Goal: Task Accomplishment & Management: Use online tool/utility

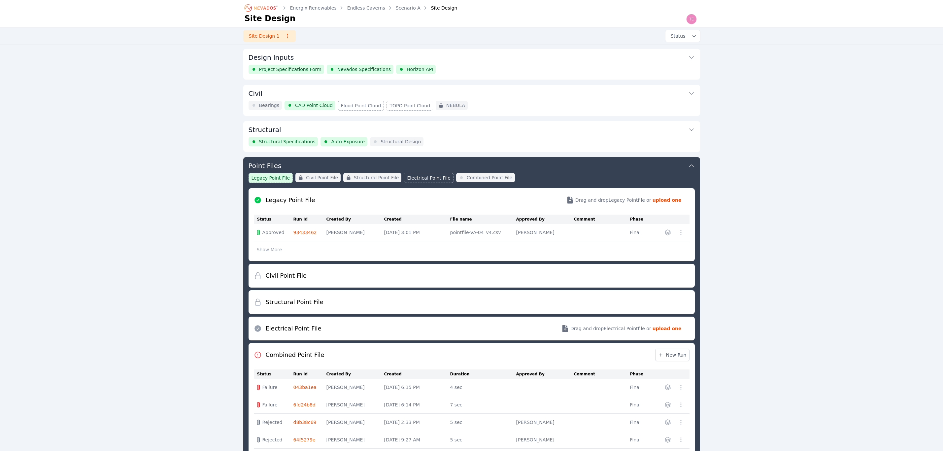
scroll to position [107, 0]
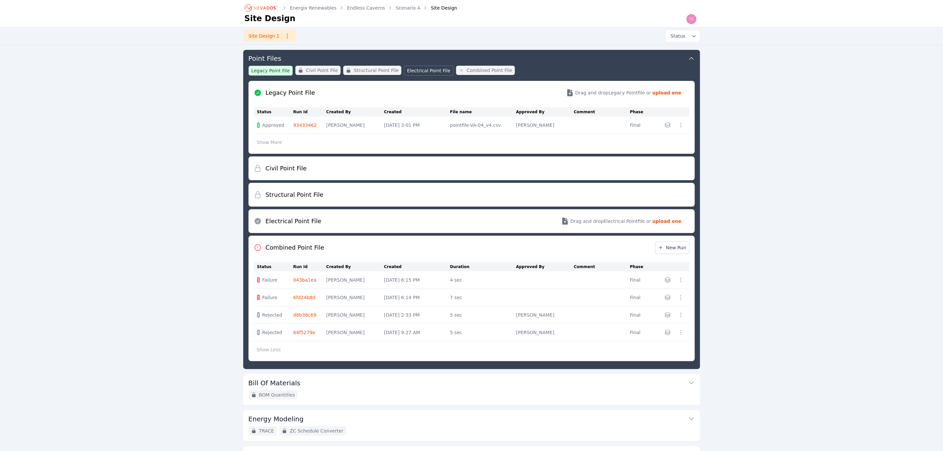
click at [272, 8] on icon "Breadcrumb" at bounding box center [265, 7] width 22 height 3
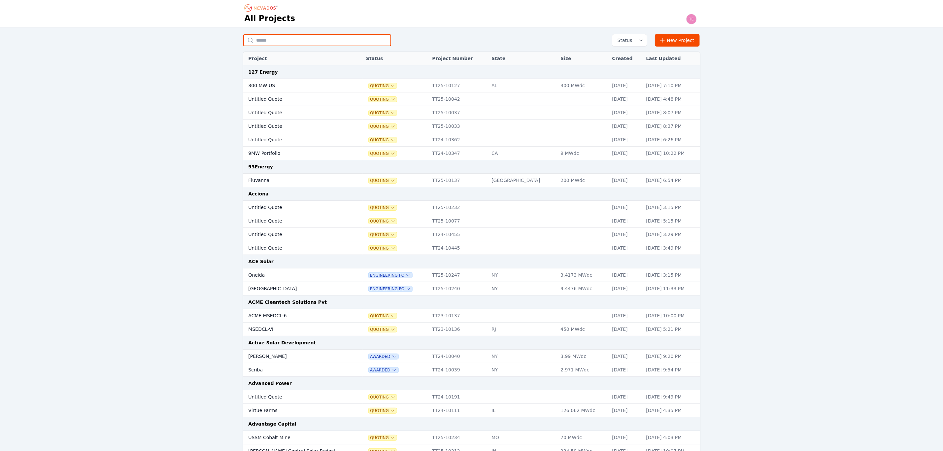
click at [341, 41] on input "text" at bounding box center [317, 40] width 148 height 12
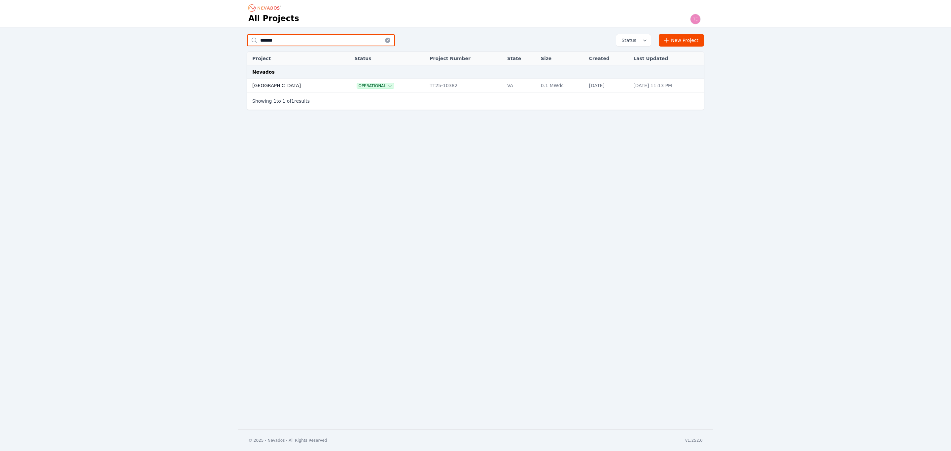
type input "*******"
click at [299, 83] on td "Preston Hills" at bounding box center [293, 86] width 93 height 14
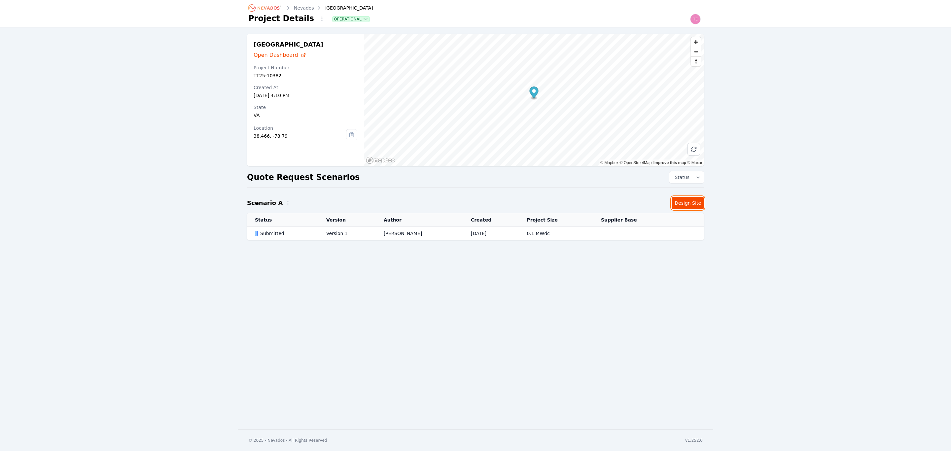
click at [689, 197] on link "Design Site" at bounding box center [688, 203] width 32 height 13
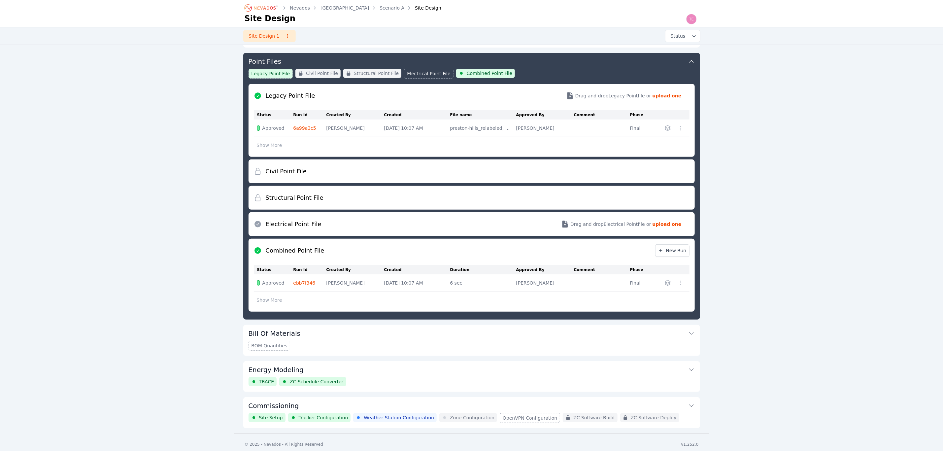
scroll to position [107, 0]
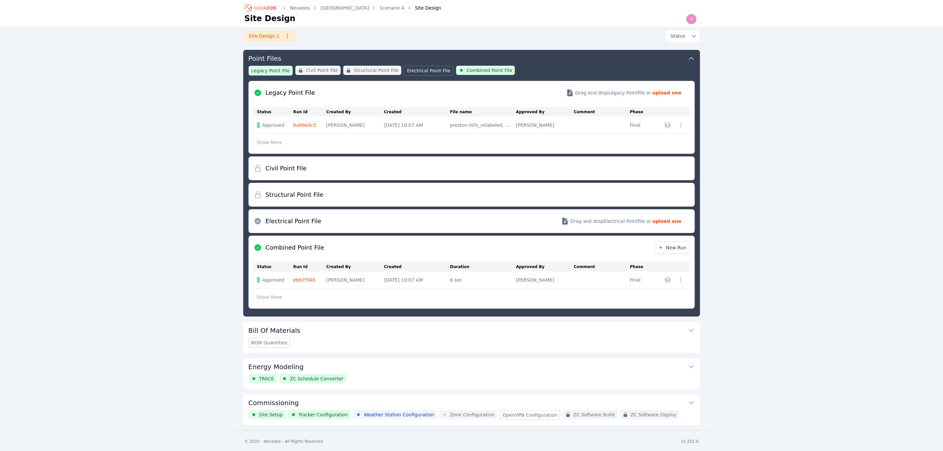
click at [435, 400] on button "Commissioning" at bounding box center [472, 402] width 446 height 16
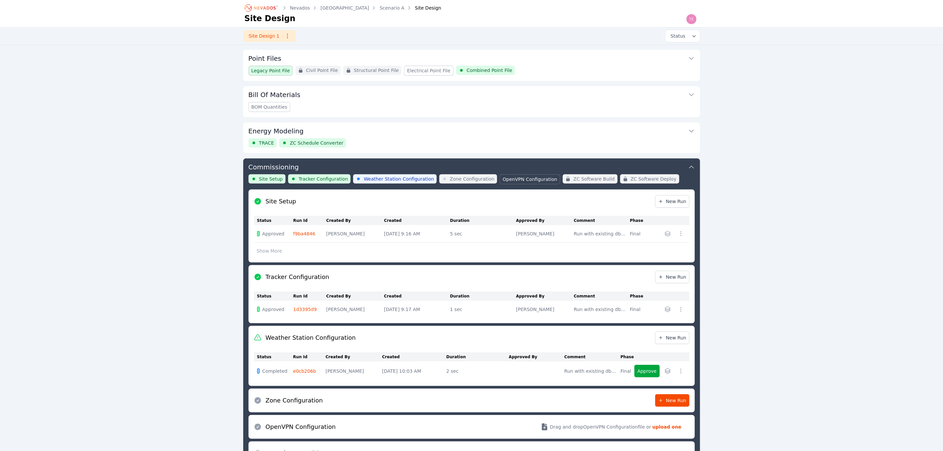
scroll to position [184, 0]
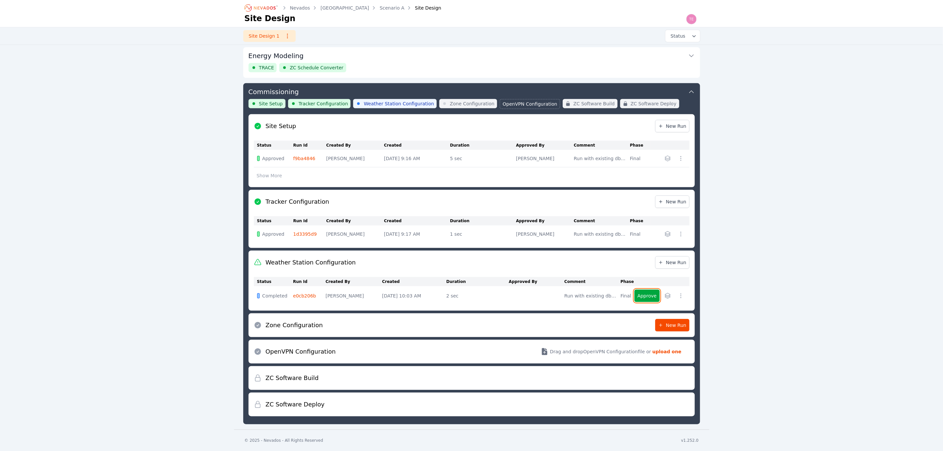
click at [654, 292] on button "Approve" at bounding box center [647, 296] width 25 height 13
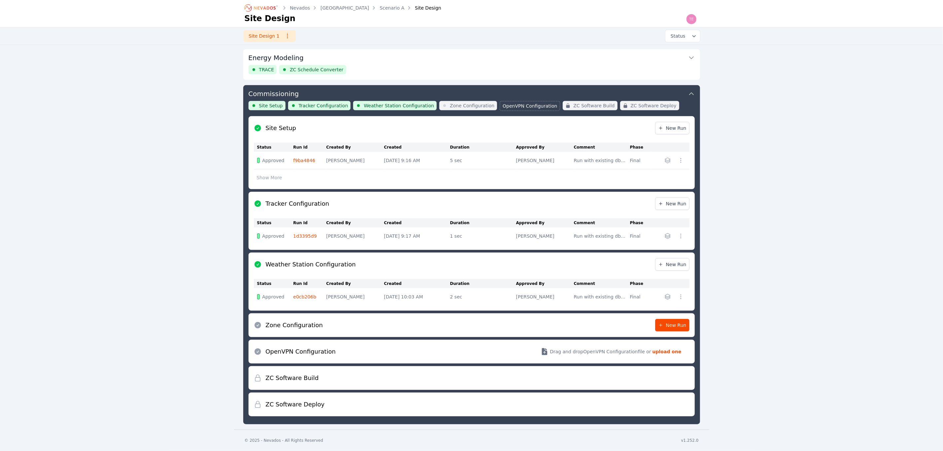
scroll to position [181, 0]
click at [677, 323] on span "New Run" at bounding box center [672, 325] width 28 height 7
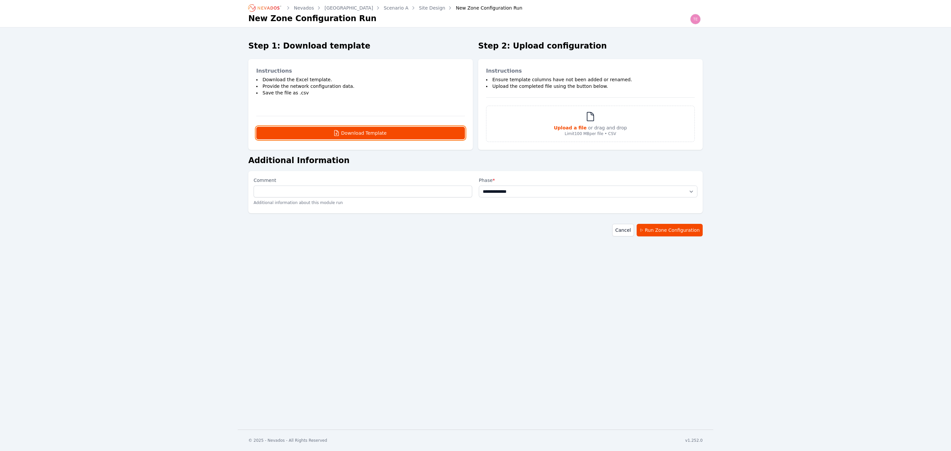
click at [385, 132] on button "Download Template" at bounding box center [360, 133] width 209 height 13
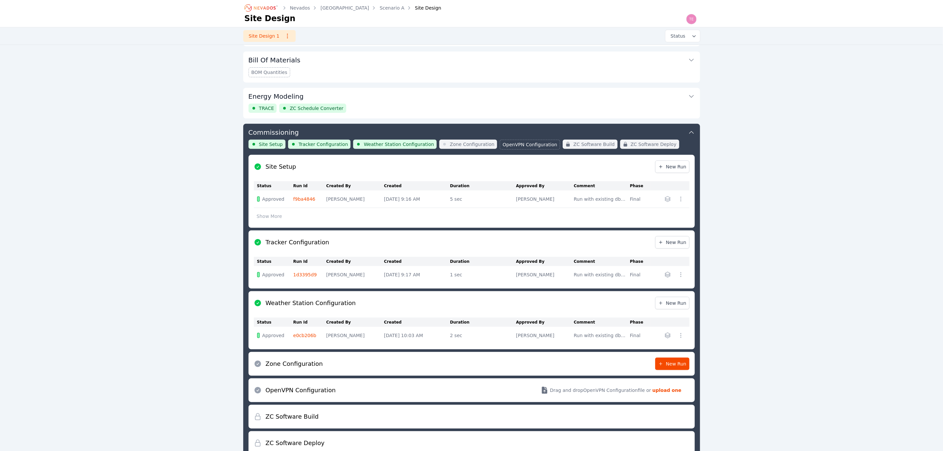
scroll to position [181, 0]
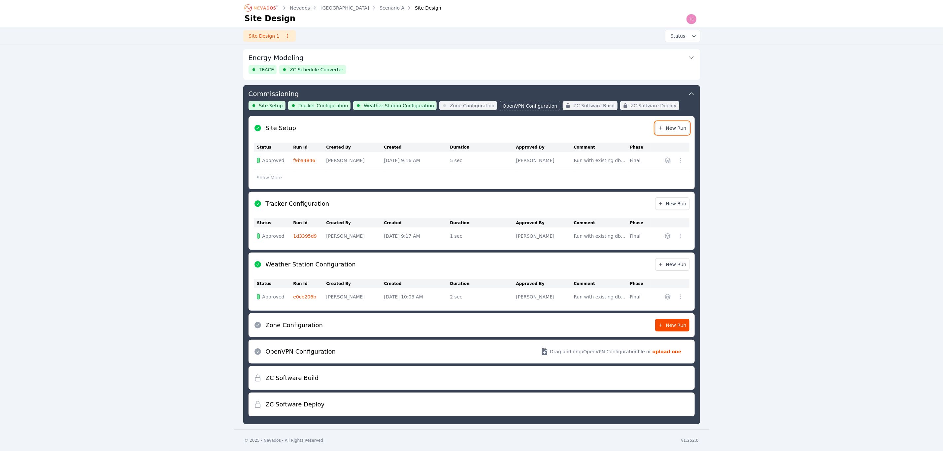
click at [680, 131] on link "New Run" at bounding box center [672, 128] width 34 height 13
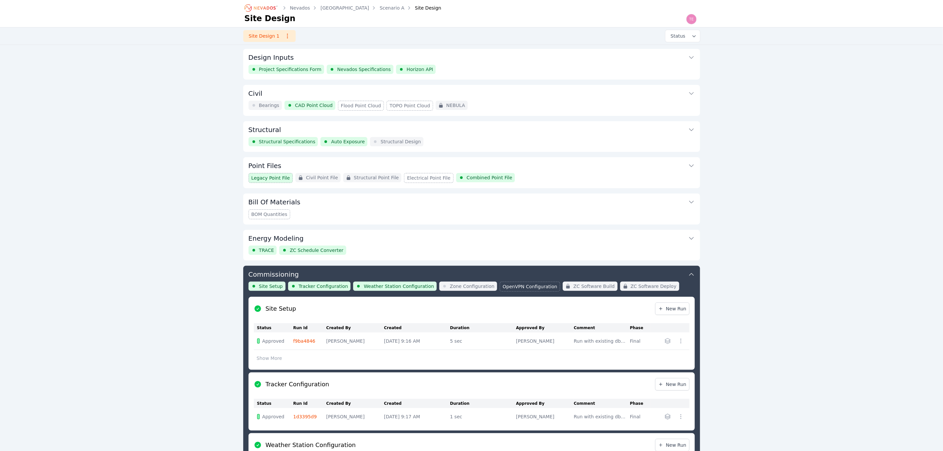
click at [488, 130] on button "Structural" at bounding box center [472, 129] width 446 height 16
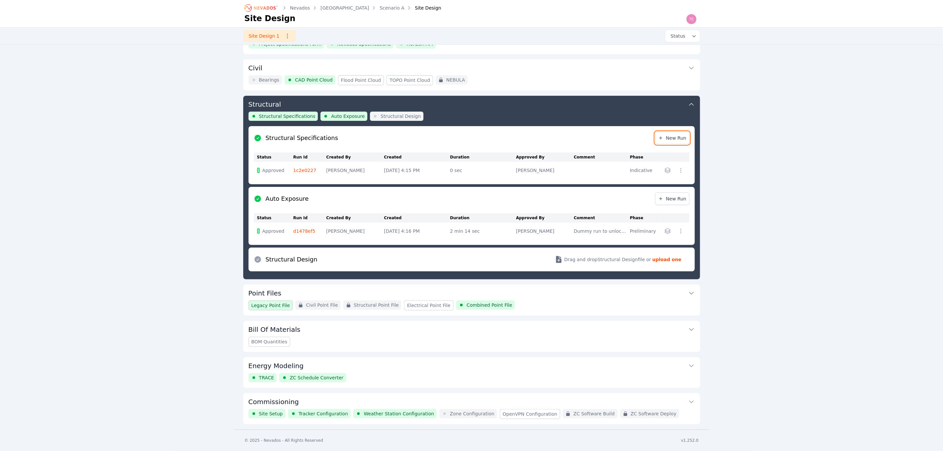
click at [669, 136] on span "New Run" at bounding box center [672, 138] width 28 height 7
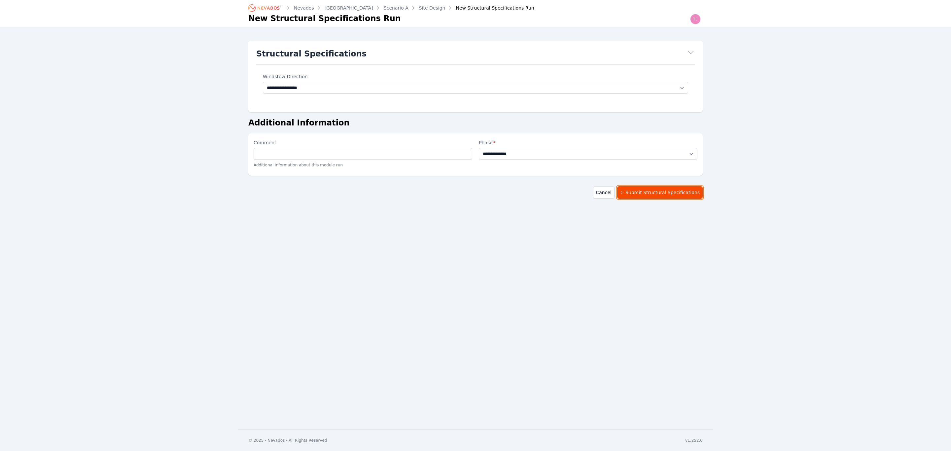
click at [638, 190] on button "Submit Structural Specifications" at bounding box center [660, 192] width 86 height 13
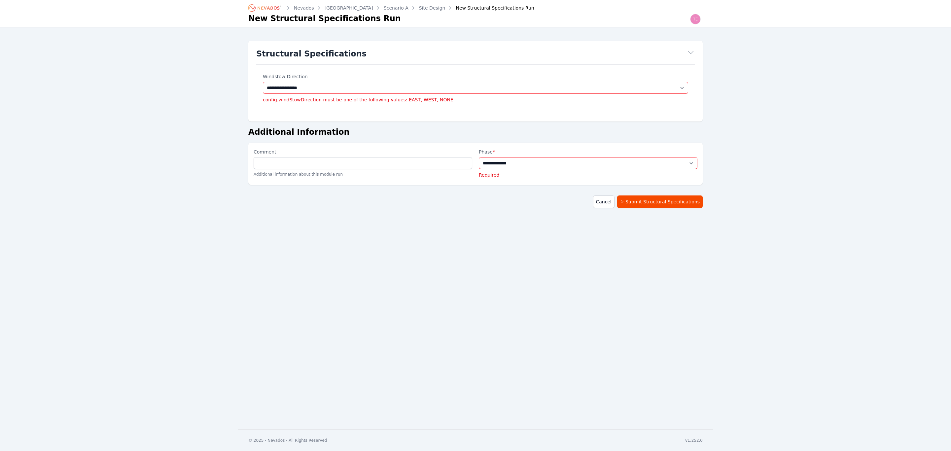
click at [419, 9] on link "Site Design" at bounding box center [432, 8] width 26 height 7
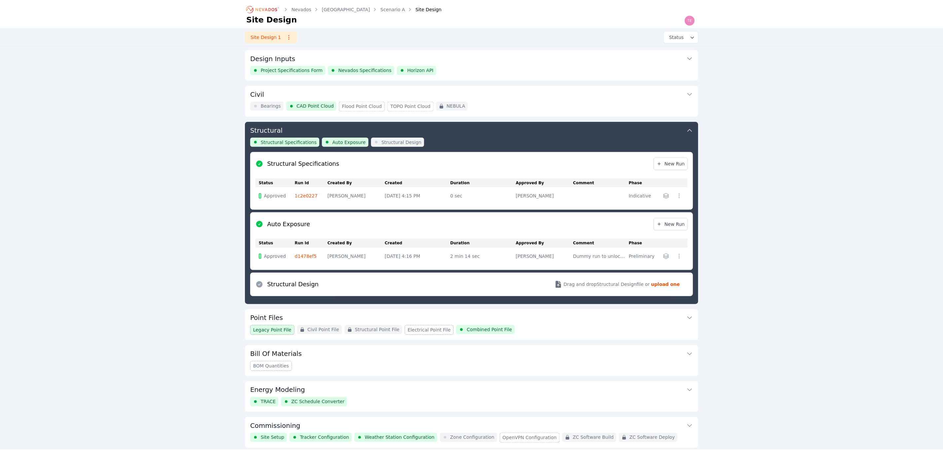
scroll to position [26, 0]
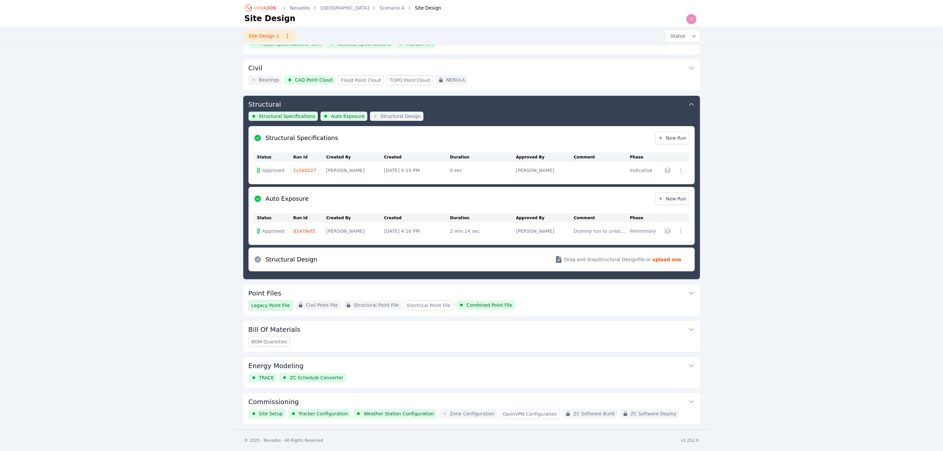
click at [485, 366] on button "Energy Modeling" at bounding box center [472, 365] width 446 height 16
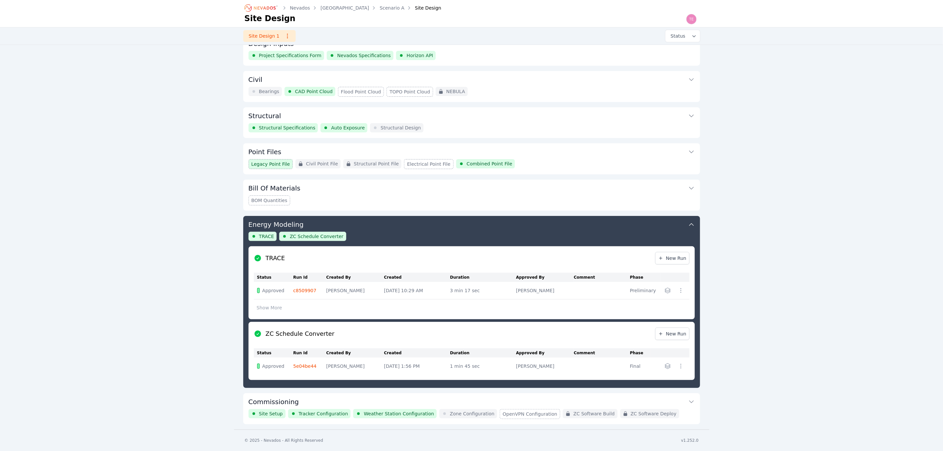
scroll to position [15, 0]
click at [676, 261] on span "New Run" at bounding box center [672, 258] width 28 height 7
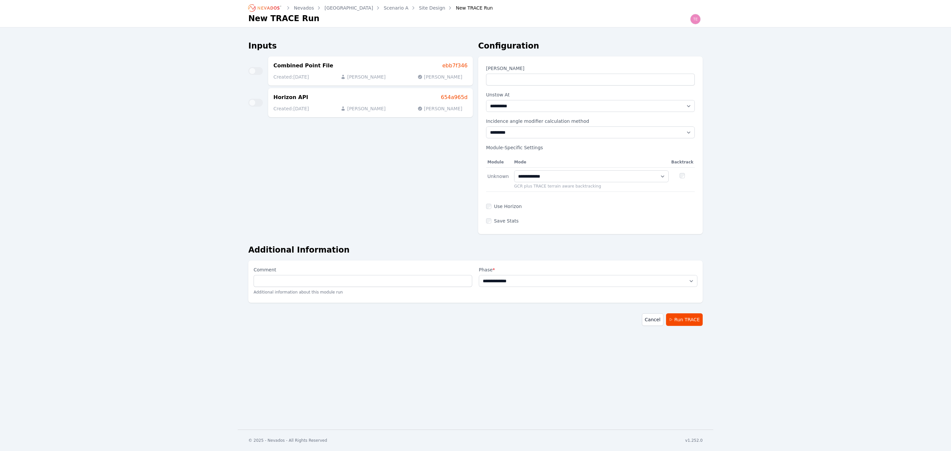
click at [419, 6] on link "Site Design" at bounding box center [432, 8] width 26 height 7
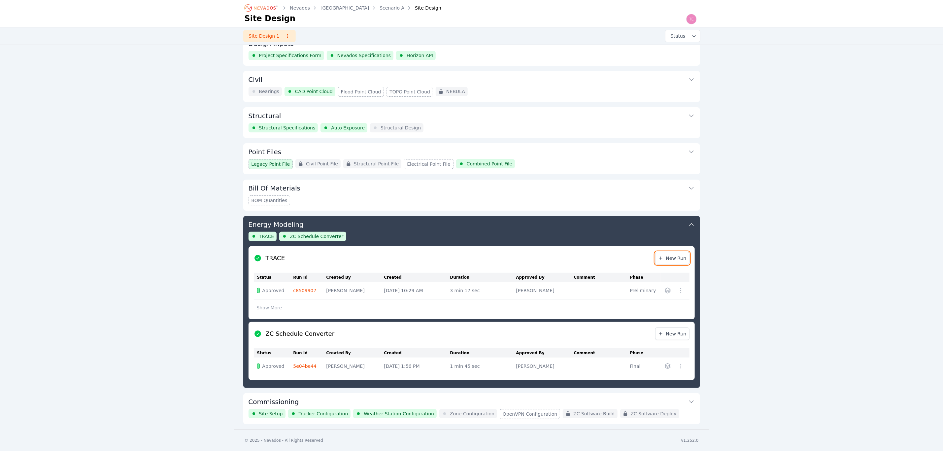
click at [680, 255] on span "New Run" at bounding box center [672, 258] width 28 height 7
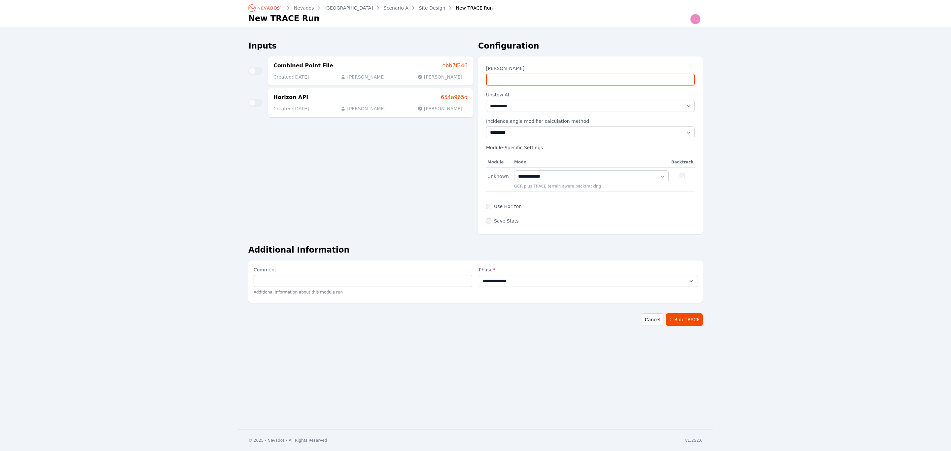
click at [569, 78] on input "**" at bounding box center [590, 80] width 209 height 12
drag, startPoint x: 549, startPoint y: 77, endPoint x: 435, endPoint y: 70, distance: 114.1
click at [435, 70] on div "**********" at bounding box center [475, 140] width 454 height 199
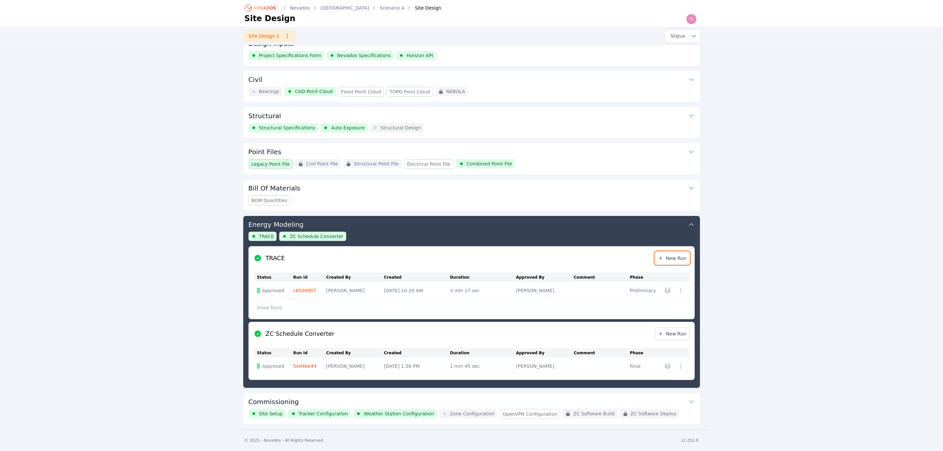
click at [667, 259] on span "New Run" at bounding box center [672, 258] width 28 height 7
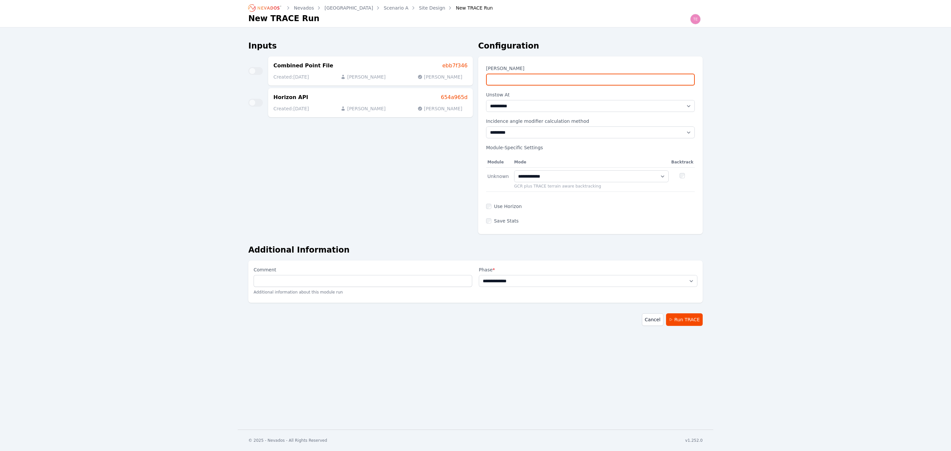
drag, startPoint x: 529, startPoint y: 78, endPoint x: 455, endPoint y: 64, distance: 75.8
click at [455, 64] on div "**********" at bounding box center [475, 140] width 454 height 199
type input "**"
click at [747, 151] on div "**********" at bounding box center [475, 215] width 951 height 430
click at [654, 322] on link "Cancel" at bounding box center [652, 319] width 21 height 13
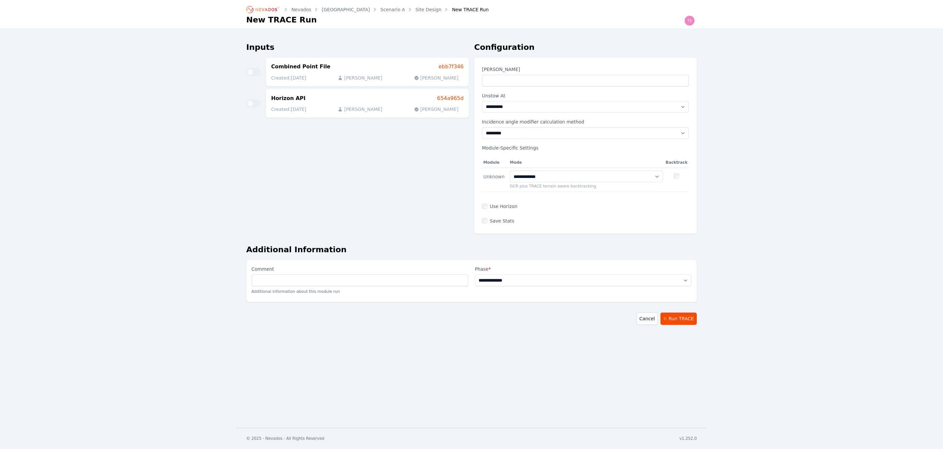
scroll to position [15, 0]
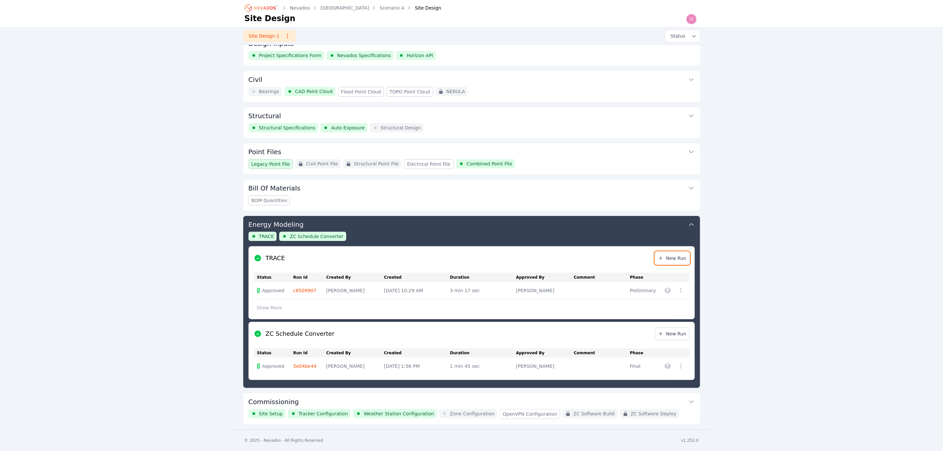
click at [681, 255] on span "New Run" at bounding box center [672, 258] width 28 height 7
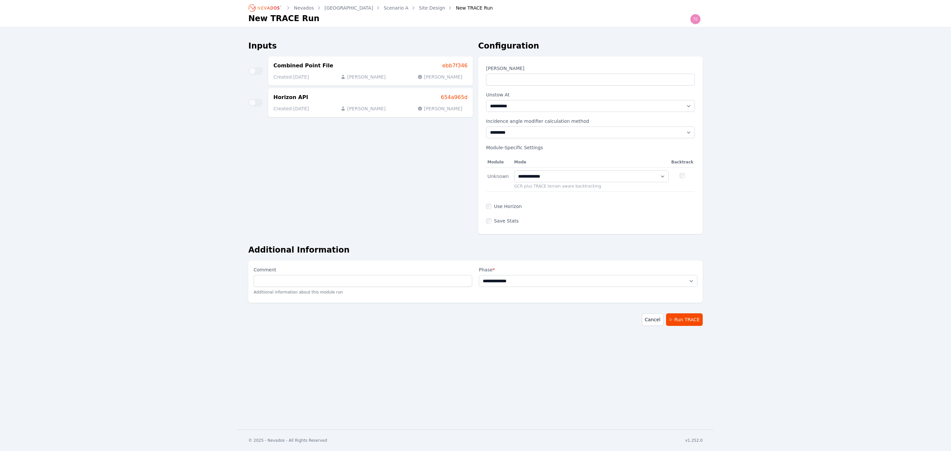
click at [419, 8] on link "Site Design" at bounding box center [432, 8] width 26 height 7
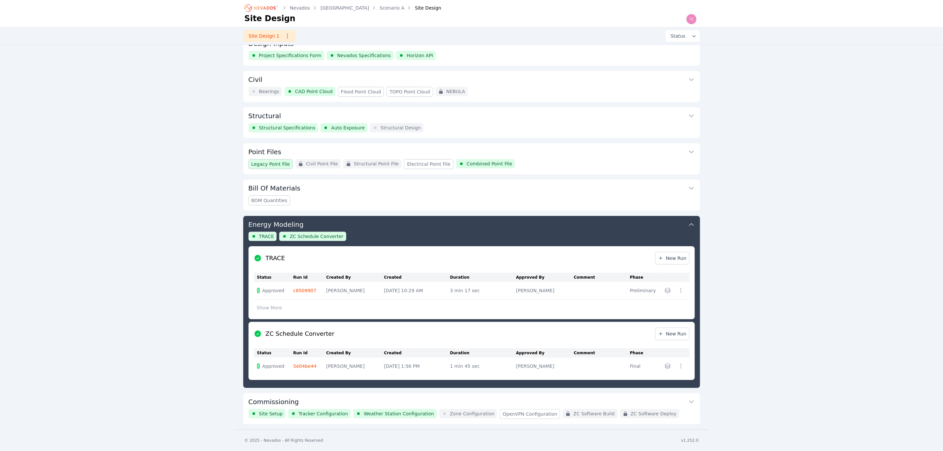
click at [447, 233] on div "Energy Modeling TRACE ZC Schedule Converter TRACE New Run Status Run Id Created…" at bounding box center [471, 302] width 457 height 172
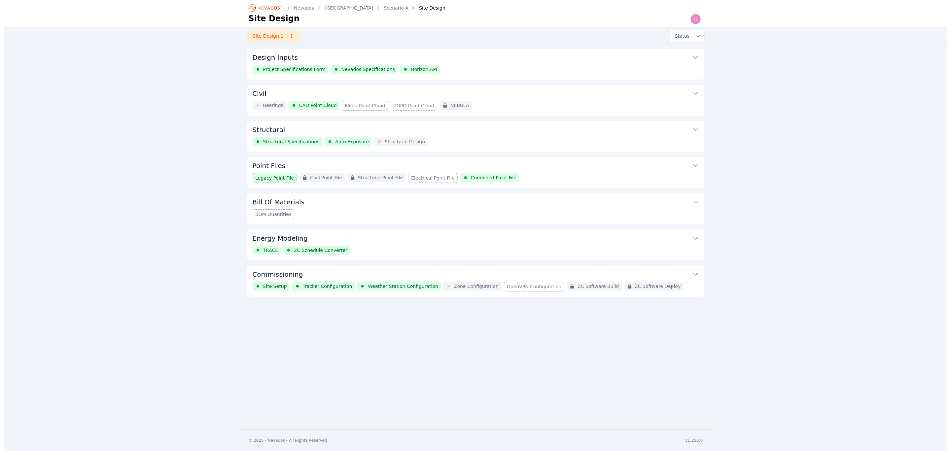
scroll to position [0, 0]
click at [483, 131] on button "Structural" at bounding box center [475, 129] width 446 height 16
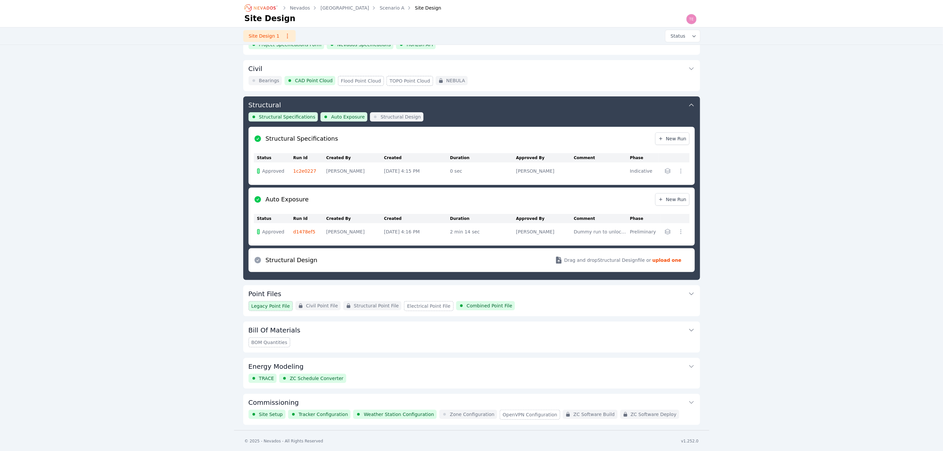
scroll to position [26, 0]
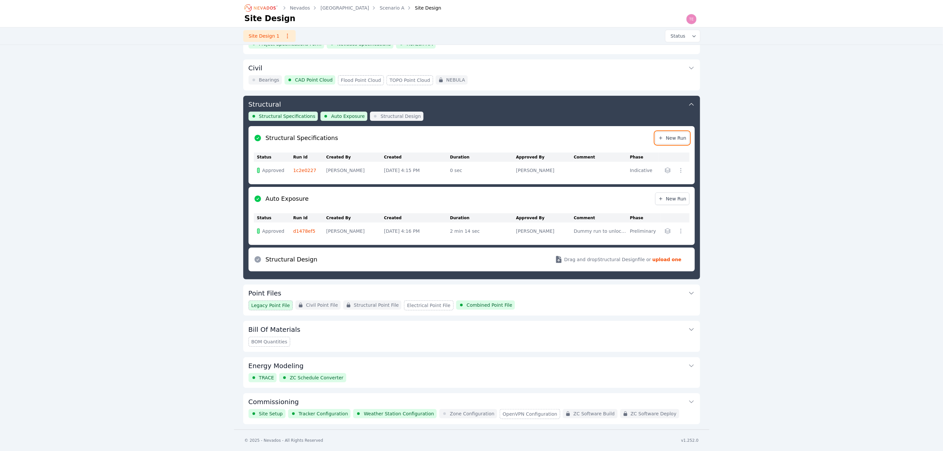
click at [676, 137] on span "New Run" at bounding box center [672, 138] width 28 height 7
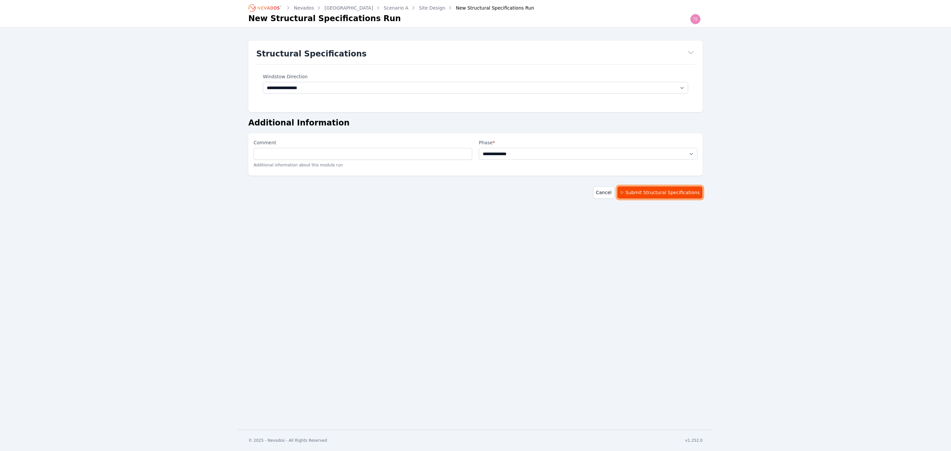
click at [646, 196] on button "Submit Structural Specifications" at bounding box center [660, 192] width 86 height 13
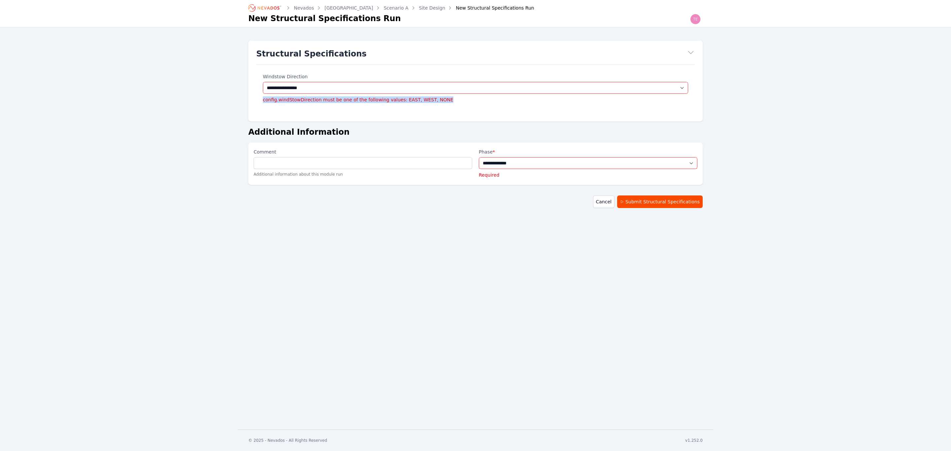
drag, startPoint x: 258, startPoint y: 99, endPoint x: 435, endPoint y: 99, distance: 177.3
click at [435, 99] on div "**********" at bounding box center [475, 88] width 439 height 36
click at [295, 100] on li "config.windStowDirection must be one of the following values: EAST, WEST, NONE" at bounding box center [475, 99] width 425 height 7
drag, startPoint x: 263, startPoint y: 99, endPoint x: 572, endPoint y: 107, distance: 309.2
click at [438, 107] on div "**********" at bounding box center [475, 81] width 454 height 81
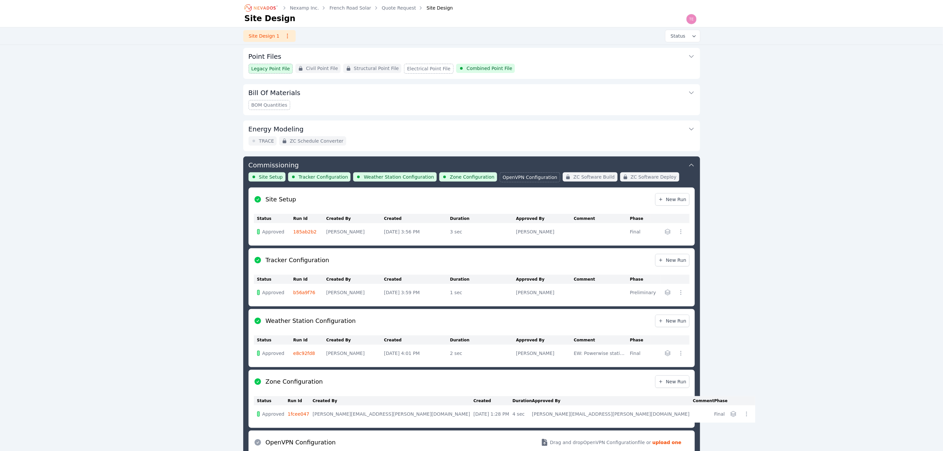
scroll to position [101, 0]
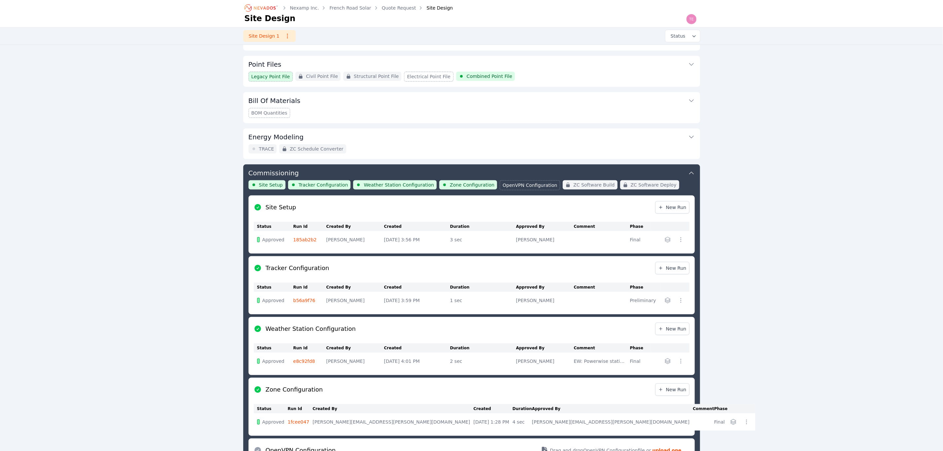
click at [412, 135] on button "Energy Modeling" at bounding box center [472, 136] width 446 height 16
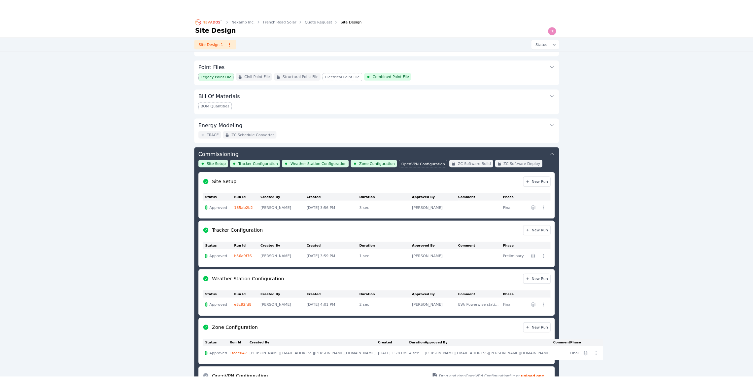
scroll to position [0, 0]
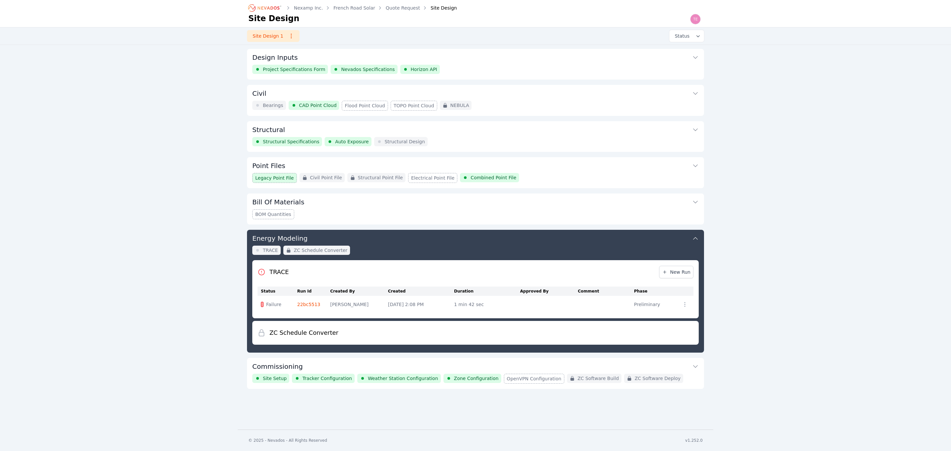
click at [392, 245] on button "Energy Modeling" at bounding box center [475, 238] width 446 height 16
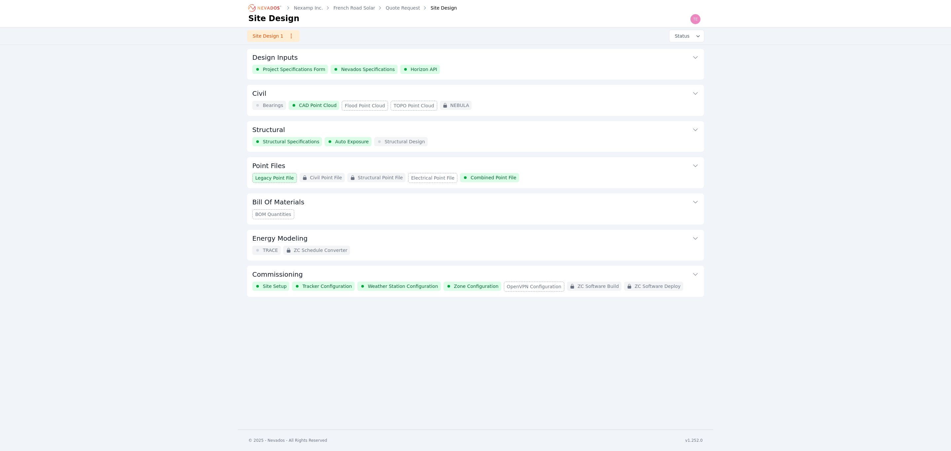
click at [472, 239] on button "Energy Modeling" at bounding box center [475, 238] width 446 height 16
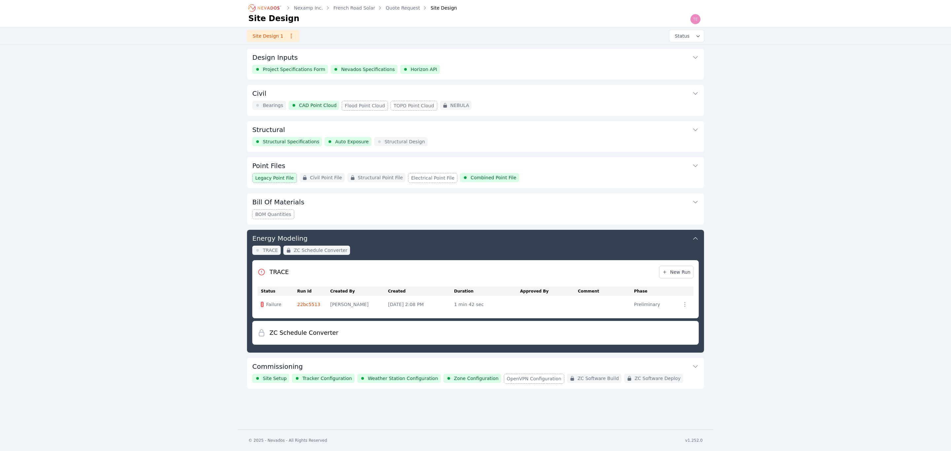
click at [495, 237] on button "Energy Modeling" at bounding box center [475, 238] width 446 height 16
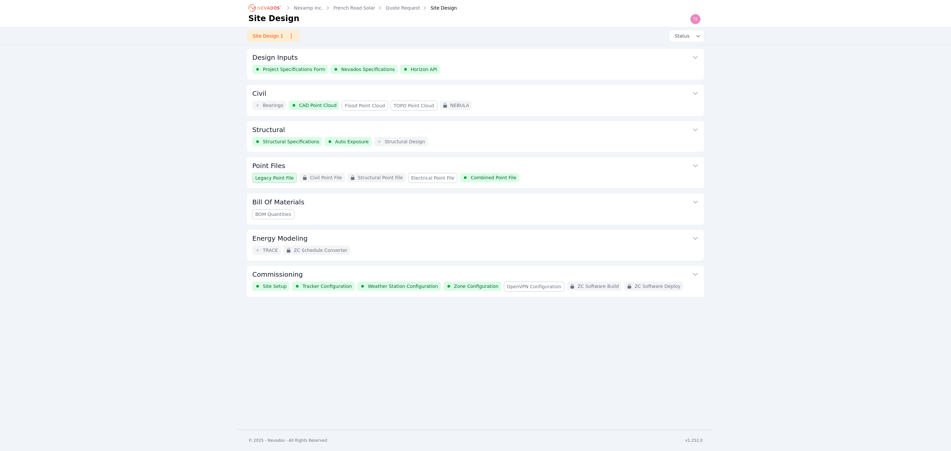
click at [433, 249] on div "Energy Modeling TRACE ZC Schedule Converter" at bounding box center [475, 245] width 457 height 31
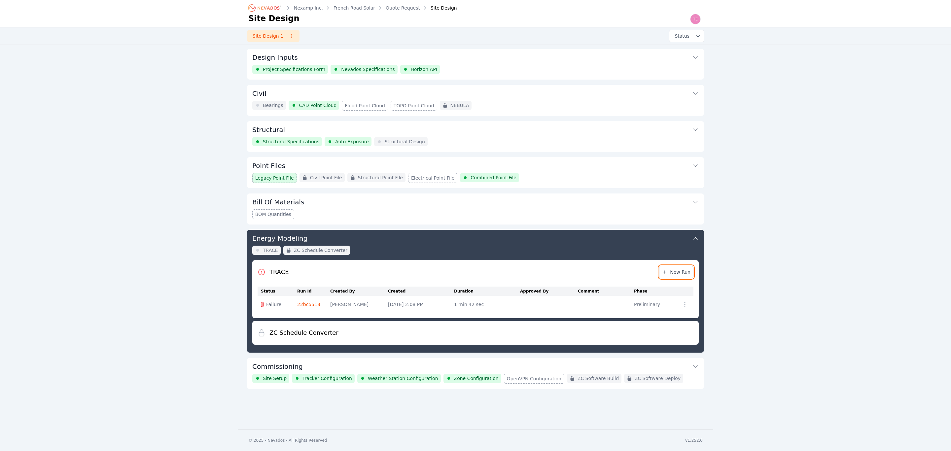
click at [674, 270] on span "New Run" at bounding box center [676, 272] width 28 height 7
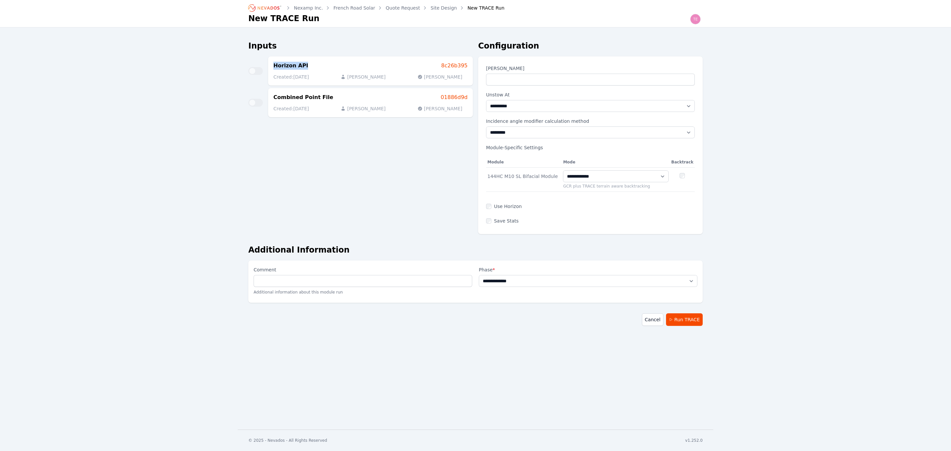
drag, startPoint x: 311, startPoint y: 70, endPoint x: 269, endPoint y: 68, distance: 42.0
click at [269, 68] on div "Horizon API 8c26b395 Created: 08/13/25 Jason Alderman Jason Alderman" at bounding box center [370, 70] width 205 height 29
click at [608, 182] on select "**********" at bounding box center [615, 176] width 105 height 12
select select "**********"
click at [563, 170] on select "**********" at bounding box center [615, 176] width 105 height 12
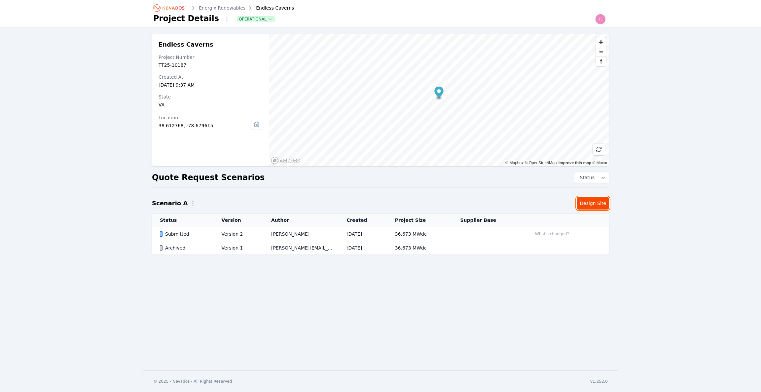
click at [592, 202] on link "Design Site" at bounding box center [593, 203] width 32 height 13
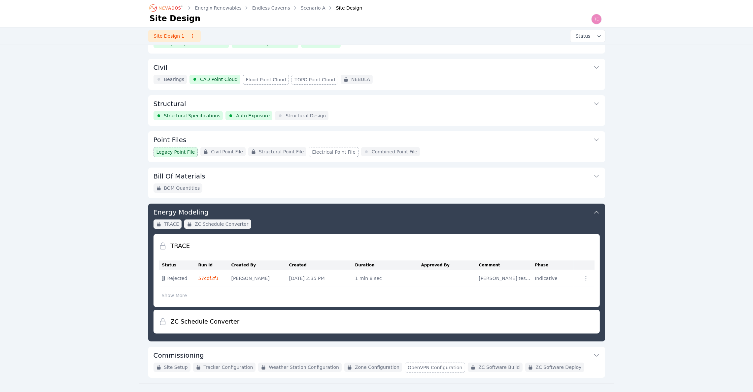
scroll to position [38, 0]
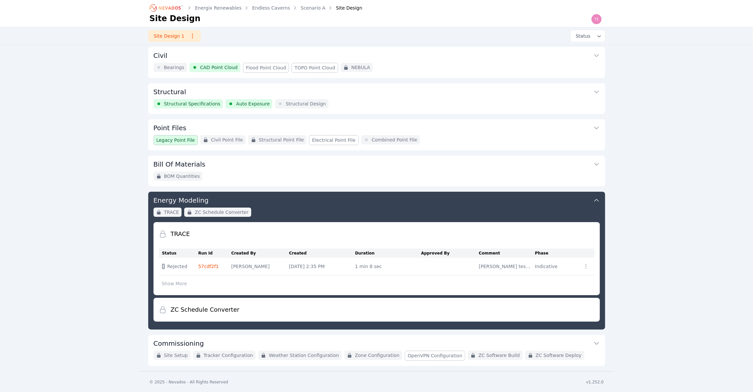
click at [487, 137] on div "Point Files Legacy Point File Civil Point File Structural Point File Electrical…" at bounding box center [376, 134] width 457 height 31
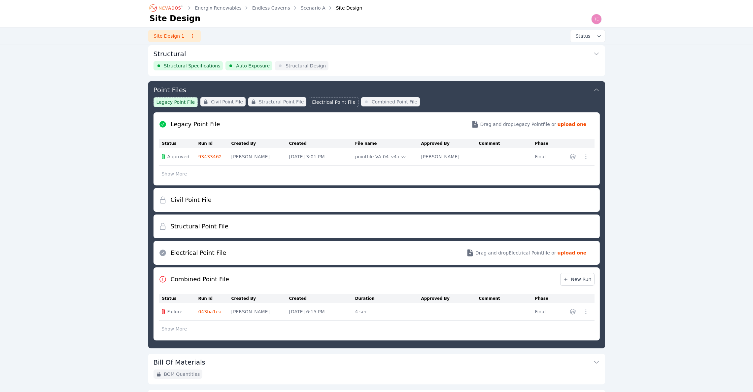
scroll to position [107, 0]
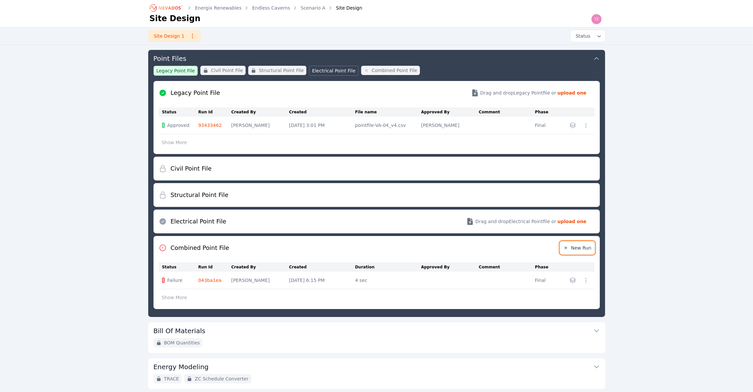
click at [582, 243] on link "New Run" at bounding box center [577, 247] width 34 height 13
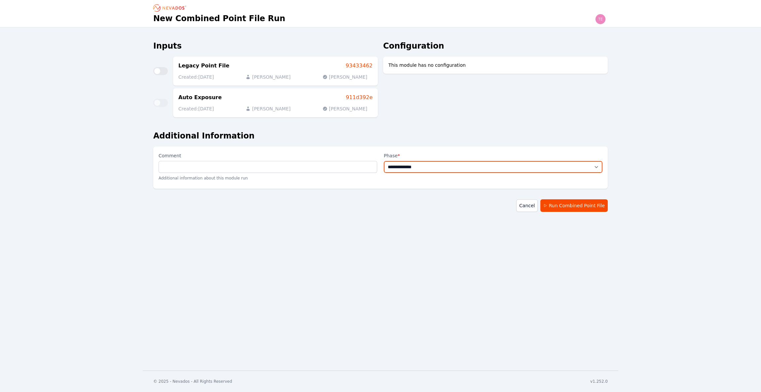
click at [497, 162] on select "**********" at bounding box center [493, 167] width 219 height 12
select select "*****"
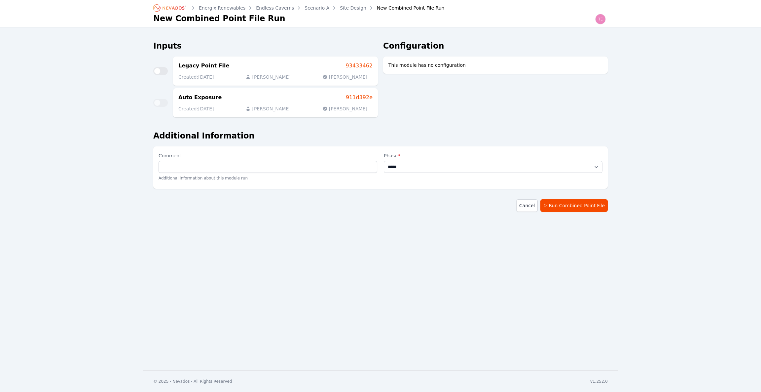
click at [384, 161] on select "**********" at bounding box center [493, 167] width 219 height 12
click at [576, 209] on button "Run Combined Point File" at bounding box center [573, 205] width 67 height 13
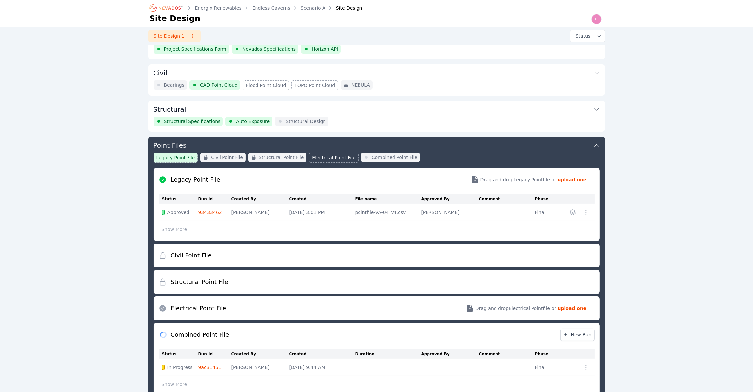
scroll to position [107, 0]
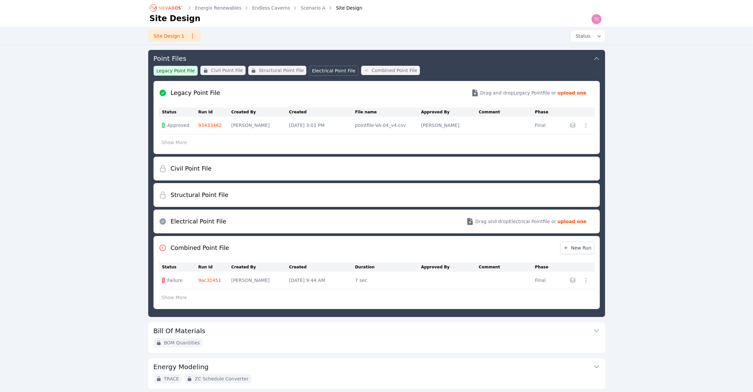
click at [574, 280] on icon "button" at bounding box center [572, 279] width 5 height 5
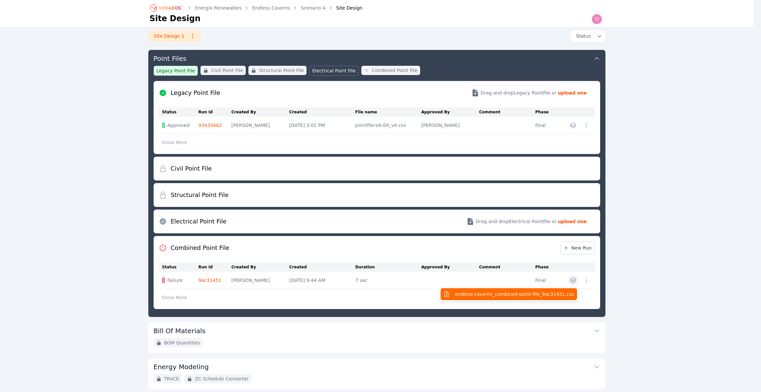
click at [539, 293] on span "endless-caverns_combined-point-file_9ac31451.csv" at bounding box center [514, 294] width 119 height 7
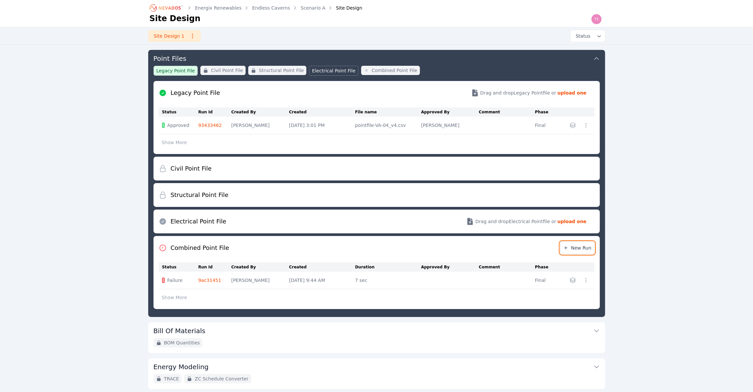
click at [582, 246] on span "New Run" at bounding box center [577, 247] width 28 height 7
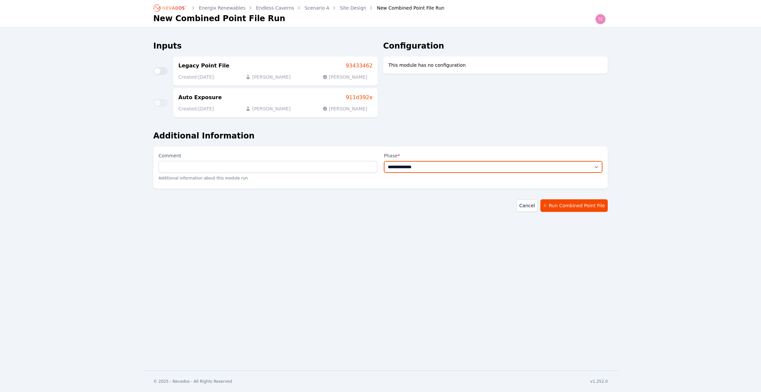
click at [455, 163] on select "**********" at bounding box center [493, 167] width 219 height 12
select select "*****"
click at [384, 161] on select "**********" at bounding box center [493, 167] width 219 height 12
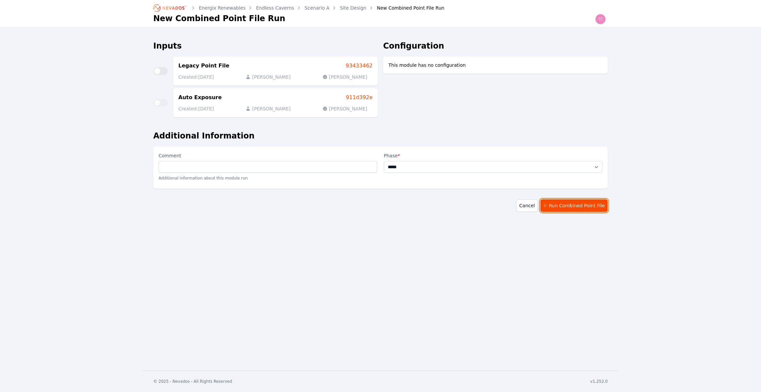
click at [562, 205] on button "Run Combined Point File" at bounding box center [573, 205] width 67 height 13
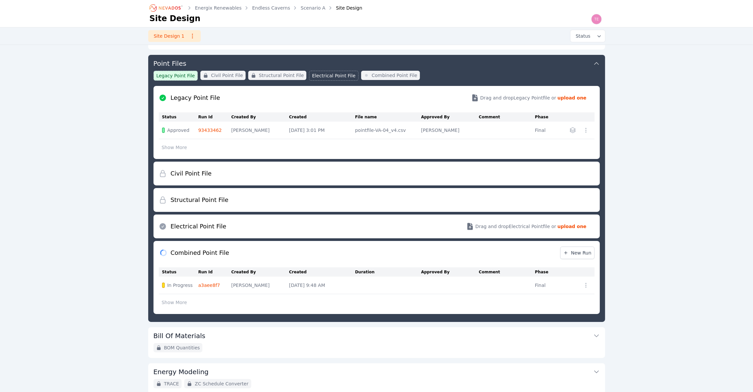
scroll to position [107, 0]
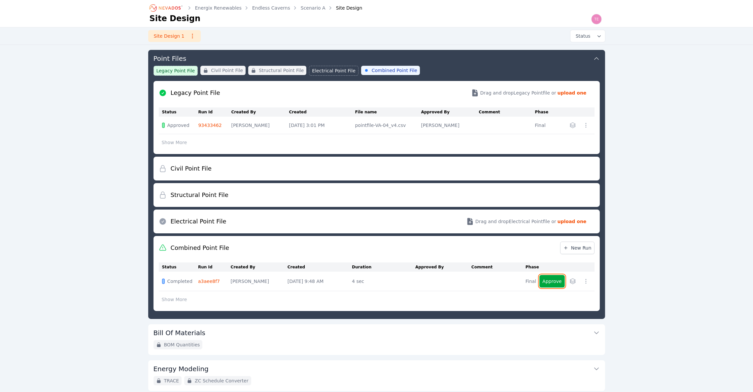
click at [558, 278] on button "Approve" at bounding box center [552, 281] width 25 height 13
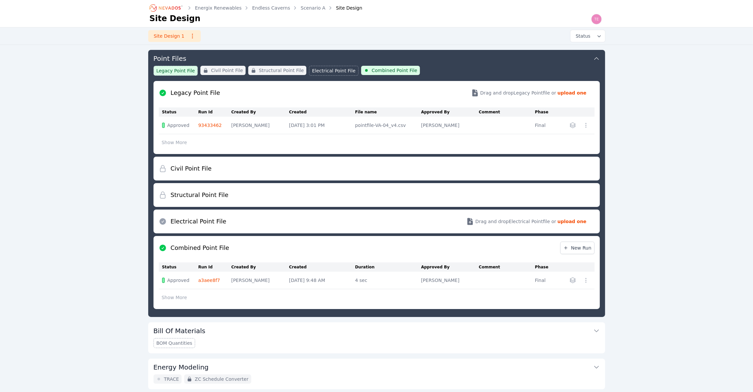
click at [386, 369] on button "Energy Modeling" at bounding box center [377, 366] width 446 height 16
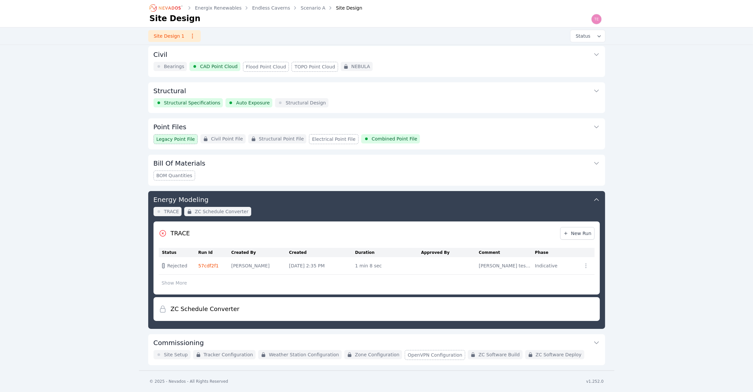
scroll to position [39, 0]
click at [578, 235] on span "New Run" at bounding box center [577, 233] width 28 height 7
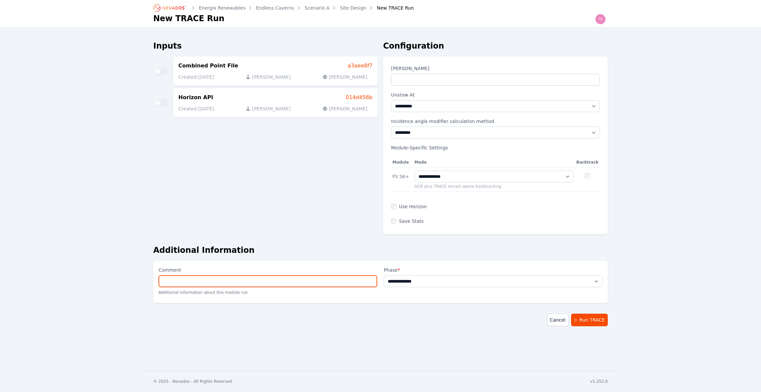
click at [283, 279] on input "Comment" at bounding box center [268, 281] width 219 height 12
type input "**********"
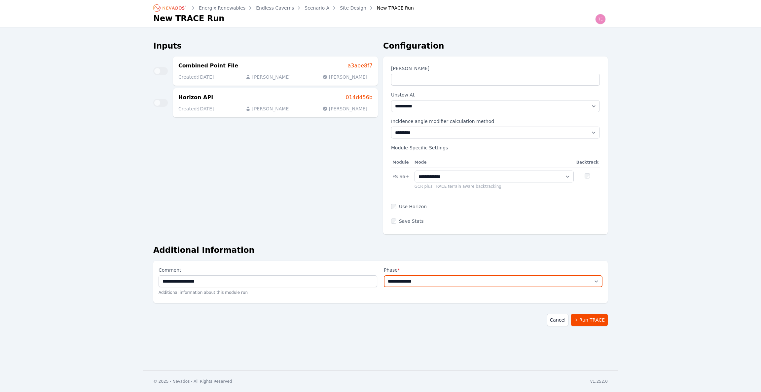
click at [417, 281] on select "**********" at bounding box center [493, 281] width 219 height 12
select select "**********"
click at [384, 275] on select "**********" at bounding box center [493, 281] width 219 height 12
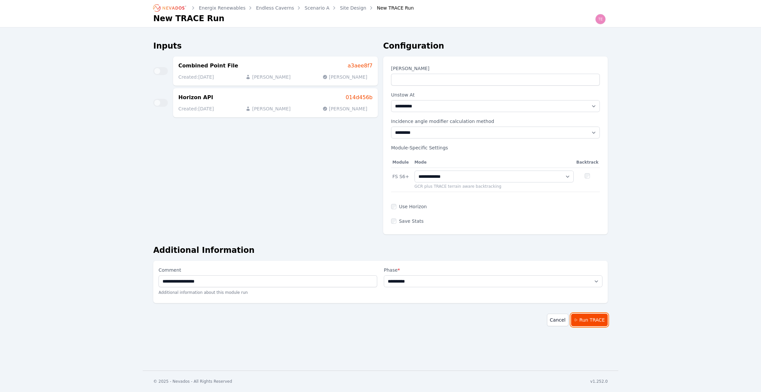
click at [592, 321] on button "Run TRACE" at bounding box center [589, 319] width 37 height 13
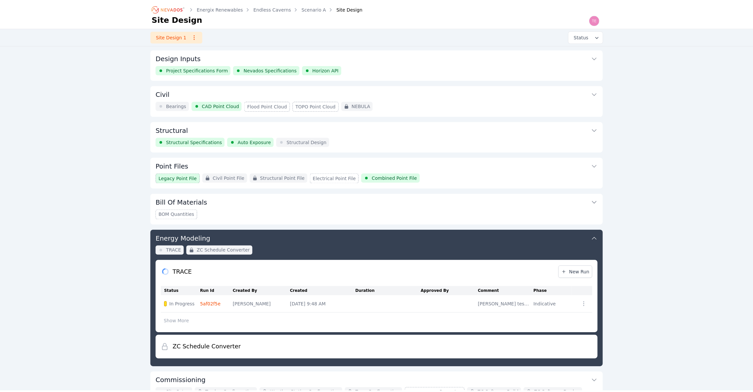
scroll to position [39, 0]
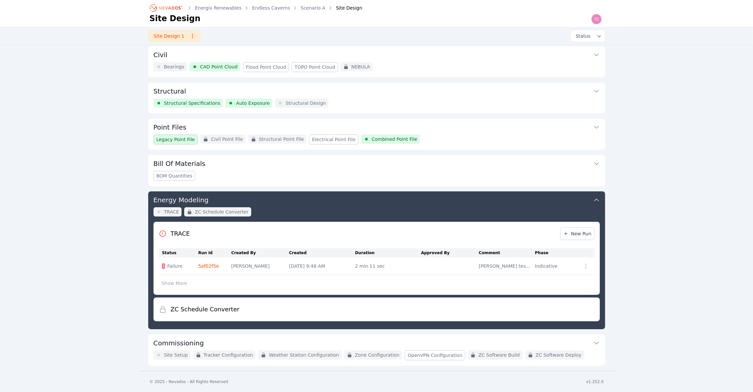
click at [458, 133] on div "Point Files Legacy Point File Civil Point File Structural Point File Electrical…" at bounding box center [376, 134] width 457 height 31
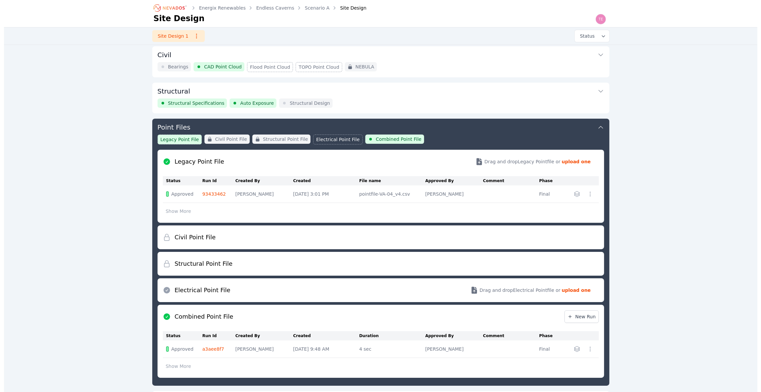
scroll to position [107, 0]
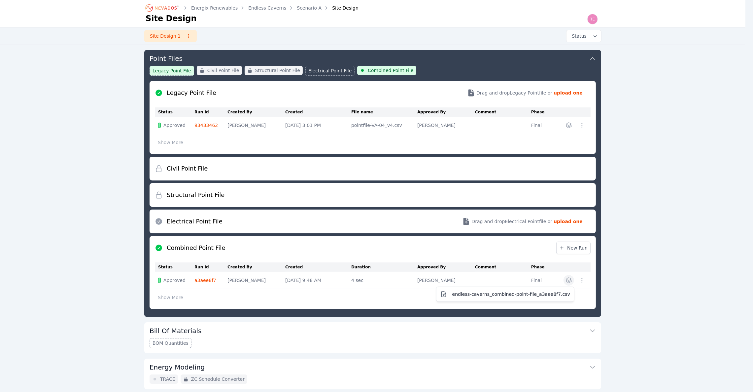
click at [574, 275] on button "button" at bounding box center [569, 280] width 11 height 11
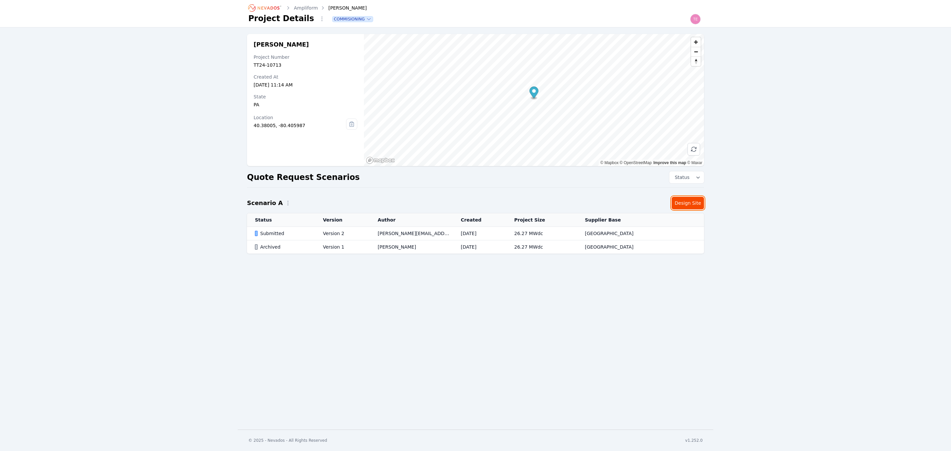
click at [687, 202] on link "Design Site" at bounding box center [688, 203] width 32 height 13
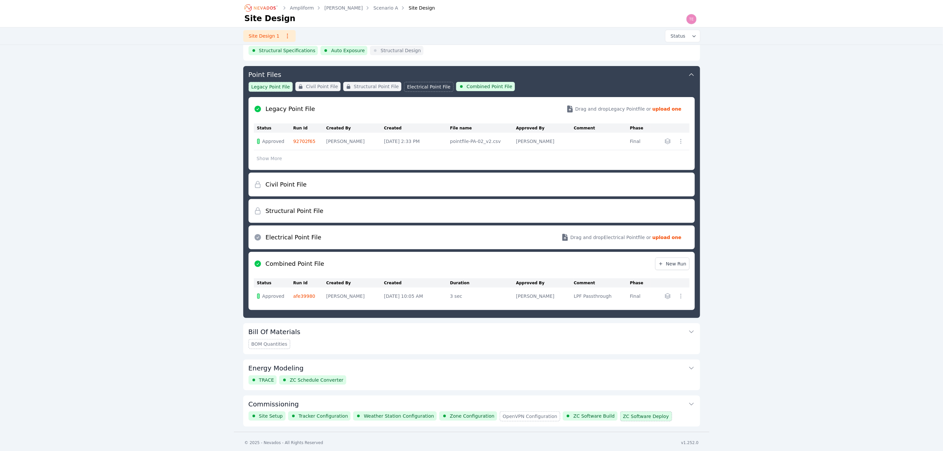
scroll to position [94, 0]
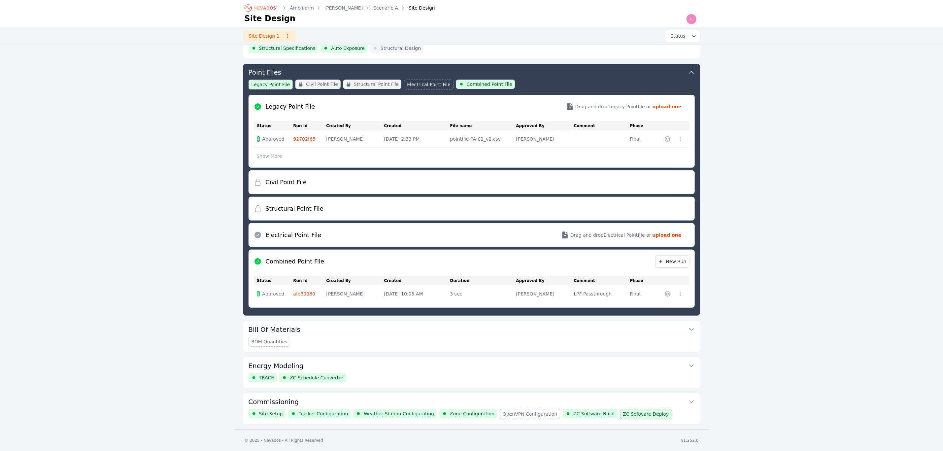
drag, startPoint x: 600, startPoint y: 19, endPoint x: 586, endPoint y: 27, distance: 16.6
click at [600, 19] on div "Site Design" at bounding box center [472, 18] width 454 height 11
click at [356, 368] on button "Energy Modeling" at bounding box center [472, 365] width 446 height 16
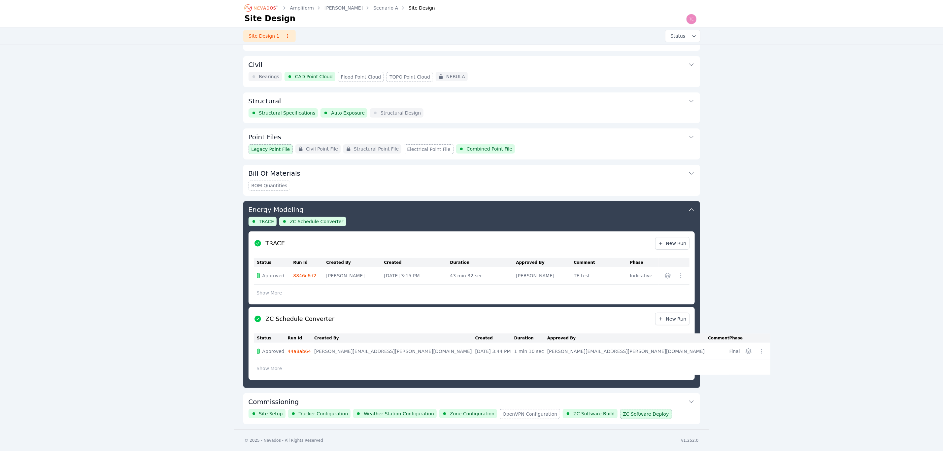
scroll to position [30, 0]
click at [265, 293] on button "Show More" at bounding box center [269, 293] width 31 height 13
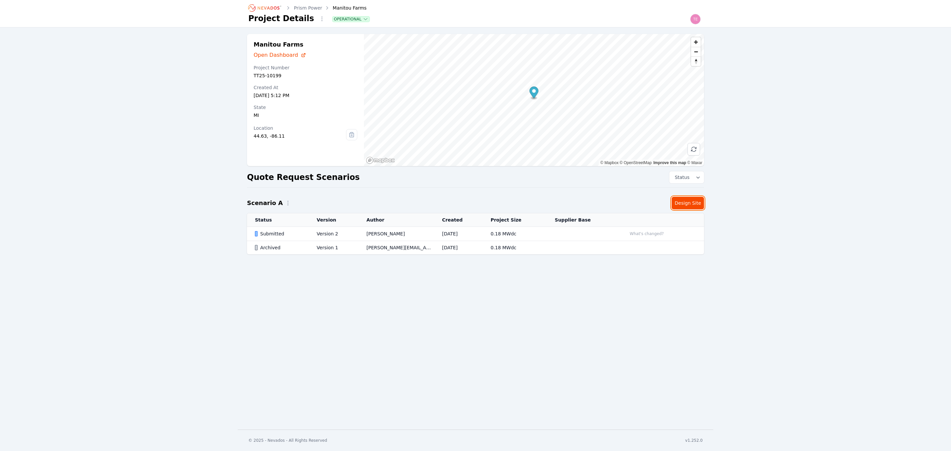
click at [691, 199] on link "Design Site" at bounding box center [688, 203] width 32 height 13
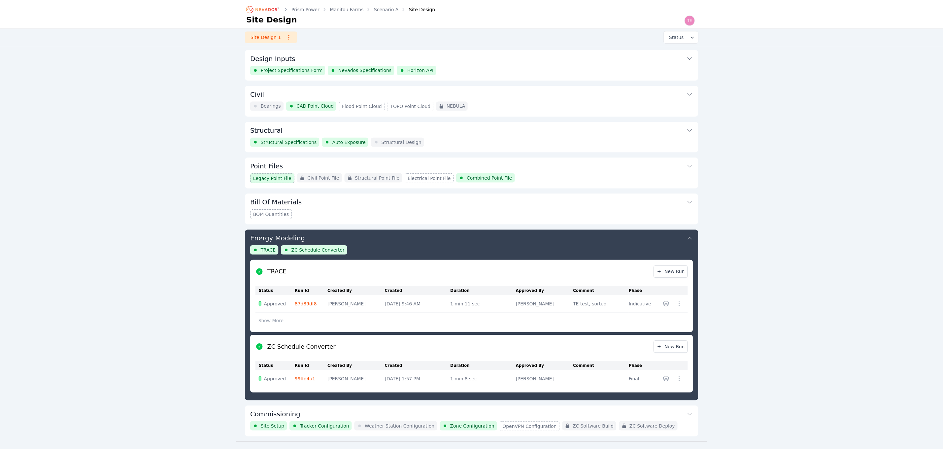
scroll to position [15, 0]
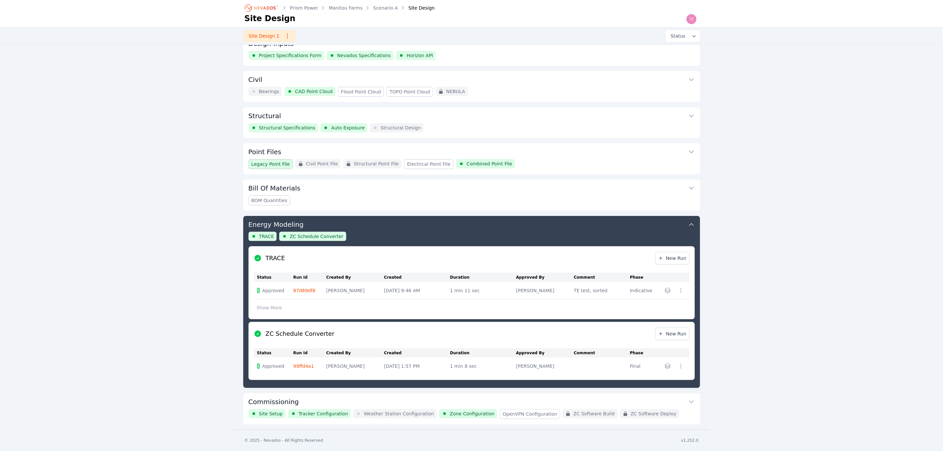
click at [476, 391] on button "Commissioning" at bounding box center [472, 401] width 446 height 16
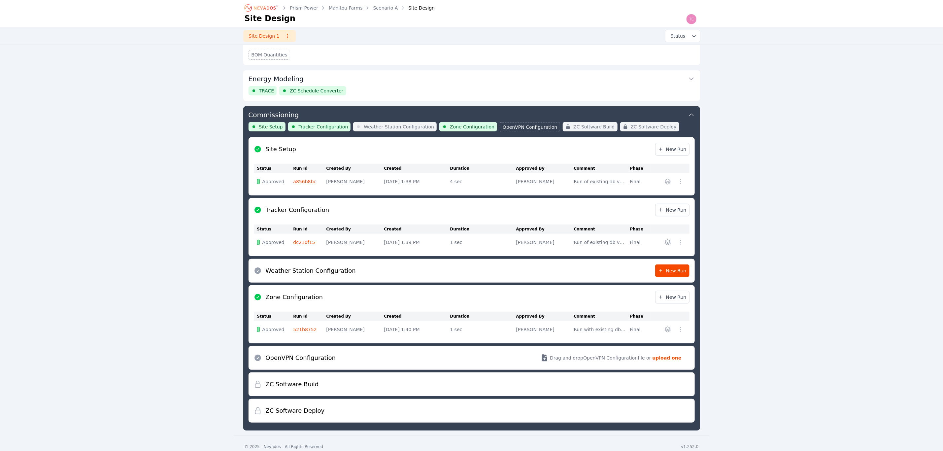
scroll to position [166, 0]
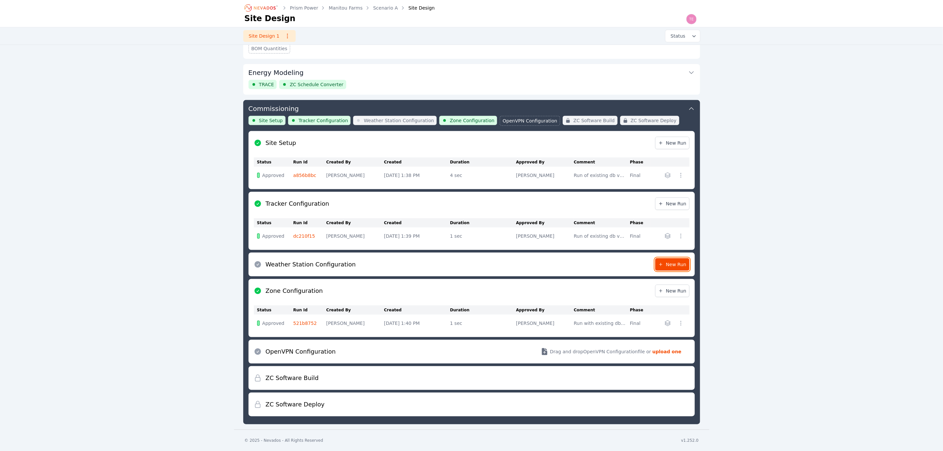
click at [678, 260] on link "New Run" at bounding box center [672, 264] width 34 height 13
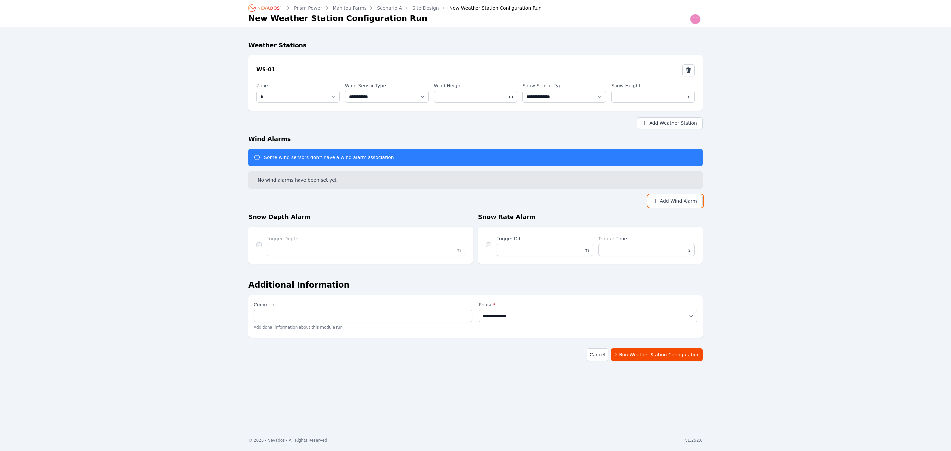
click at [694, 202] on button "Add Wind Alarm" at bounding box center [675, 201] width 55 height 12
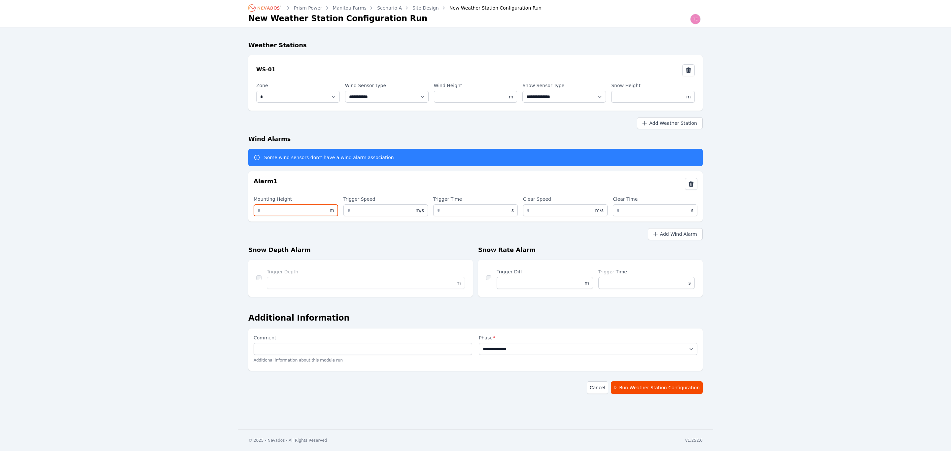
drag, startPoint x: 305, startPoint y: 210, endPoint x: 217, endPoint y: 214, distance: 87.9
click at [217, 214] on div "**********" at bounding box center [475, 215] width 951 height 430
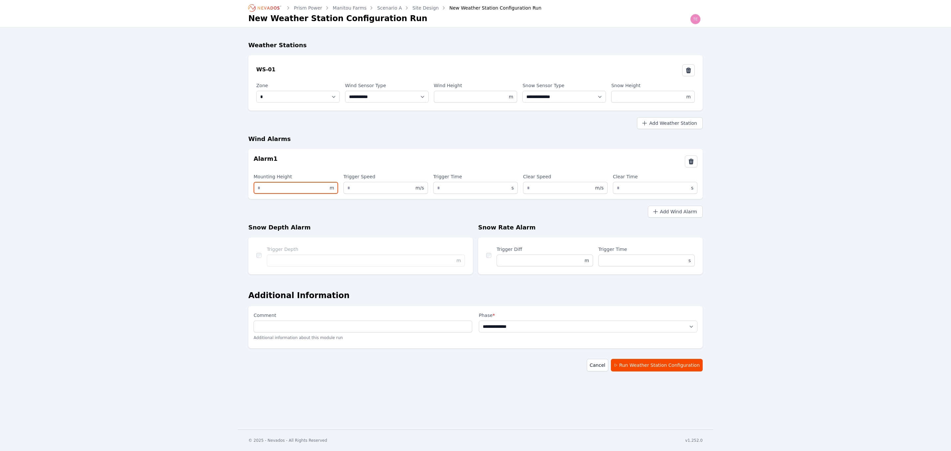
type input "*"
drag, startPoint x: 305, startPoint y: 324, endPoint x: 319, endPoint y: 321, distance: 13.9
click at [305, 324] on input "Comment" at bounding box center [363, 327] width 219 height 12
type input "**********"
drag, startPoint x: 451, startPoint y: 98, endPoint x: 414, endPoint y: 97, distance: 36.3
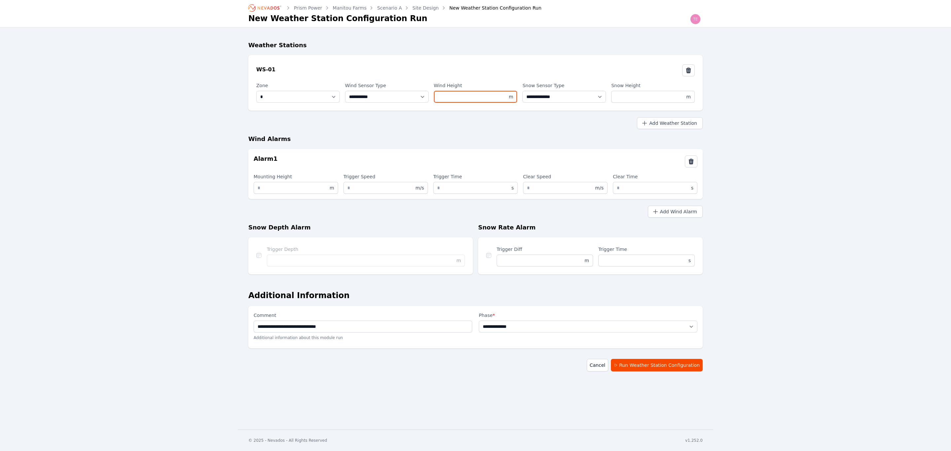
click at [414, 97] on div "**********" at bounding box center [475, 92] width 439 height 21
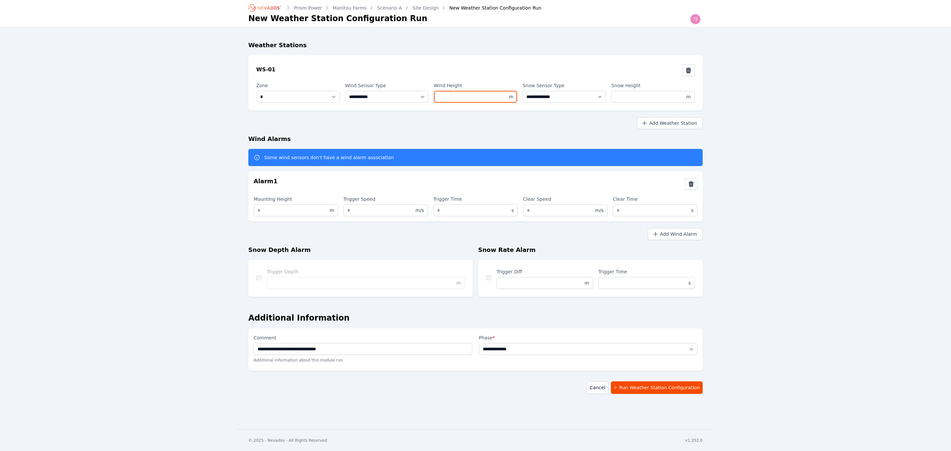
type input "*"
click at [259, 187] on h3 "Alarm 1" at bounding box center [266, 183] width 24 height 13
drag, startPoint x: 271, startPoint y: 211, endPoint x: 234, endPoint y: 208, distance: 37.8
click at [237, 208] on div "**********" at bounding box center [475, 215] width 951 height 430
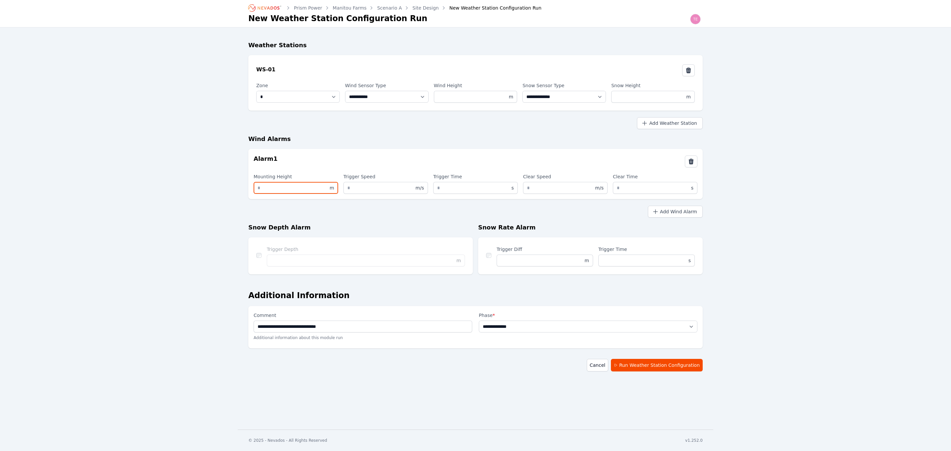
type input "*"
click at [760, 224] on div "**********" at bounding box center [475, 215] width 951 height 430
drag, startPoint x: 624, startPoint y: 97, endPoint x: 618, endPoint y: 97, distance: 6.3
click at [618, 97] on input "****" at bounding box center [653, 97] width 84 height 12
click at [539, 323] on select "**********" at bounding box center [588, 327] width 219 height 12
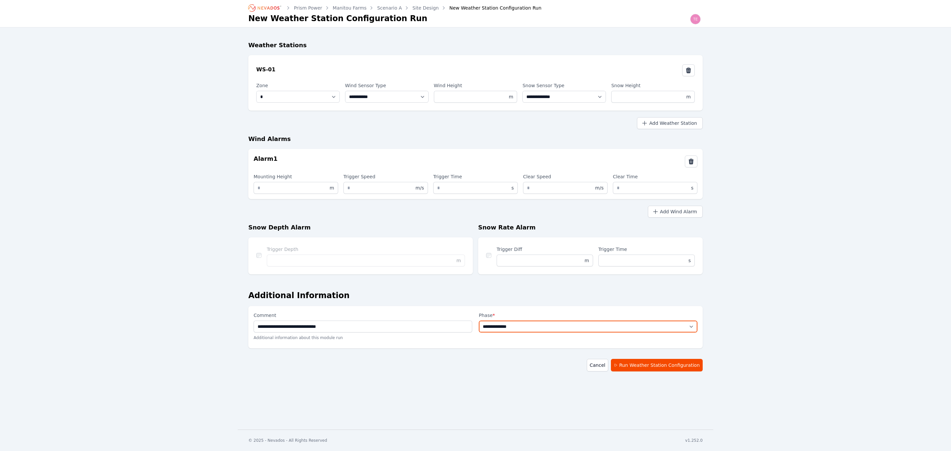
select select "*****"
click at [479, 321] on select "**********" at bounding box center [588, 327] width 219 height 12
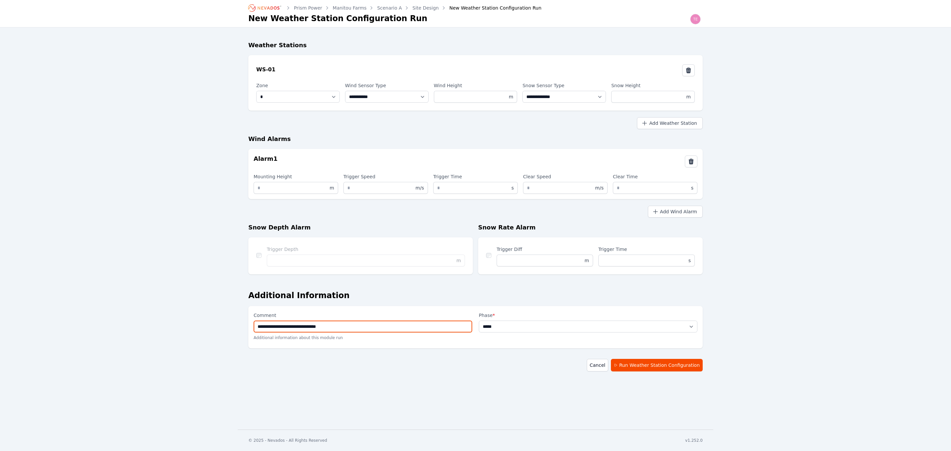
click at [356, 327] on input "**********" at bounding box center [363, 327] width 219 height 12
click at [378, 327] on input "**********" at bounding box center [363, 327] width 219 height 12
click at [332, 327] on input "**********" at bounding box center [363, 327] width 219 height 12
type input "**********"
click at [655, 363] on button "Run Weather Station Configuration" at bounding box center [657, 365] width 92 height 13
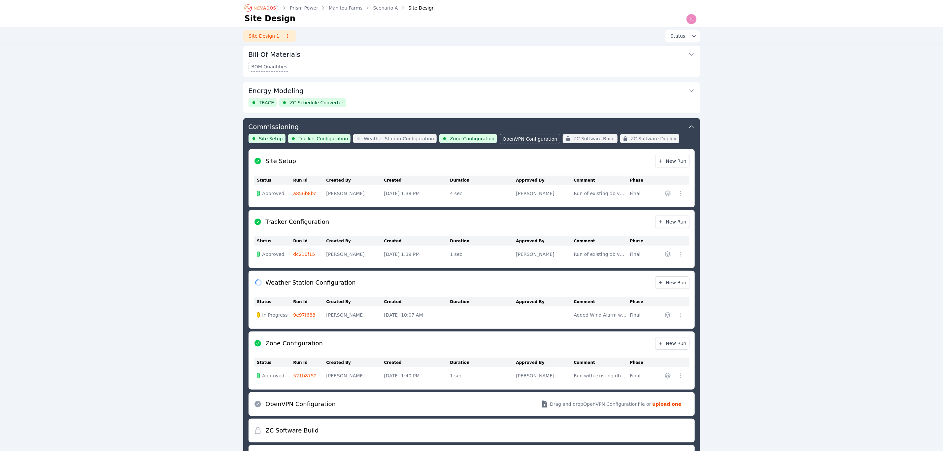
scroll to position [200, 0]
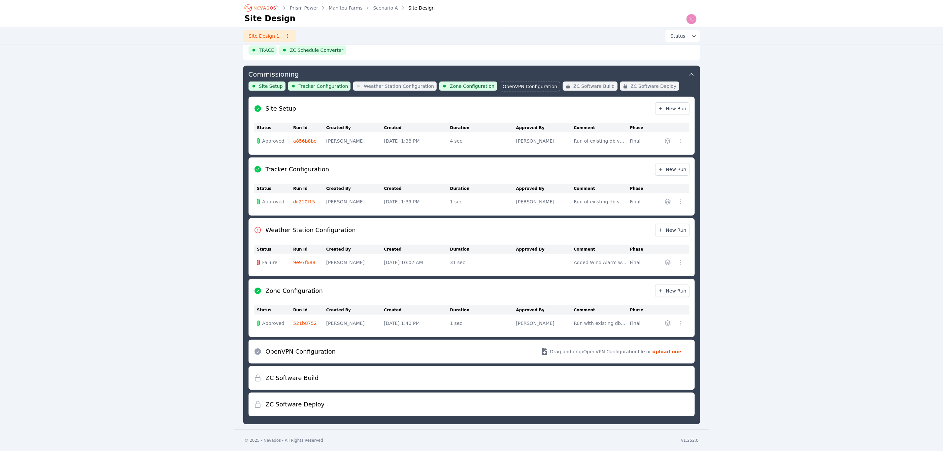
click at [307, 261] on link "9e97f688" at bounding box center [305, 262] width 22 height 5
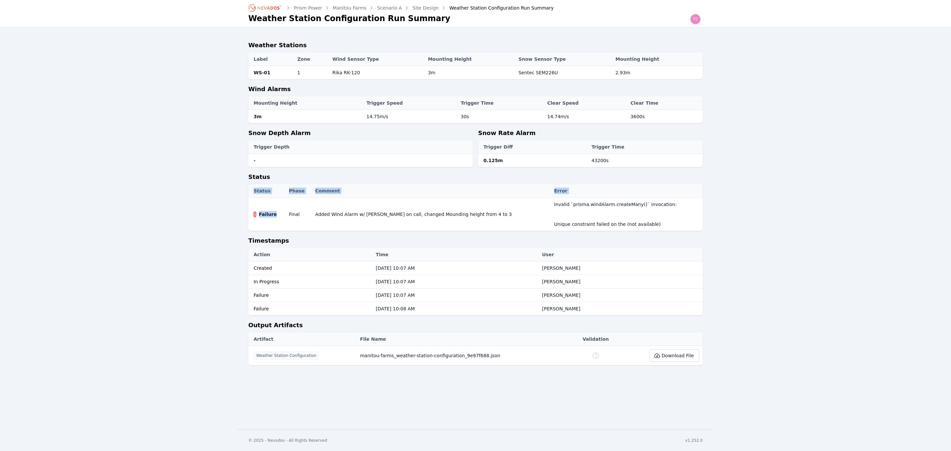
drag, startPoint x: 277, startPoint y: 218, endPoint x: 248, endPoint y: 218, distance: 29.7
click at [247, 218] on div "Weather Stations Label Zone Wind Sensor Type Mounting Height Snow Sensor Type M…" at bounding box center [476, 205] width 476 height 356
click at [350, 209] on td "Added Wind Alarm w/ [PERSON_NAME] on call, changed Mounding height from 4 to 3" at bounding box center [431, 214] width 239 height 33
click at [442, 220] on td "Added Wind Alarm w/ [PERSON_NAME] on call, changed Mounding height from 4 to 3" at bounding box center [431, 214] width 239 height 33
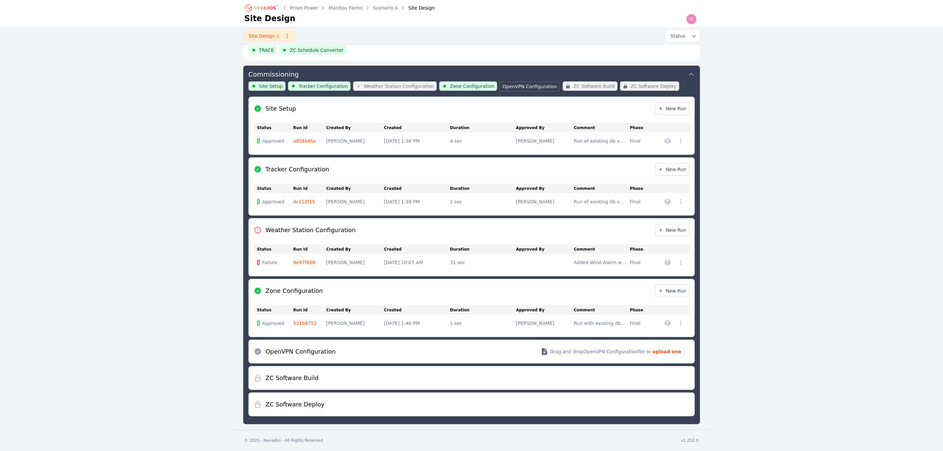
scroll to position [216, 0]
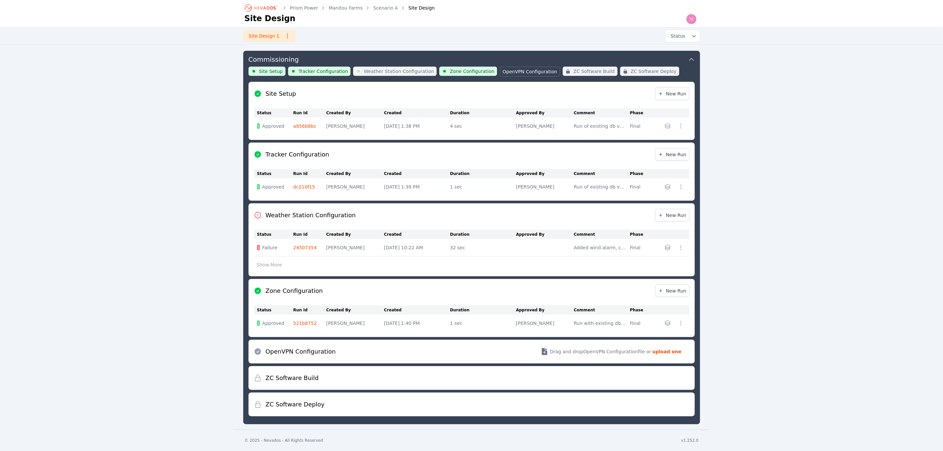
click at [297, 250] on td "24507354" at bounding box center [310, 248] width 33 height 18
click at [300, 248] on link "24507354" at bounding box center [305, 247] width 23 height 5
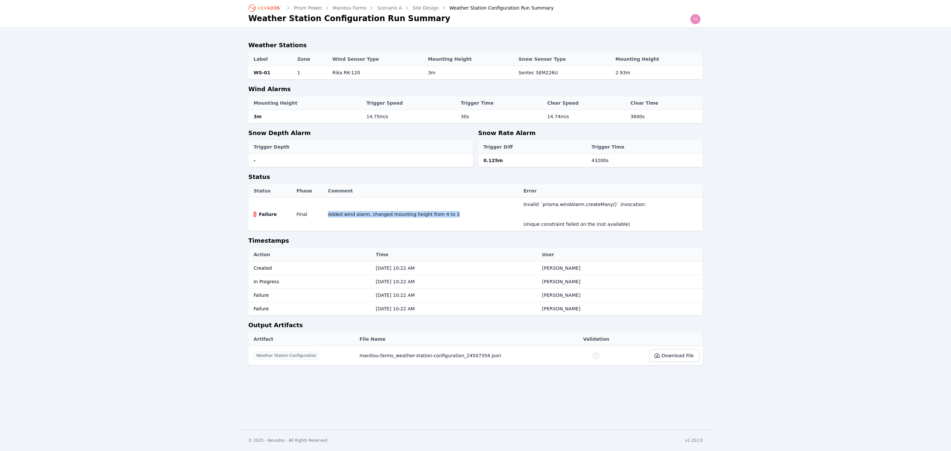
drag, startPoint x: 456, startPoint y: 215, endPoint x: 326, endPoint y: 214, distance: 129.5
click at [326, 214] on td "Added wind alarm, changed mounting height from 4 to 3" at bounding box center [422, 214] width 195 height 33
copy td "Added wind alarm, changed mounting height from 4 to 3"
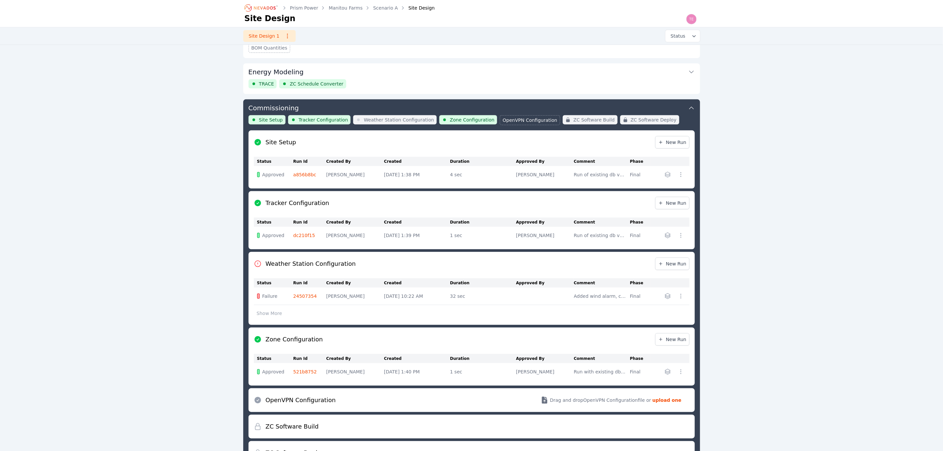
scroll to position [216, 0]
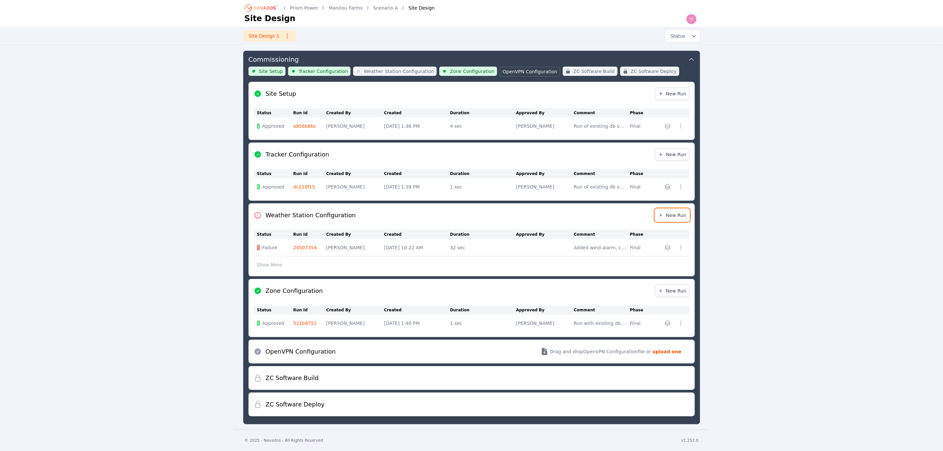
click at [682, 216] on span "New Run" at bounding box center [672, 215] width 28 height 7
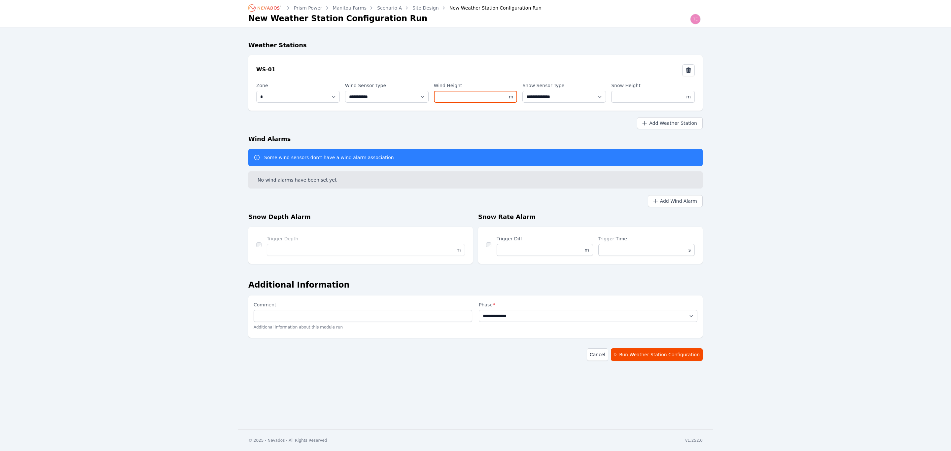
drag, startPoint x: 451, startPoint y: 97, endPoint x: 422, endPoint y: 99, distance: 29.1
click at [422, 99] on div "**********" at bounding box center [475, 92] width 439 height 21
type input "*"
click at [696, 203] on button "Add Wind Alarm" at bounding box center [675, 201] width 55 height 12
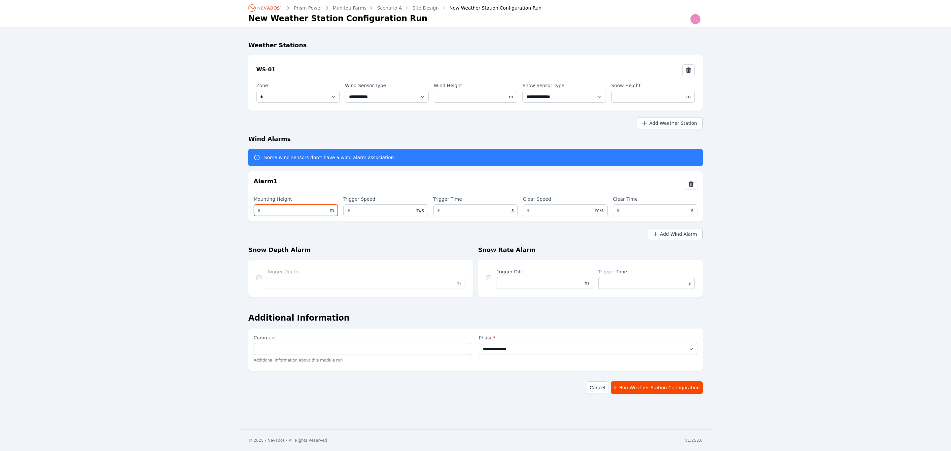
drag, startPoint x: 268, startPoint y: 212, endPoint x: 219, endPoint y: 222, distance: 49.9
click at [229, 220] on div "**********" at bounding box center [475, 215] width 951 height 430
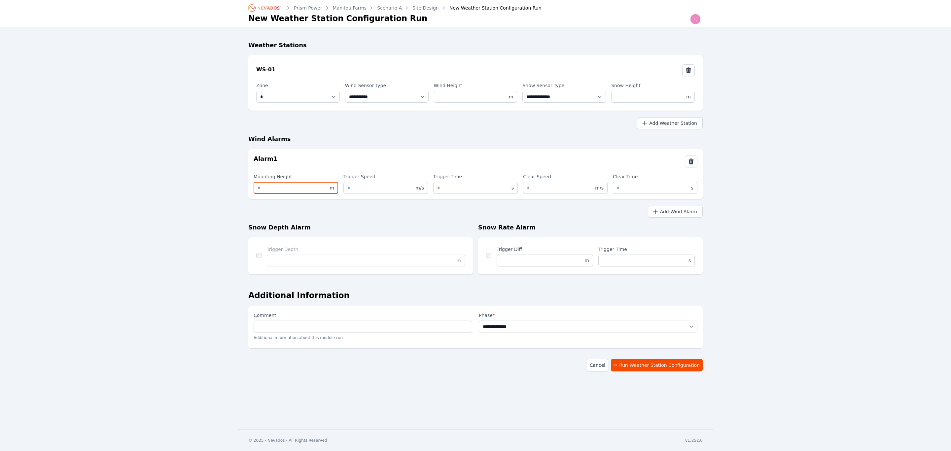
type input "*"
drag, startPoint x: 293, startPoint y: 330, endPoint x: 303, endPoint y: 330, distance: 9.9
click at [294, 330] on input "Comment" at bounding box center [363, 327] width 219 height 12
paste input "**********"
type input "**********"
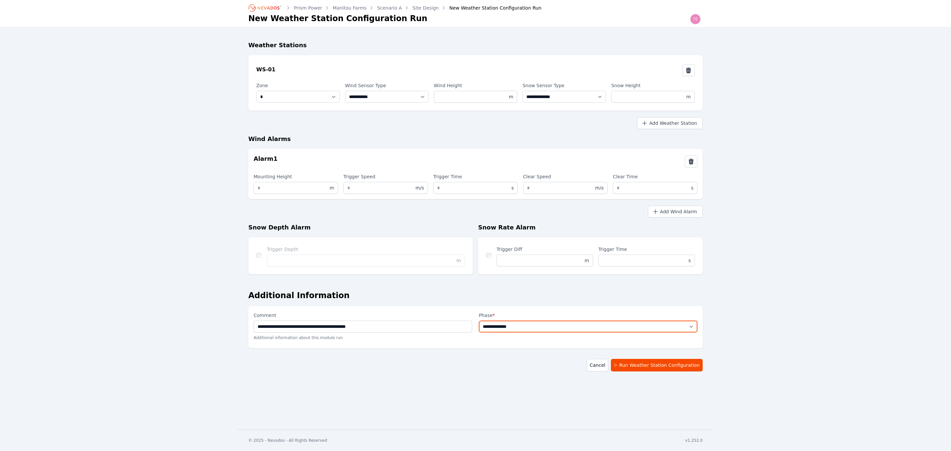
click at [524, 327] on select "**********" at bounding box center [588, 327] width 219 height 12
select select "*****"
click at [479, 321] on select "**********" at bounding box center [588, 327] width 219 height 12
click at [659, 368] on button "Run Weather Station Configuration" at bounding box center [657, 365] width 92 height 13
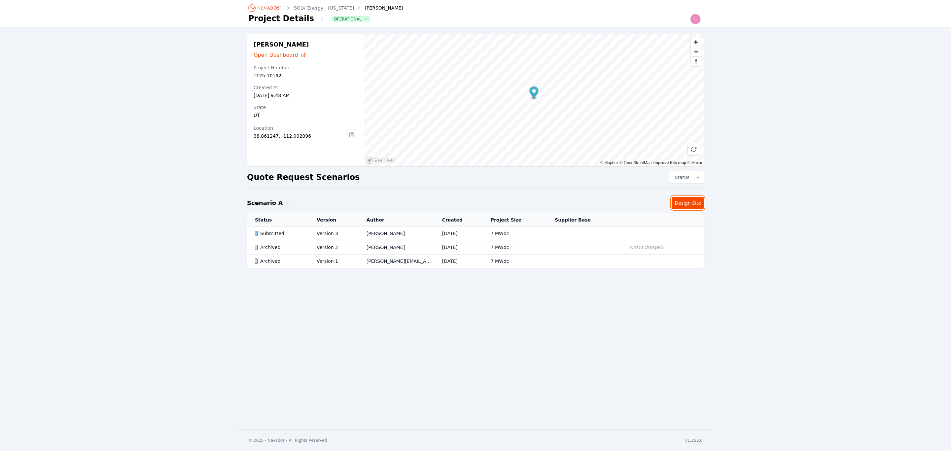
click at [694, 201] on link "Design Site" at bounding box center [688, 203] width 32 height 13
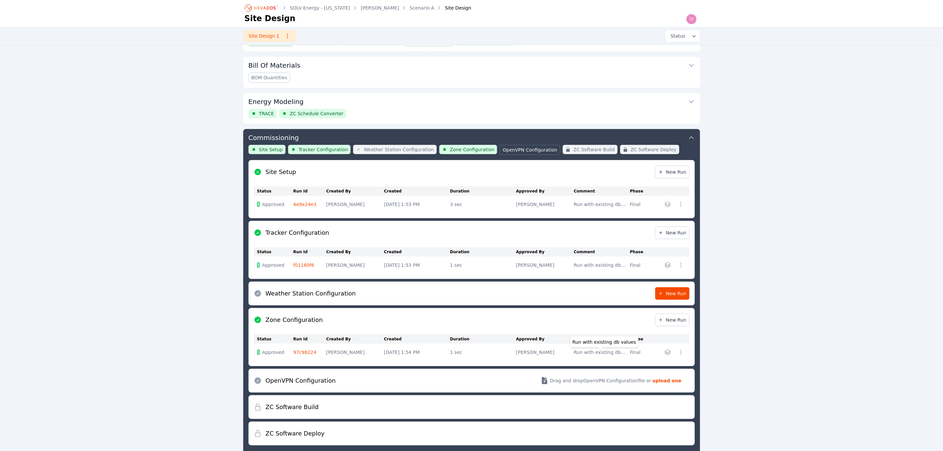
scroll to position [166, 0]
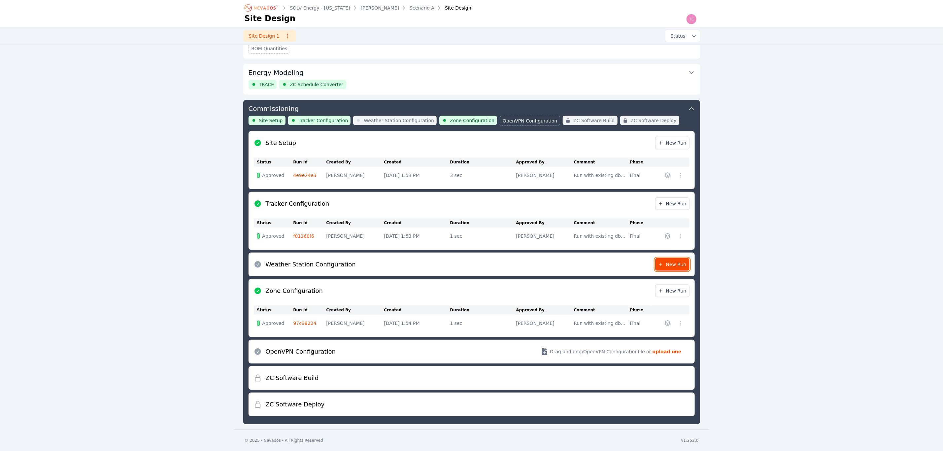
click at [678, 262] on span "New Run" at bounding box center [672, 264] width 28 height 7
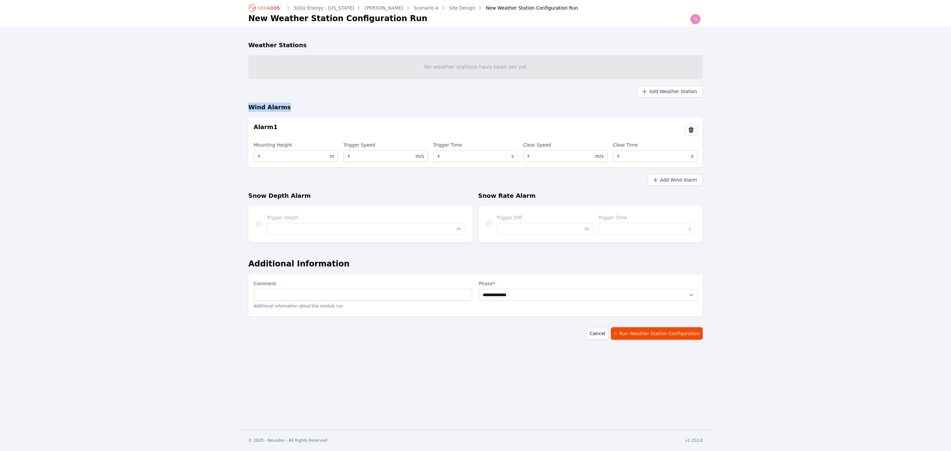
drag, startPoint x: 247, startPoint y: 106, endPoint x: 301, endPoint y: 110, distance: 55.0
click at [301, 110] on div "**********" at bounding box center [476, 190] width 476 height 326
click at [279, 157] on input "Mounting Height" at bounding box center [296, 156] width 85 height 12
type input "*"
click at [543, 295] on select "**********" at bounding box center [588, 295] width 219 height 12
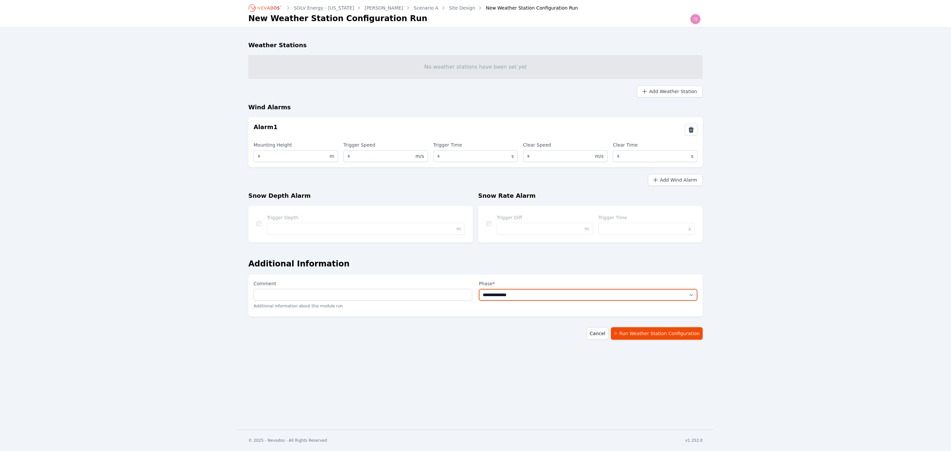
select select "*****"
click at [479, 289] on select "**********" at bounding box center [588, 295] width 219 height 12
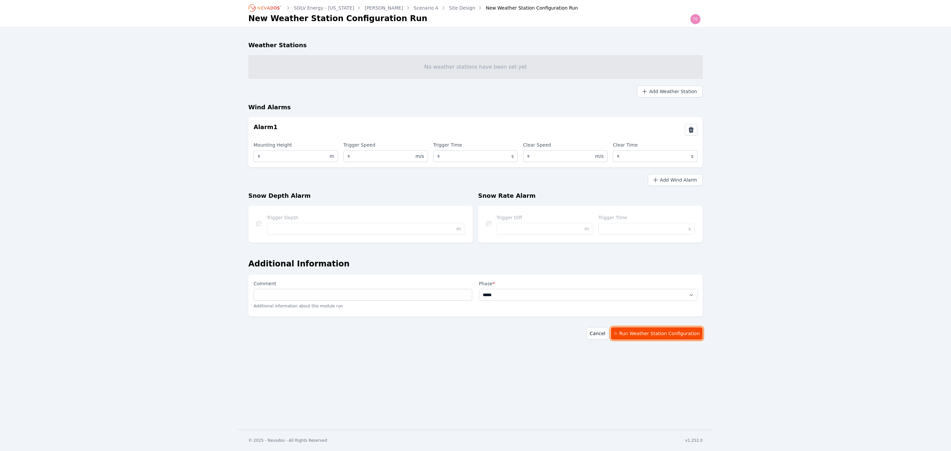
click at [641, 333] on button "Run Weather Station Configuration" at bounding box center [657, 333] width 92 height 13
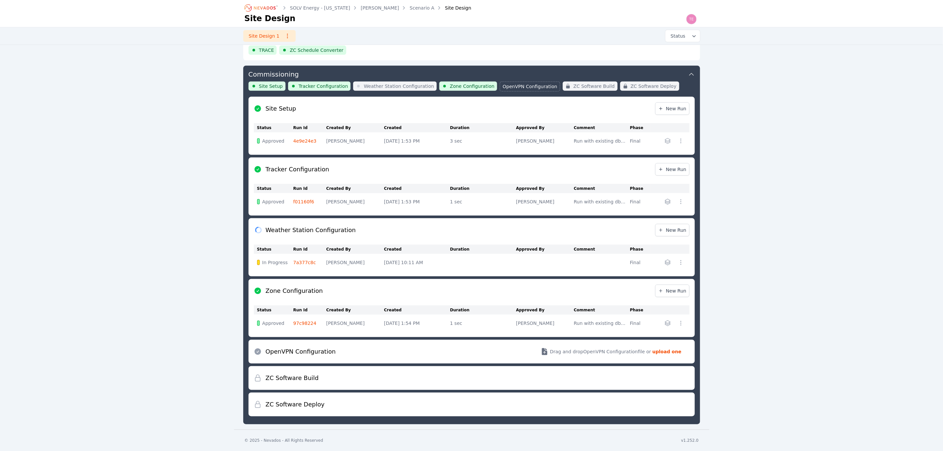
scroll to position [202, 0]
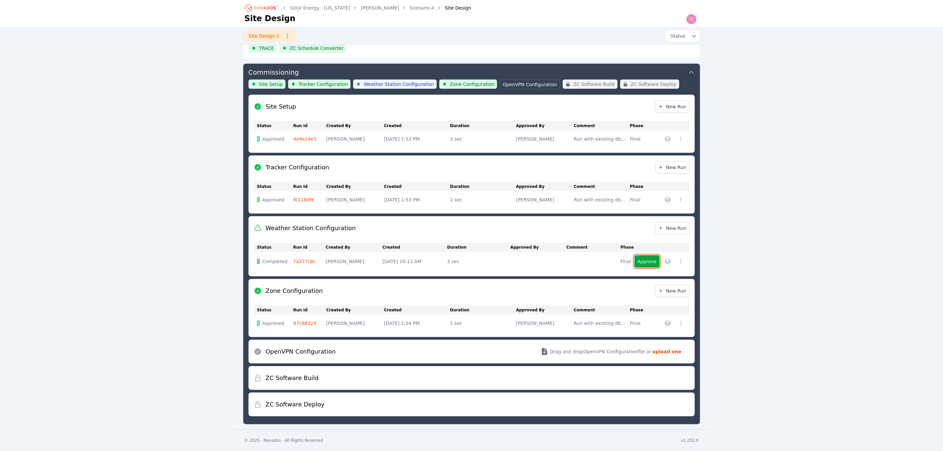
click at [651, 260] on button "Approve" at bounding box center [647, 261] width 25 height 13
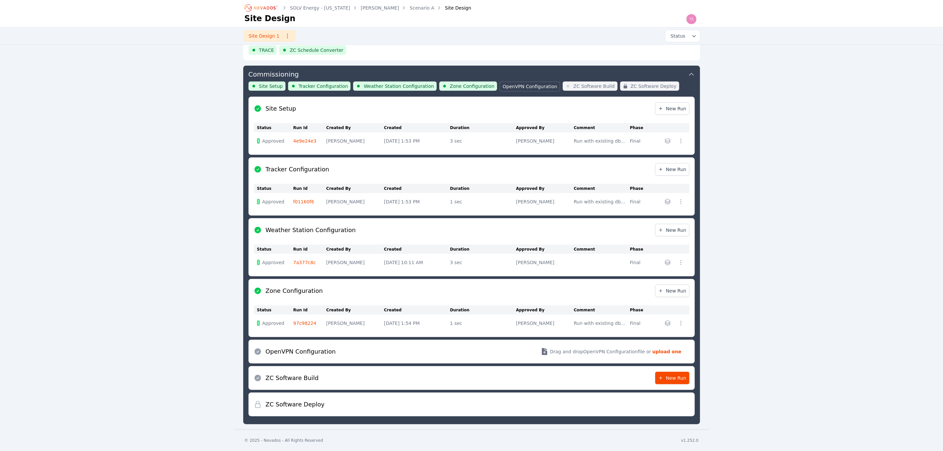
scroll to position [200, 0]
click at [670, 232] on span "New Run" at bounding box center [672, 230] width 28 height 7
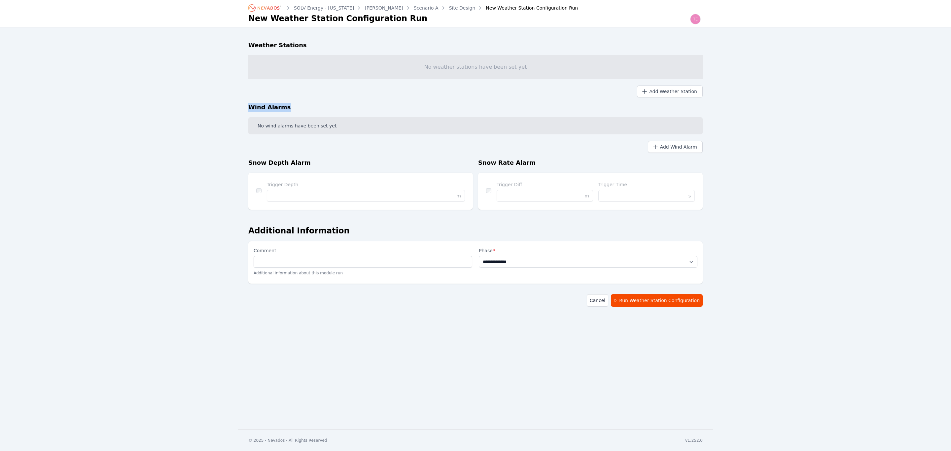
drag, startPoint x: 246, startPoint y: 106, endPoint x: 316, endPoint y: 110, distance: 70.8
click at [316, 110] on div "**********" at bounding box center [476, 173] width 476 height 293
click at [294, 105] on h3 "Wind Alarms" at bounding box center [475, 107] width 454 height 9
drag, startPoint x: 305, startPoint y: 106, endPoint x: 219, endPoint y: 107, distance: 86.2
click at [219, 107] on div "**********" at bounding box center [475, 215] width 951 height 430
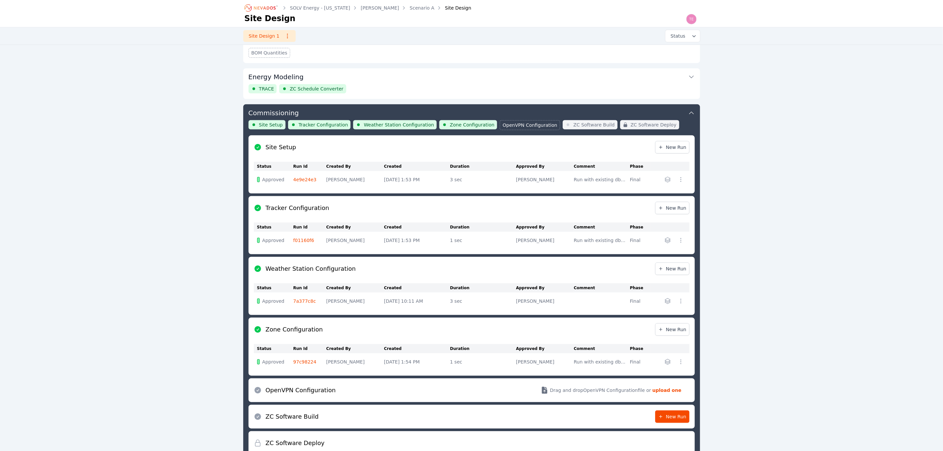
scroll to position [200, 0]
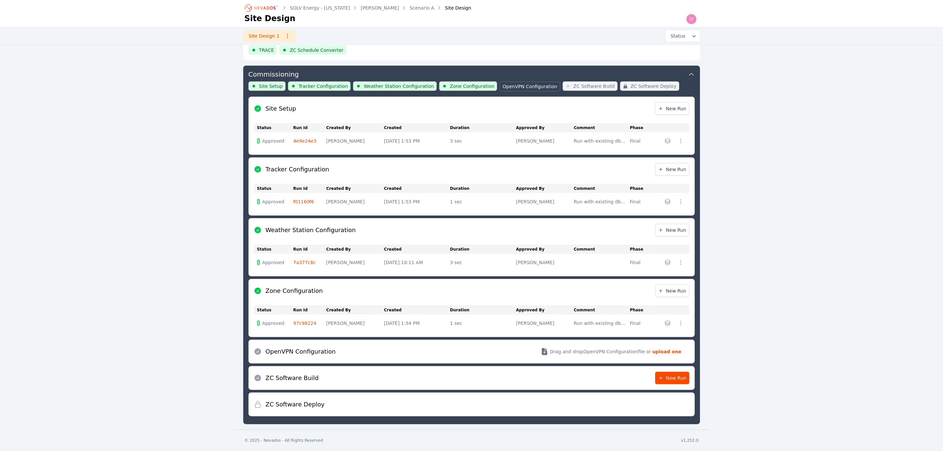
click at [300, 262] on link "7a377c8c" at bounding box center [305, 262] width 23 height 5
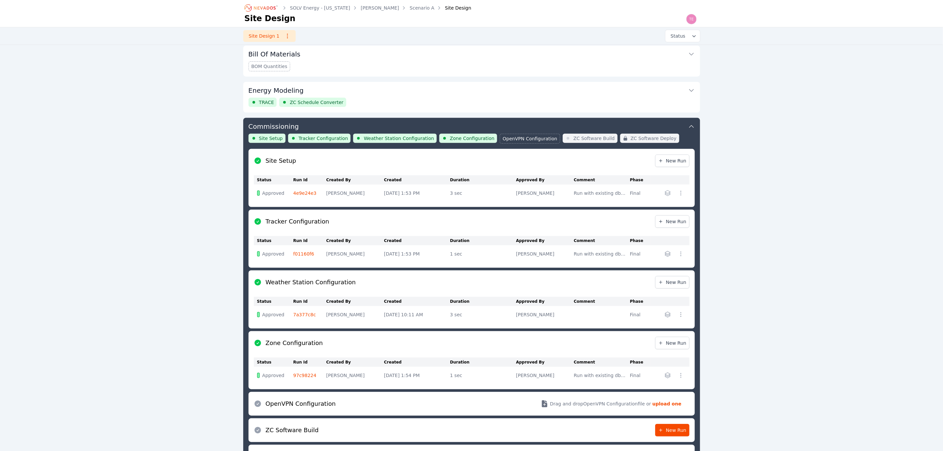
scroll to position [200, 0]
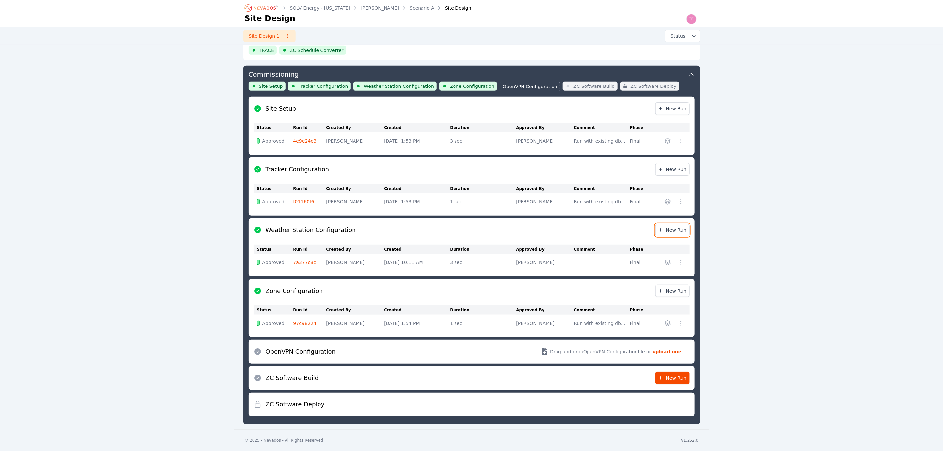
click at [674, 229] on span "New Run" at bounding box center [672, 230] width 28 height 7
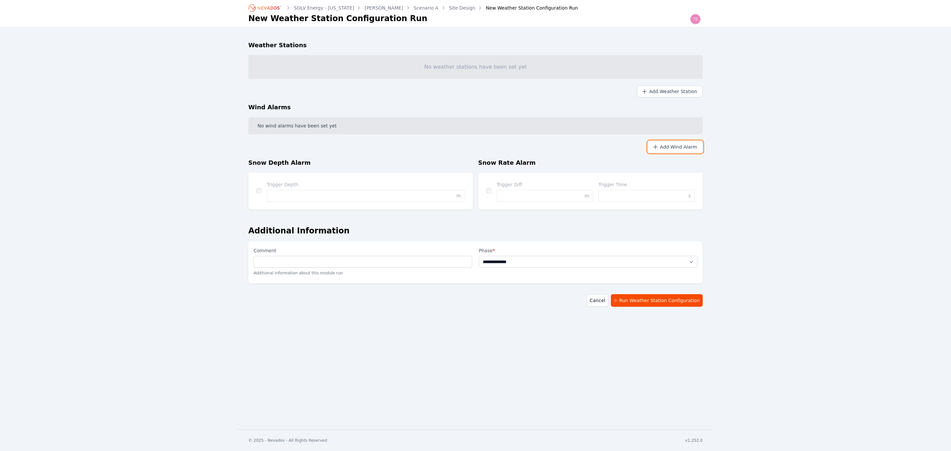
click at [679, 147] on button "Add Wind Alarm" at bounding box center [675, 147] width 55 height 12
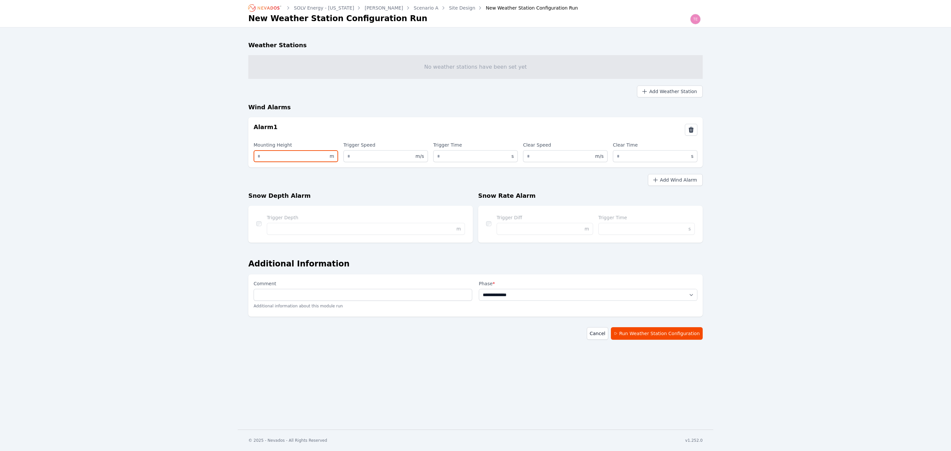
drag, startPoint x: 264, startPoint y: 156, endPoint x: 238, endPoint y: 156, distance: 25.8
click at [239, 156] on div "**********" at bounding box center [476, 190] width 476 height 326
click at [766, 218] on div "**********" at bounding box center [475, 215] width 951 height 430
click at [449, 6] on link "Site Design" at bounding box center [462, 8] width 26 height 7
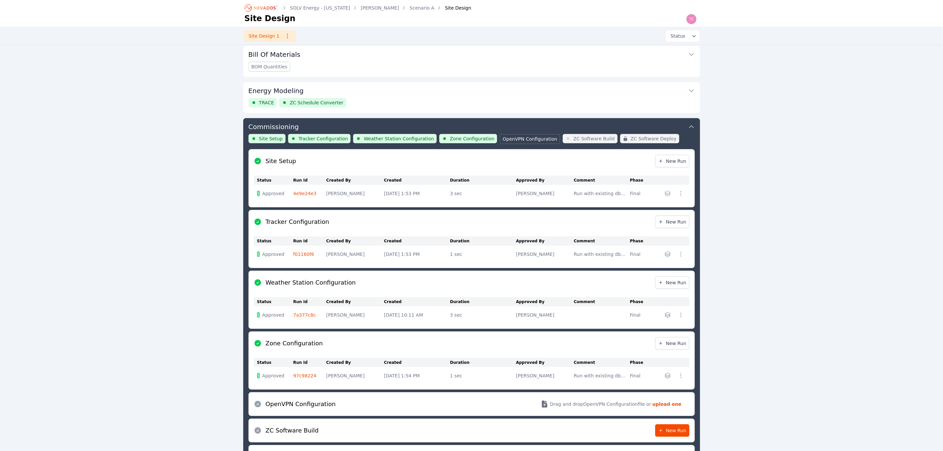
scroll to position [200, 0]
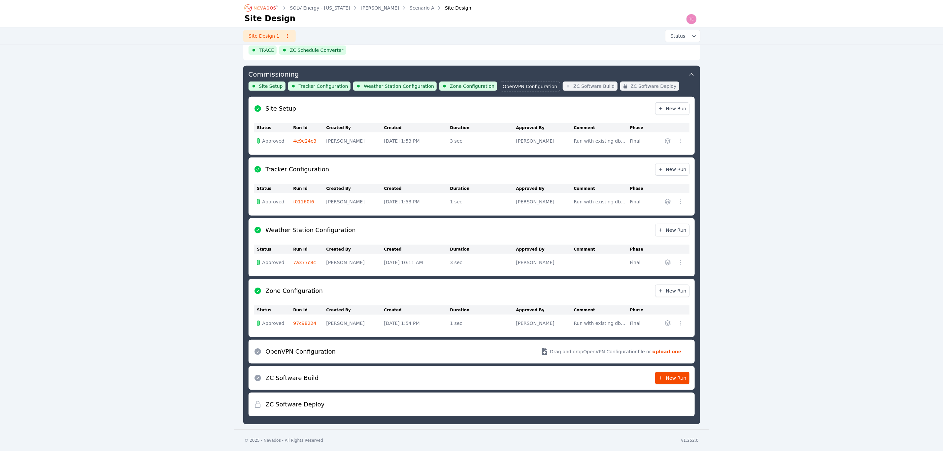
click at [298, 262] on link "7a377c8c" at bounding box center [305, 262] width 23 height 5
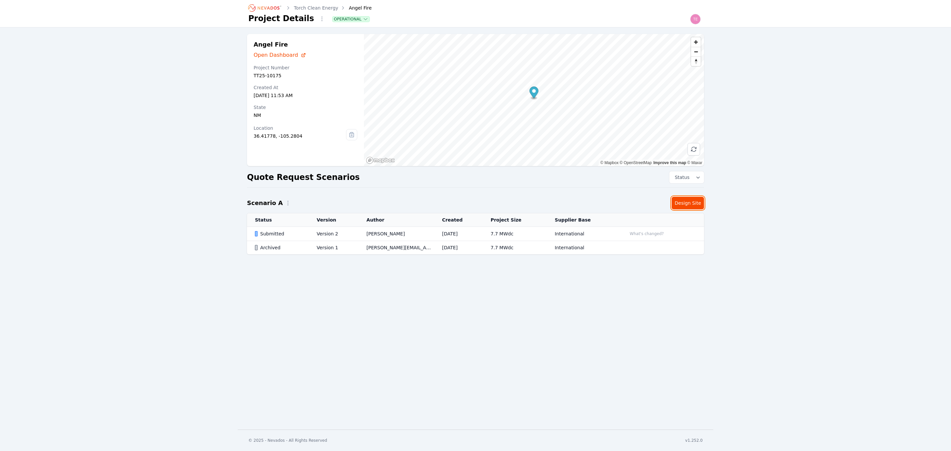
click at [691, 199] on link "Design Site" at bounding box center [688, 203] width 32 height 13
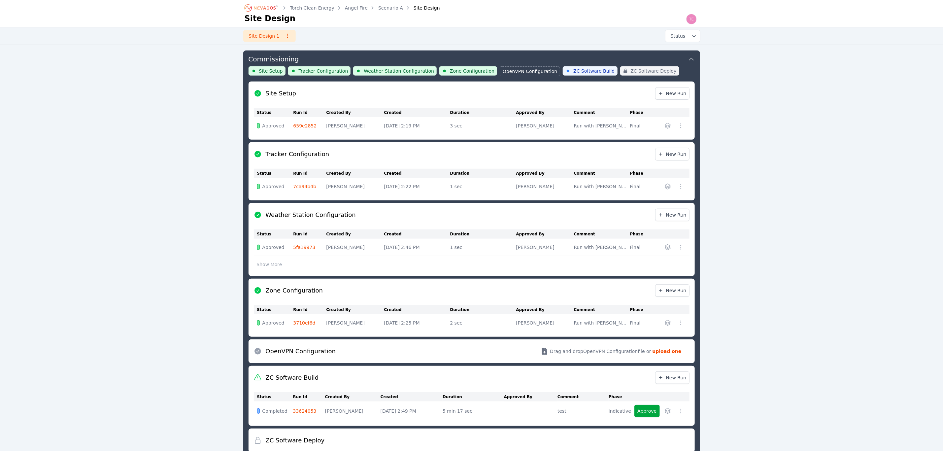
scroll to position [216, 0]
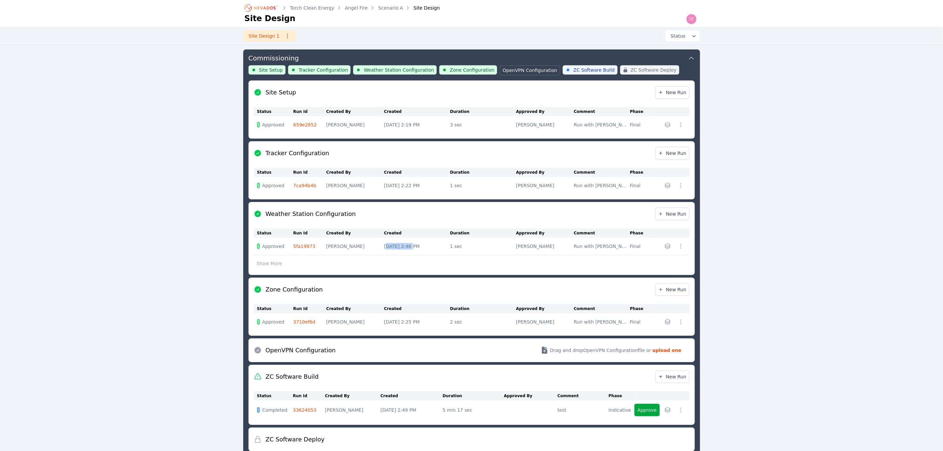
drag, startPoint x: 385, startPoint y: 244, endPoint x: 407, endPoint y: 243, distance: 22.1
click at [407, 243] on td "[DATE] 2:46 PM" at bounding box center [417, 247] width 66 height 18
click at [683, 211] on span "New Run" at bounding box center [672, 214] width 28 height 7
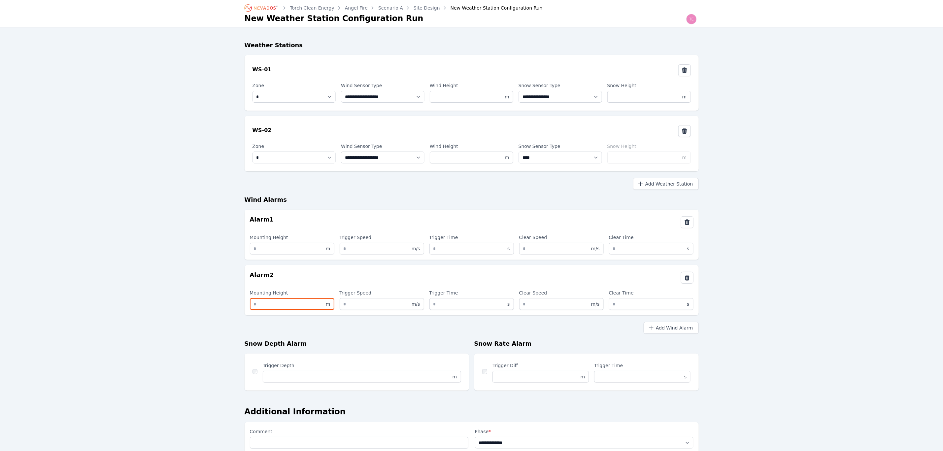
click at [268, 303] on input "Mounting Height" at bounding box center [292, 304] width 85 height 12
click at [373, 329] on div "Add Wind Alarm" at bounding box center [472, 327] width 454 height 13
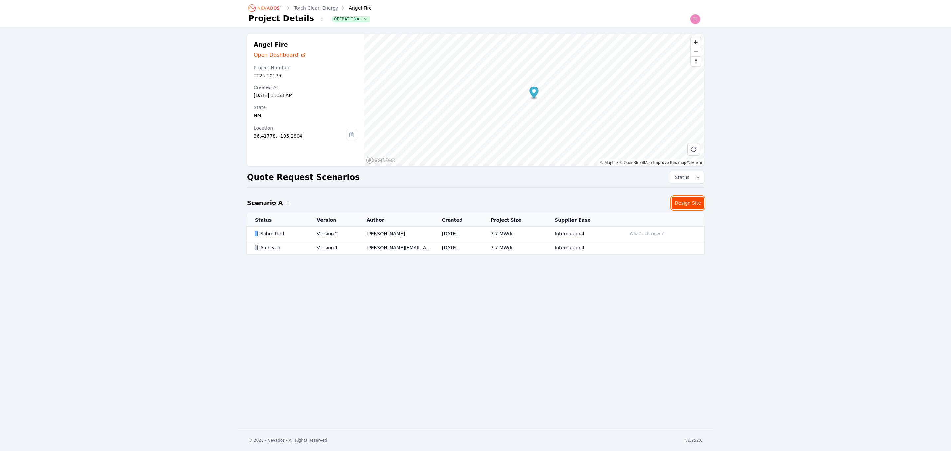
click at [702, 201] on link "Design Site" at bounding box center [688, 203] width 32 height 13
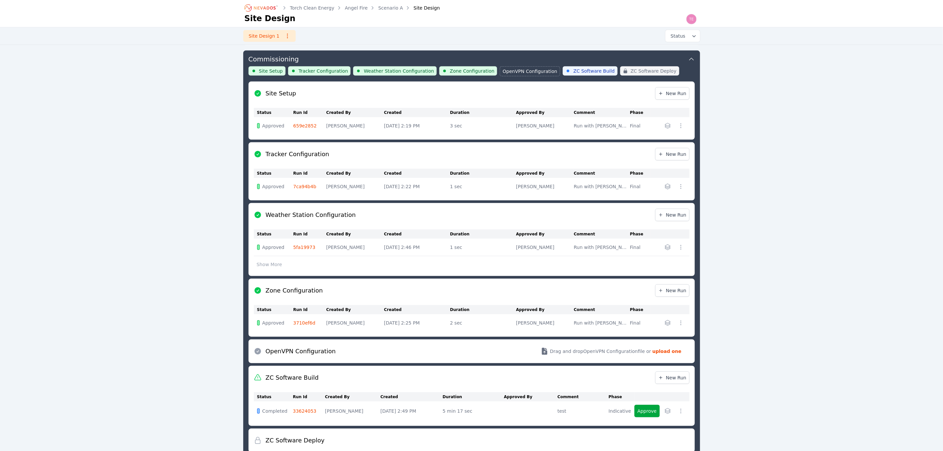
scroll to position [216, 0]
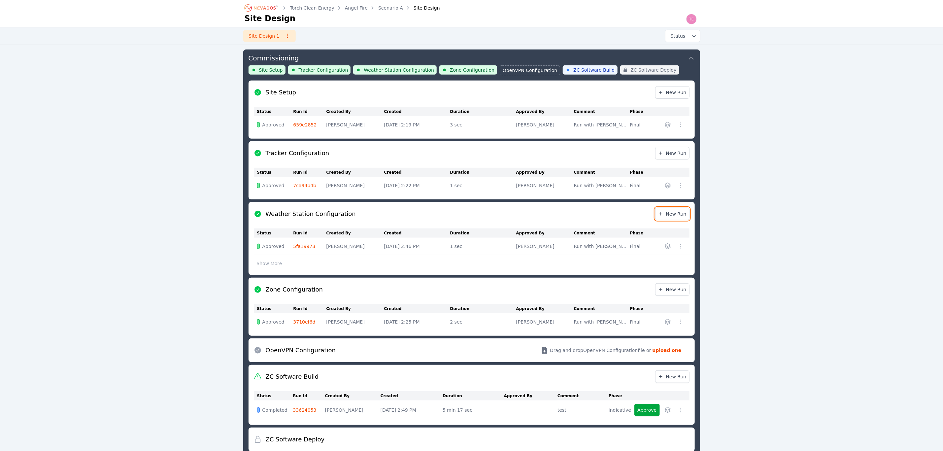
click at [672, 216] on span "New Run" at bounding box center [672, 214] width 28 height 7
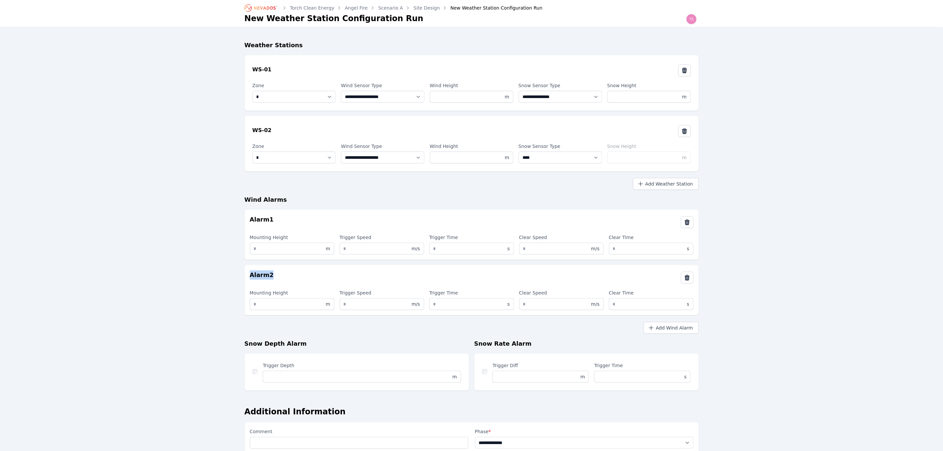
drag, startPoint x: 280, startPoint y: 277, endPoint x: 250, endPoint y: 289, distance: 32.4
click at [247, 275] on div "Alarm 2 Mounting Height m Trigger Speed ******** m/s Trigger Time ** s Clear Sp…" at bounding box center [472, 290] width 454 height 50
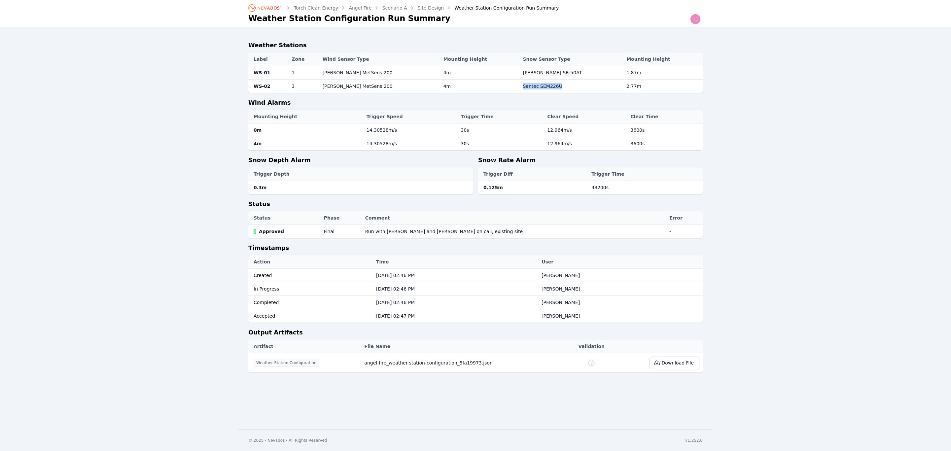
drag, startPoint x: 569, startPoint y: 83, endPoint x: 528, endPoint y: 85, distance: 40.7
click at [528, 85] on td "Sentec SEM226U" at bounding box center [571, 87] width 104 height 14
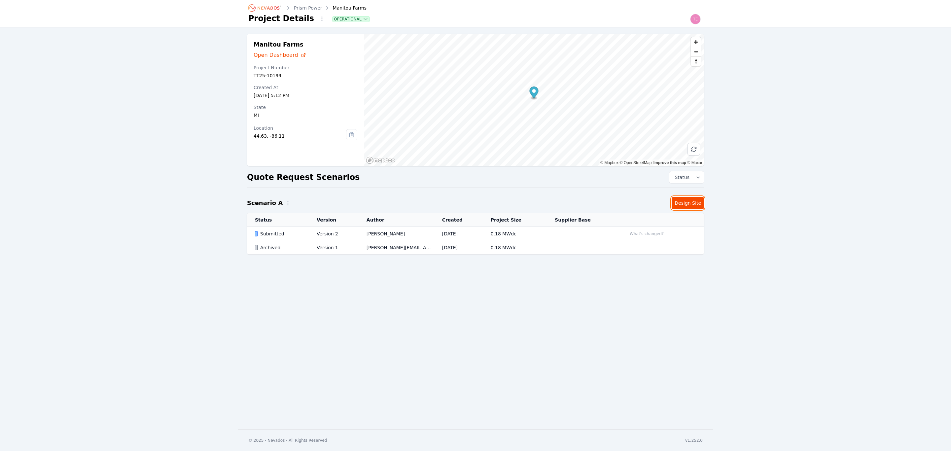
click at [679, 203] on link "Design Site" at bounding box center [688, 203] width 32 height 13
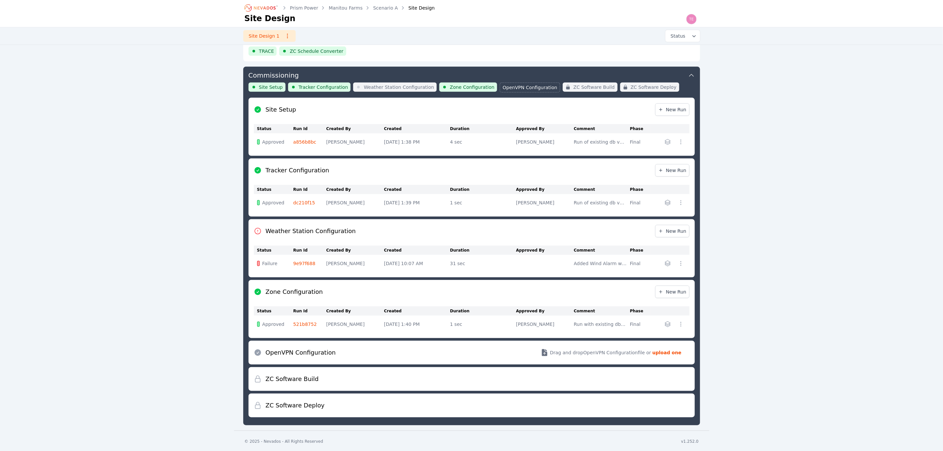
scroll to position [200, 0]
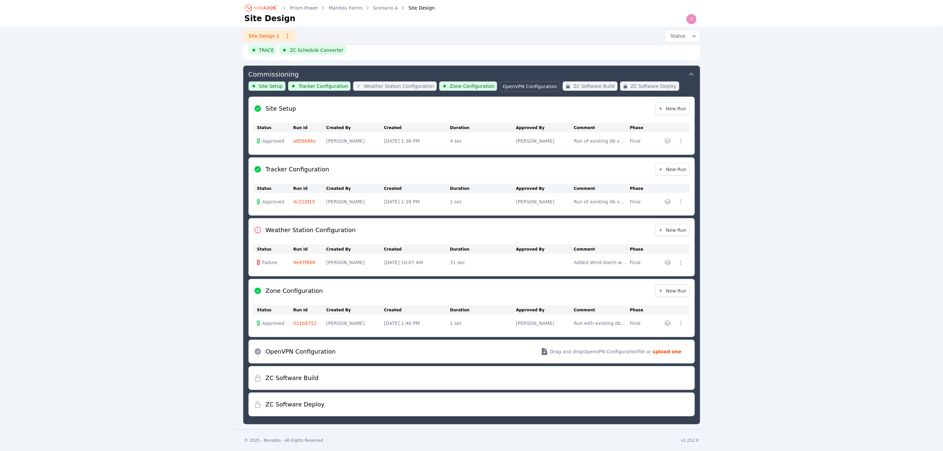
click at [297, 263] on link "9e97f688" at bounding box center [305, 262] width 22 height 5
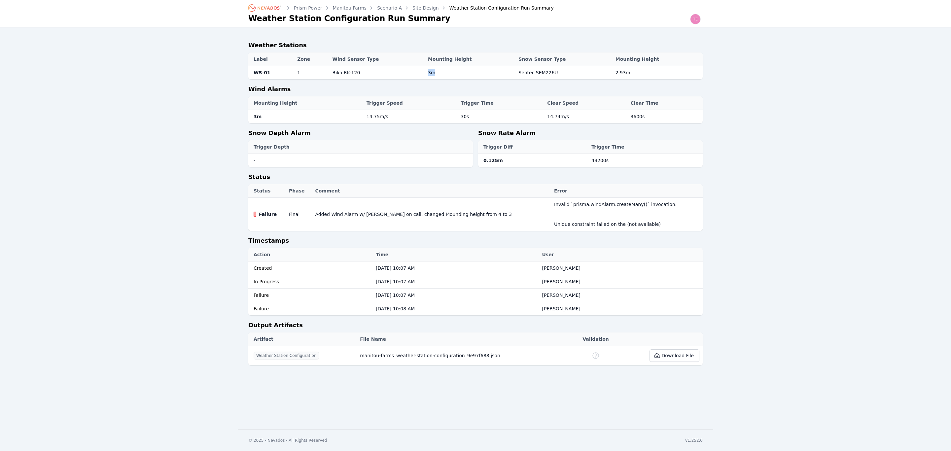
drag, startPoint x: 427, startPoint y: 70, endPoint x: 443, endPoint y: 72, distance: 16.0
click at [443, 72] on td "3m" at bounding box center [470, 73] width 90 height 14
drag, startPoint x: 246, startPoint y: 91, endPoint x: 294, endPoint y: 89, distance: 48.6
click at [294, 89] on div "Weather Stations Label Zone Wind Sensor Type Mounting Height Snow Sensor Type M…" at bounding box center [476, 205] width 476 height 356
drag, startPoint x: 428, startPoint y: 75, endPoint x: 441, endPoint y: 74, distance: 12.9
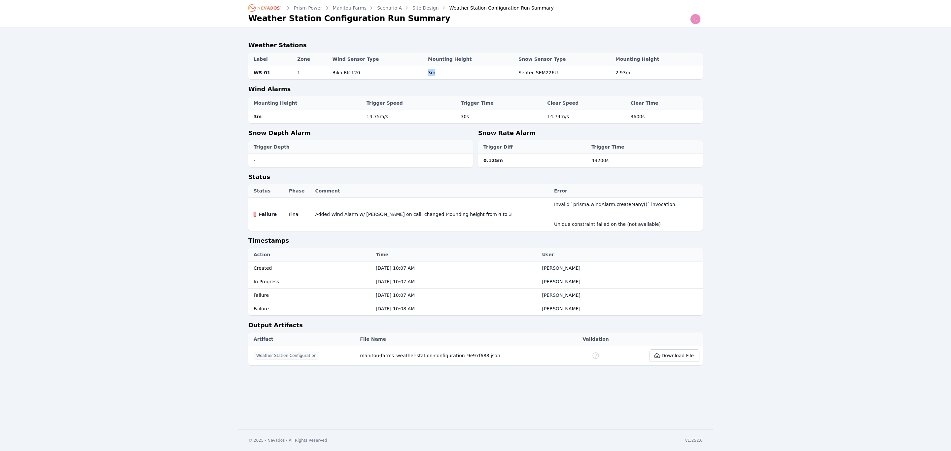
click at [441, 74] on td "3m" at bounding box center [470, 73] width 90 height 14
drag, startPoint x: 266, startPoint y: 115, endPoint x: 254, endPoint y: 116, distance: 12.6
click at [254, 116] on td "3m" at bounding box center [305, 117] width 115 height 14
click at [422, 6] on link "Site Design" at bounding box center [425, 8] width 26 height 7
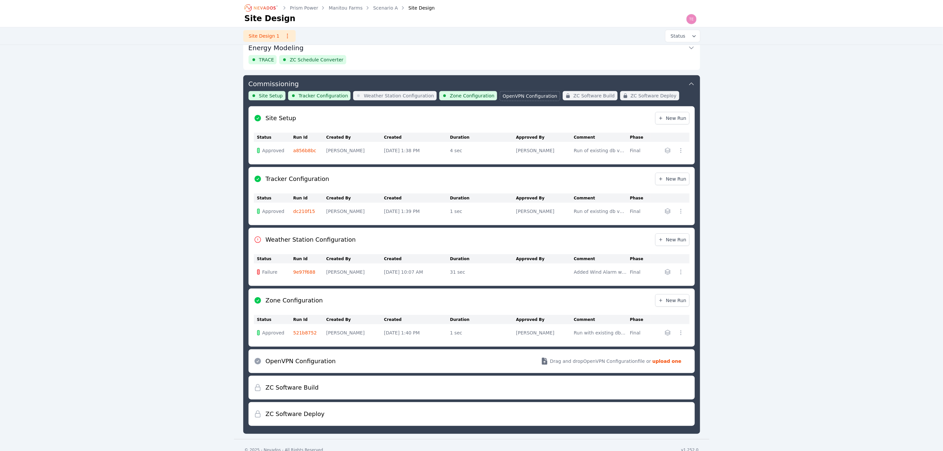
scroll to position [200, 0]
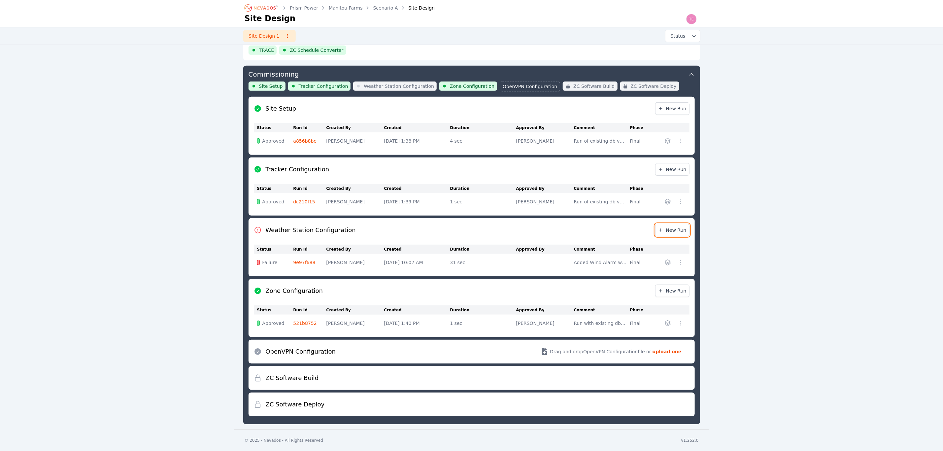
click at [685, 230] on span "New Run" at bounding box center [672, 230] width 28 height 7
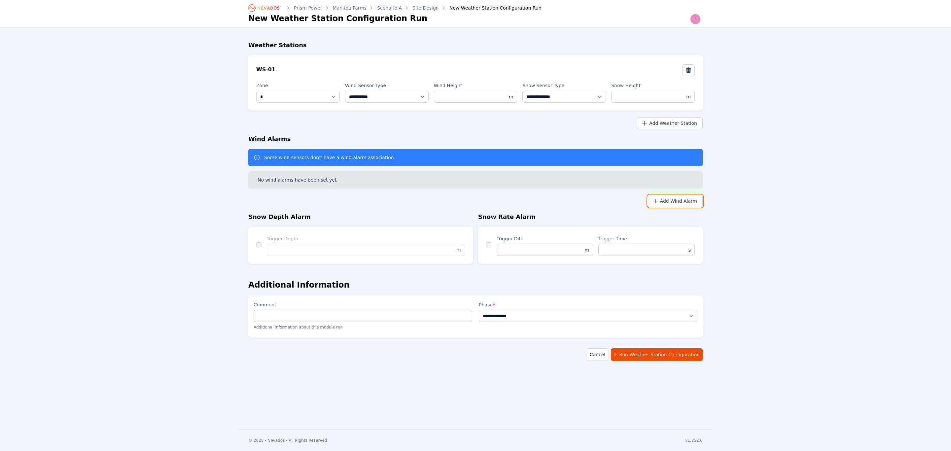
click at [674, 196] on button "Add Wind Alarm" at bounding box center [675, 201] width 55 height 12
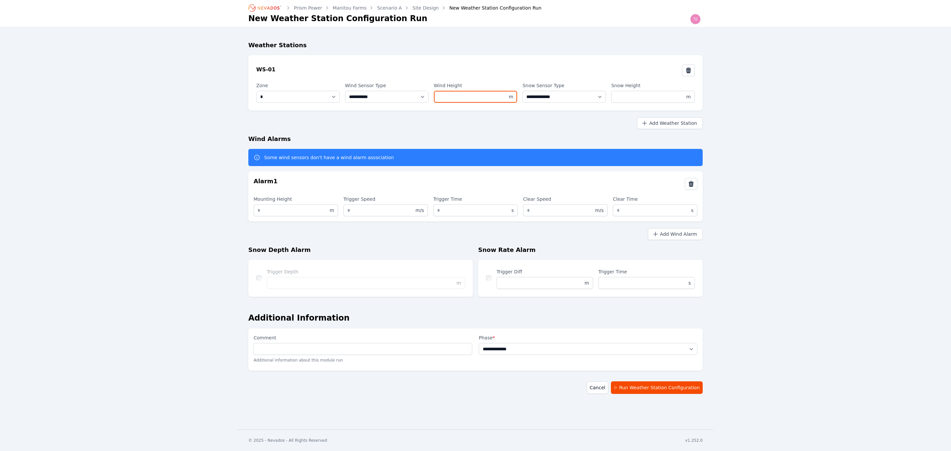
drag, startPoint x: 445, startPoint y: 96, endPoint x: 393, endPoint y: 90, distance: 51.9
click at [393, 90] on div "**********" at bounding box center [475, 92] width 439 height 21
type input "*"
drag, startPoint x: 266, startPoint y: 211, endPoint x: 232, endPoint y: 211, distance: 33.7
click at [232, 211] on div "**********" at bounding box center [475, 215] width 951 height 430
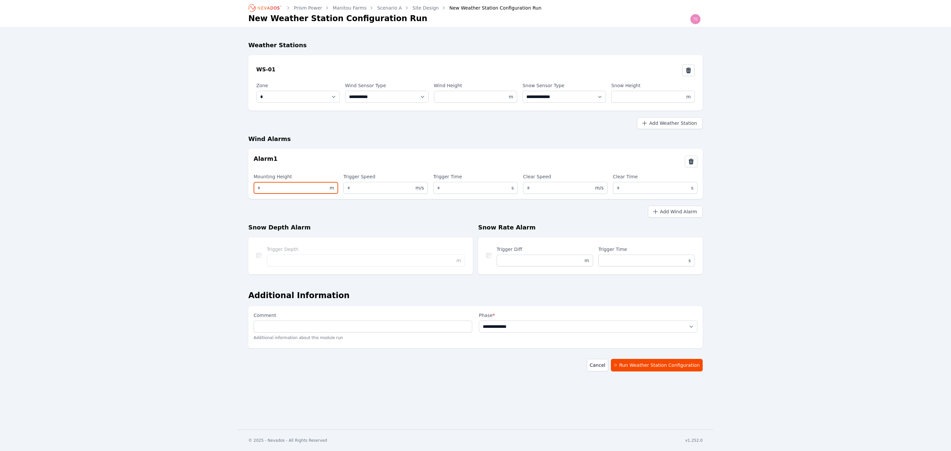
type input "*"
click at [305, 334] on p "Additional information about this module run" at bounding box center [363, 338] width 219 height 11
click at [306, 328] on input "Comment" at bounding box center [363, 327] width 219 height 12
type input "**********"
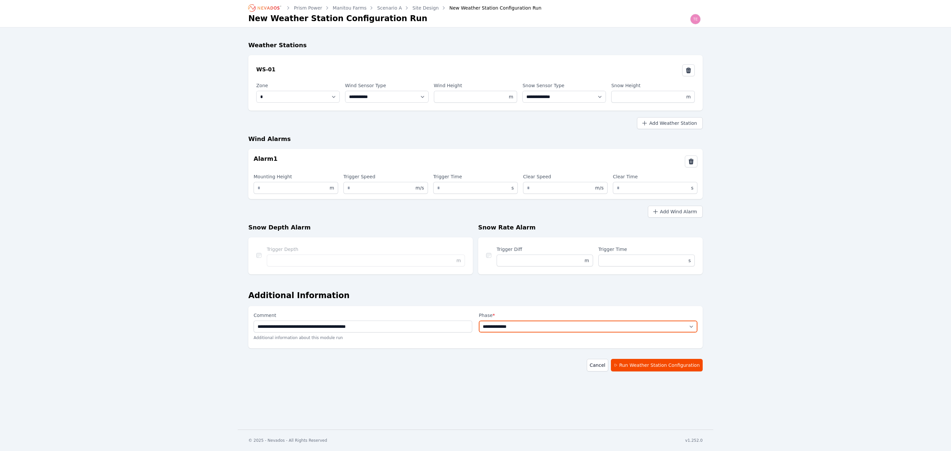
click at [498, 324] on select "**********" at bounding box center [588, 327] width 219 height 12
select select "*****"
click at [479, 321] on select "**********" at bounding box center [588, 327] width 219 height 12
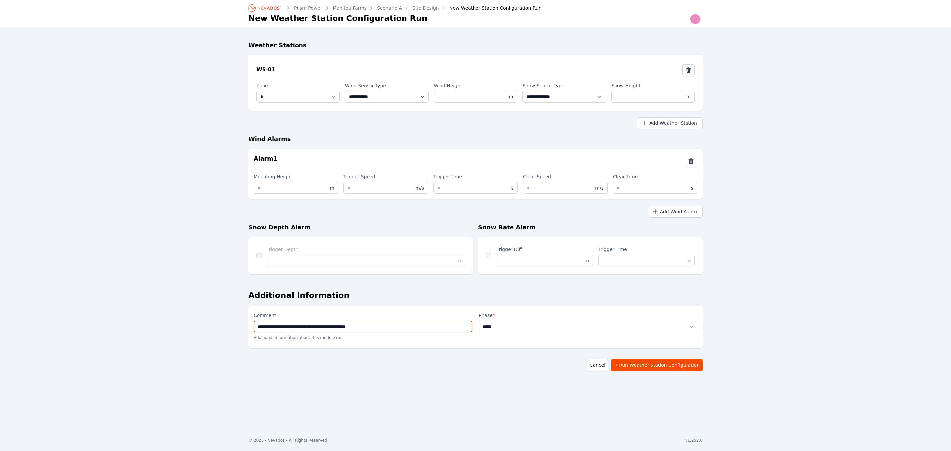
click at [390, 328] on input "**********" at bounding box center [363, 327] width 219 height 12
click at [409, 374] on div "**********" at bounding box center [475, 206] width 454 height 347
click at [660, 362] on button "Run Weather Station Configuration" at bounding box center [657, 365] width 92 height 13
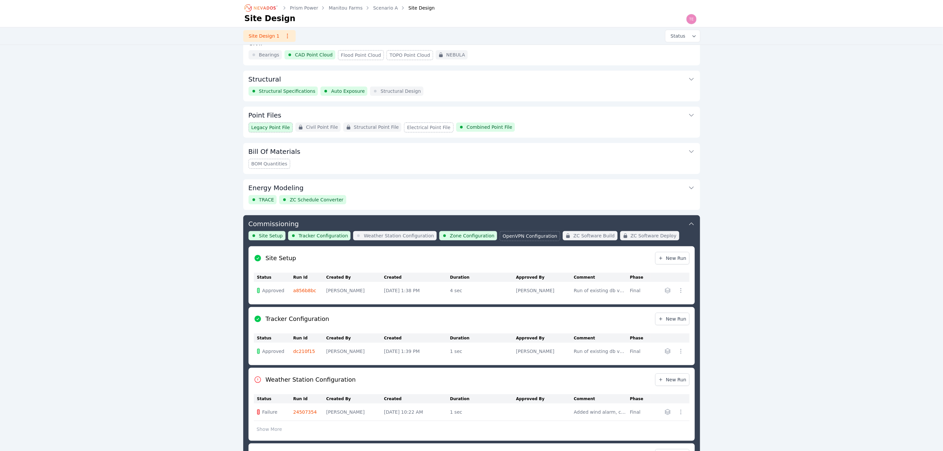
scroll to position [216, 0]
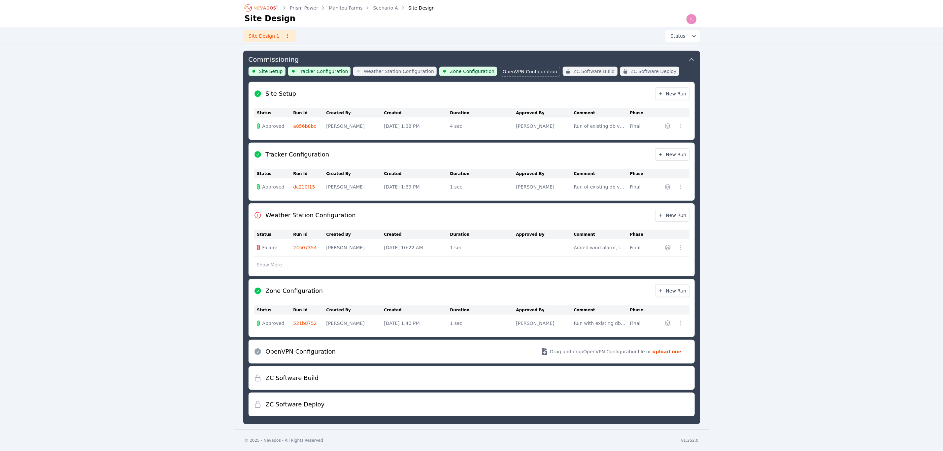
click at [303, 245] on link "24507354" at bounding box center [305, 247] width 23 height 5
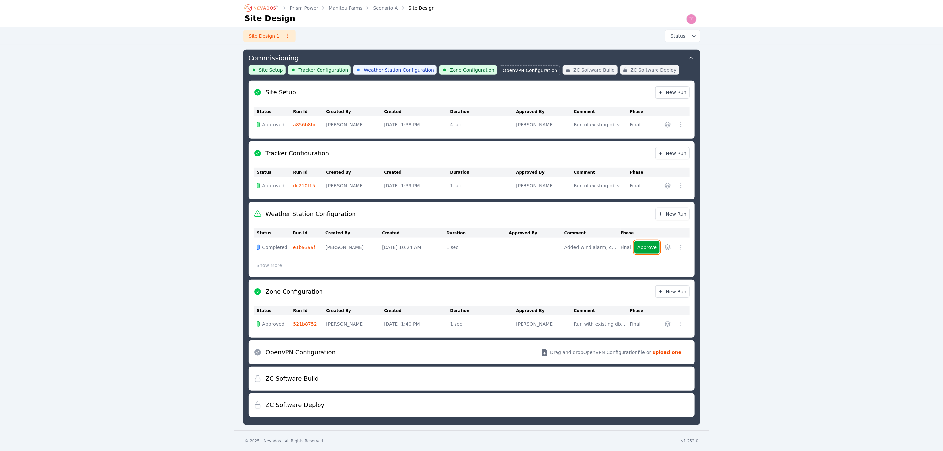
click at [648, 245] on button "Approve" at bounding box center [647, 247] width 25 height 13
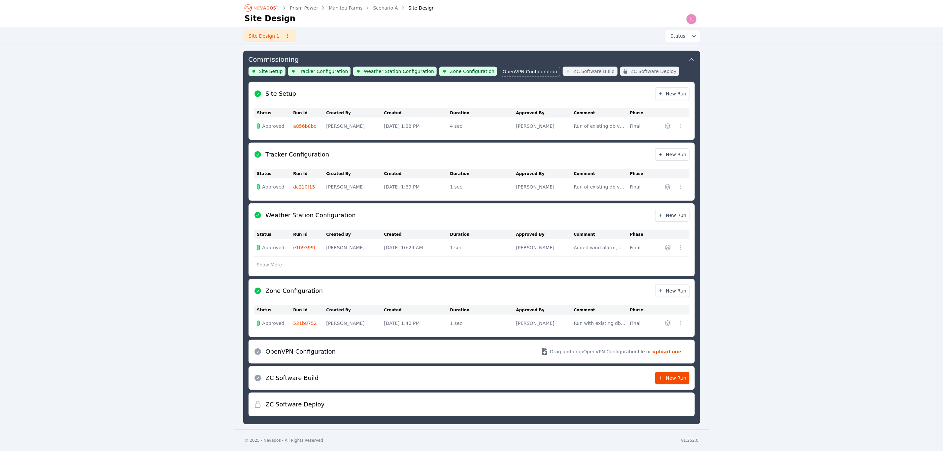
scroll to position [216, 0]
click at [673, 214] on span "New Run" at bounding box center [672, 215] width 28 height 7
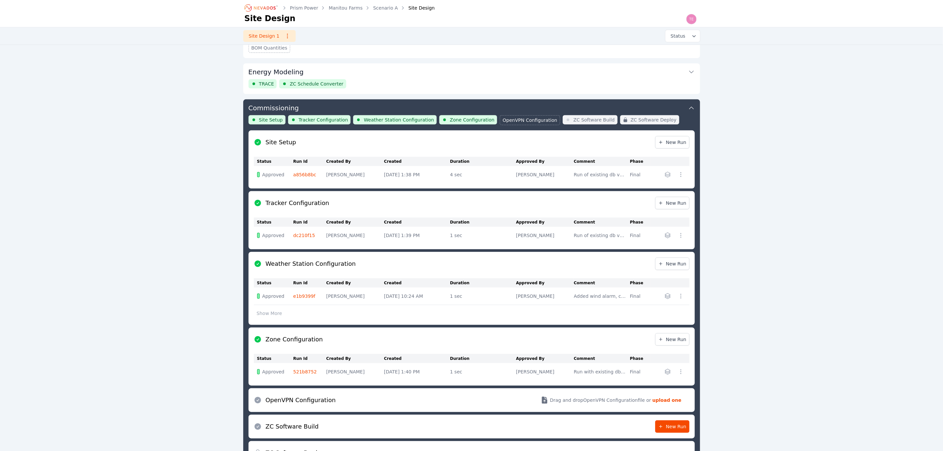
scroll to position [216, 0]
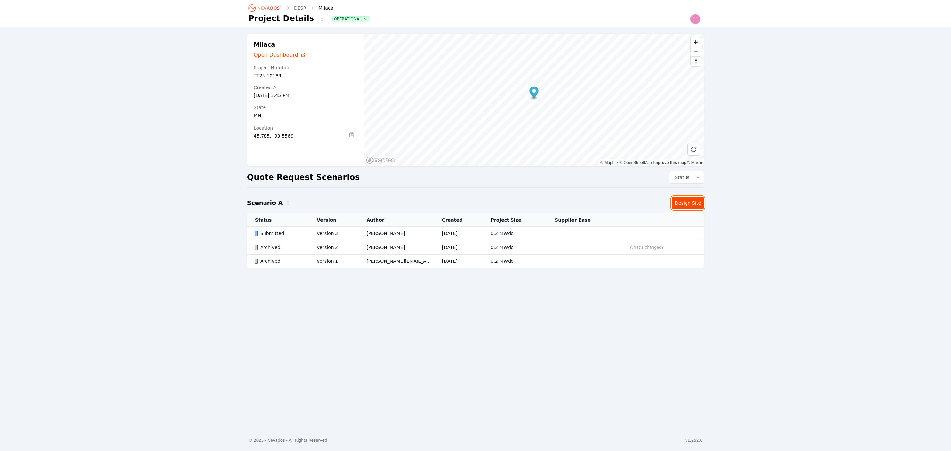
click at [695, 202] on link "Design Site" at bounding box center [688, 203] width 32 height 13
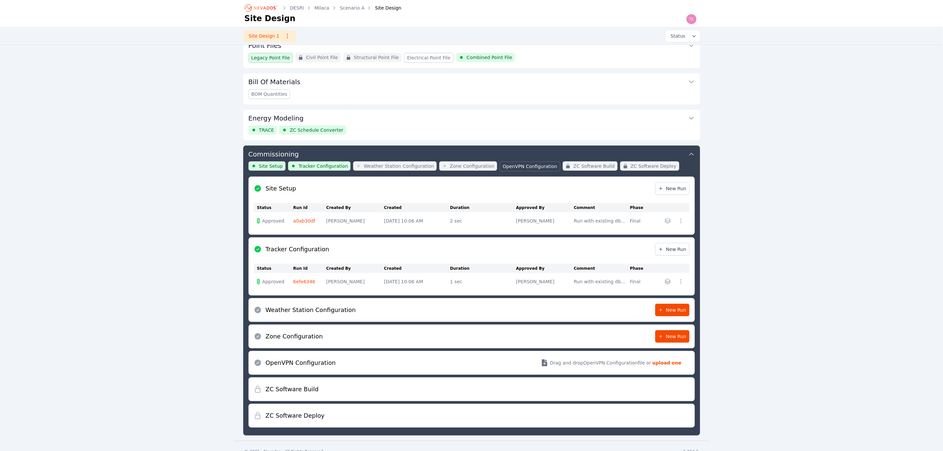
scroll to position [132, 0]
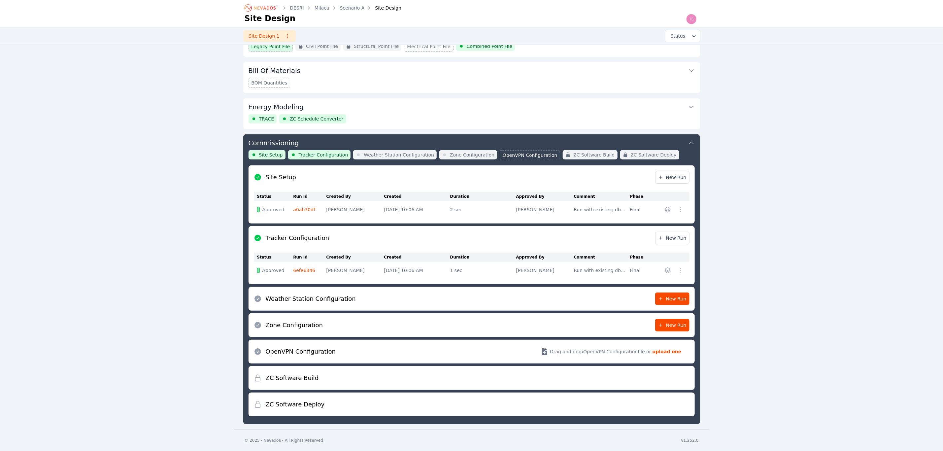
click at [697, 297] on div "Commissioning Site Setup Tracker Configuration Weather Station Configuration Zo…" at bounding box center [471, 279] width 457 height 290
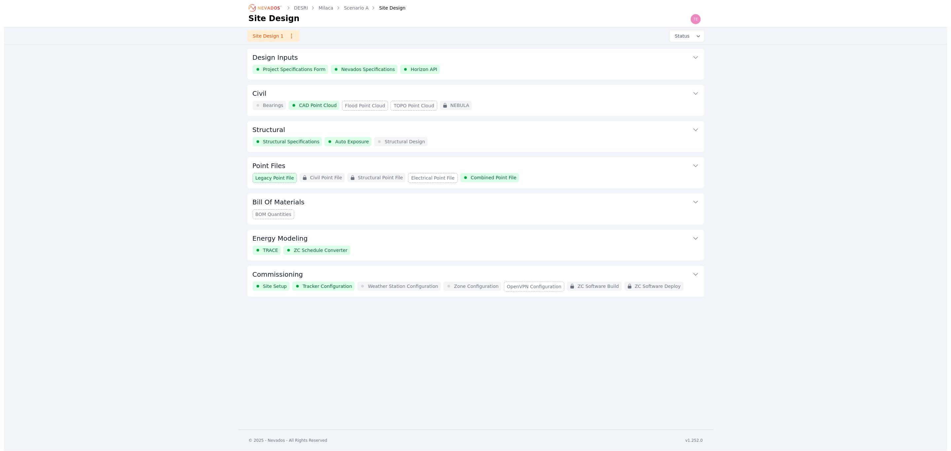
scroll to position [0, 0]
click at [680, 297] on div "Commissioning Site Setup Tracker Configuration Weather Station Configuration Zo…" at bounding box center [475, 281] width 457 height 31
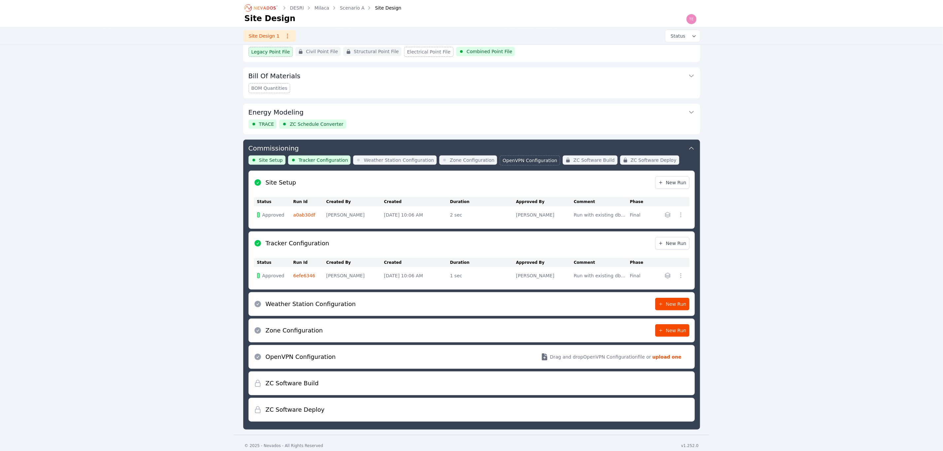
scroll to position [132, 0]
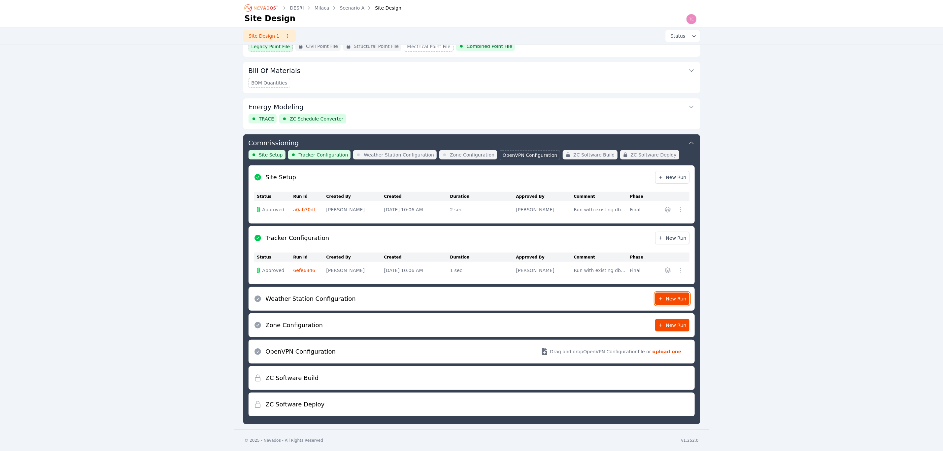
click at [673, 293] on link "New Run" at bounding box center [672, 299] width 34 height 13
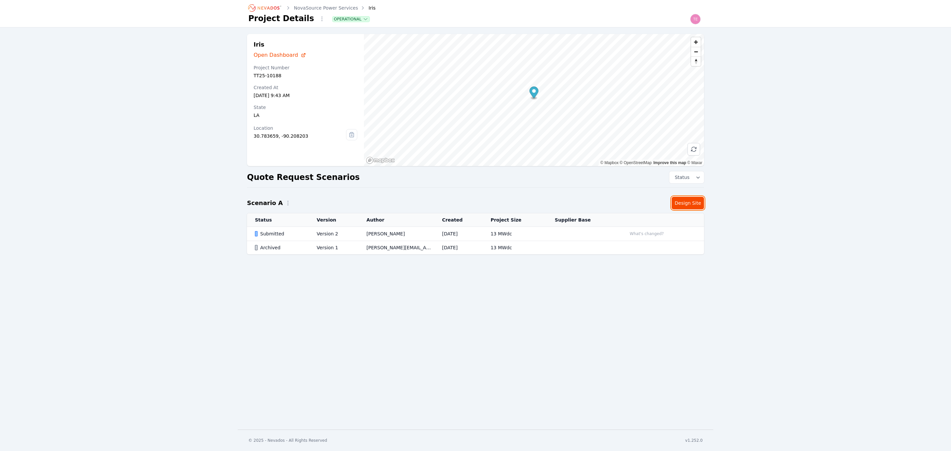
click at [688, 197] on link "Design Site" at bounding box center [688, 203] width 32 height 13
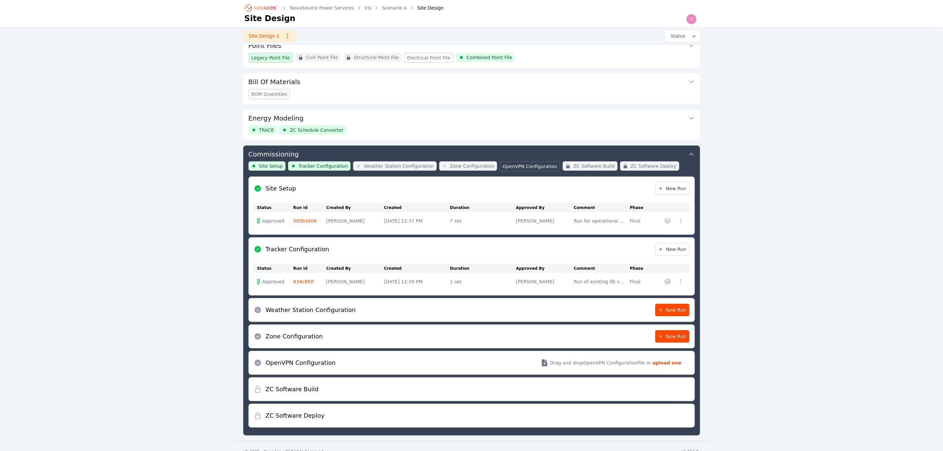
scroll to position [132, 0]
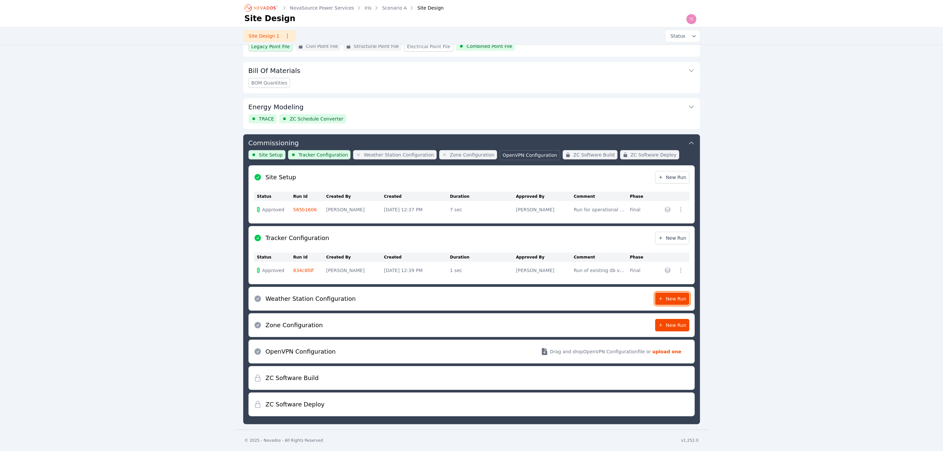
click at [678, 297] on span "New Run" at bounding box center [672, 299] width 28 height 7
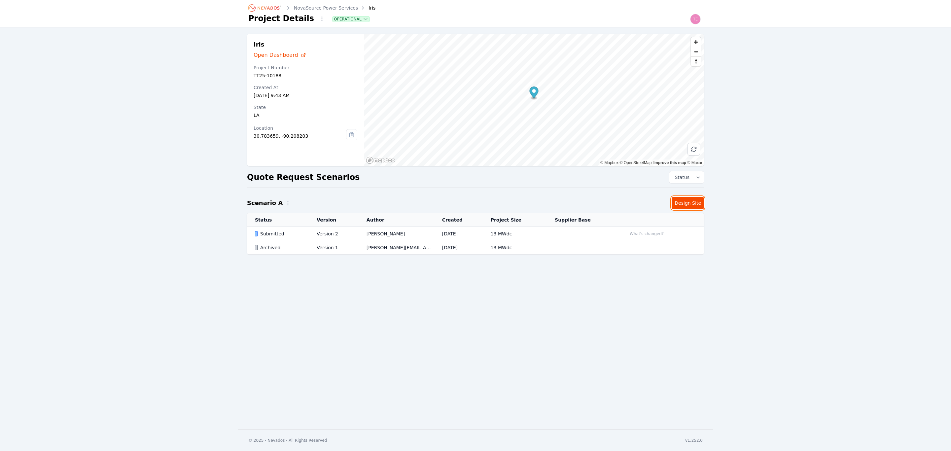
click at [684, 203] on link "Design Site" at bounding box center [688, 203] width 32 height 13
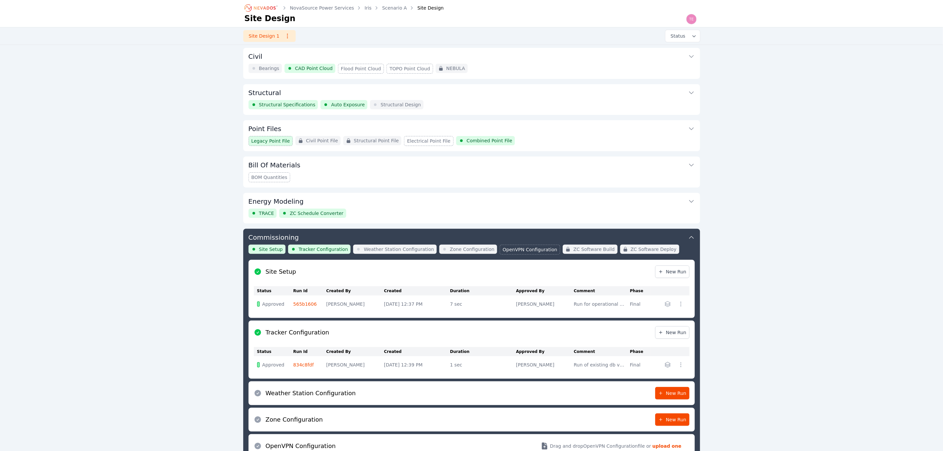
scroll to position [132, 0]
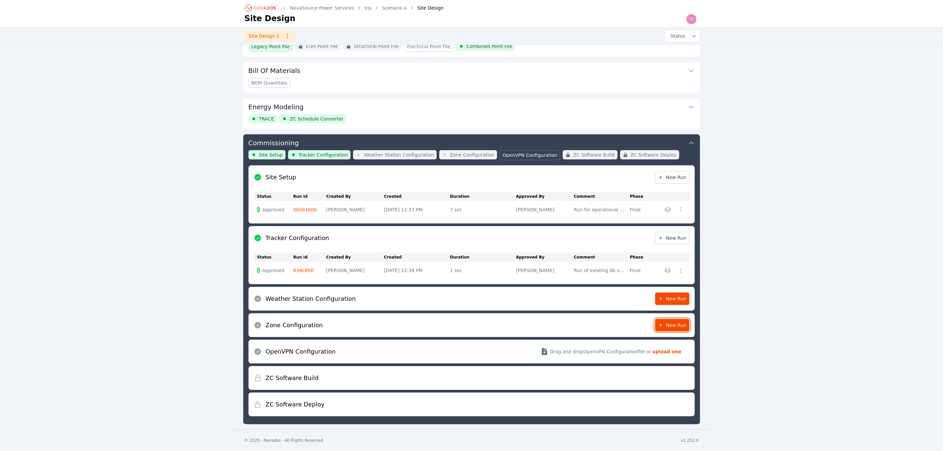
click at [662, 323] on icon at bounding box center [660, 325] width 5 height 5
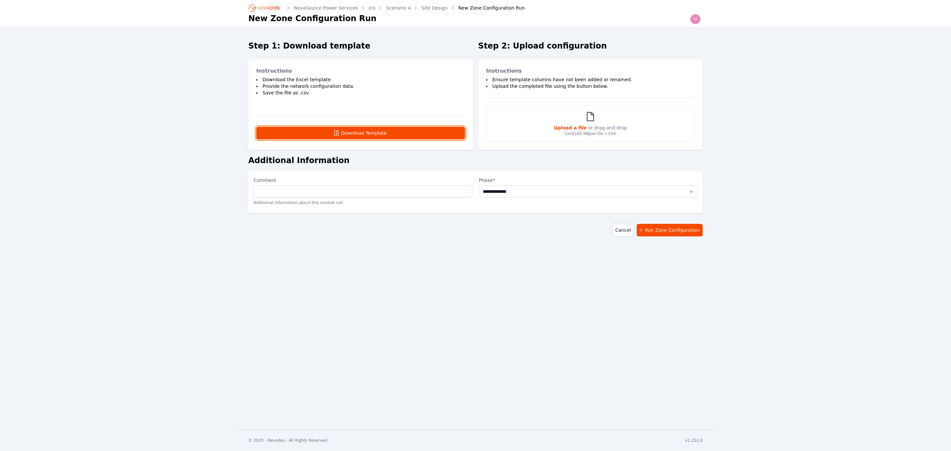
click at [404, 127] on button "Download Template" at bounding box center [360, 133] width 209 height 13
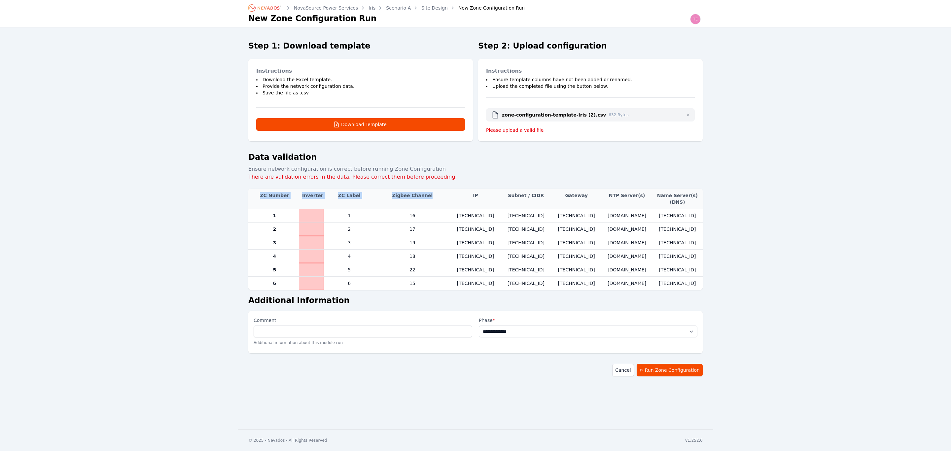
drag, startPoint x: 262, startPoint y: 196, endPoint x: 434, endPoint y: 197, distance: 172.4
click at [434, 197] on tr "ZC Number Inverter ZC Label Zigbee Channel IP Subnet / CIDR Gateway NTP Server(…" at bounding box center [475, 199] width 454 height 20
drag, startPoint x: 474, startPoint y: 197, endPoint x: 695, endPoint y: 200, distance: 220.9
click at [695, 200] on tr "ZC Number Inverter ZC Label Zigbee Channel IP Subnet / CIDR Gateway NTP Server(…" at bounding box center [475, 199] width 454 height 20
drag, startPoint x: 262, startPoint y: 194, endPoint x: 430, endPoint y: 198, distance: 168.8
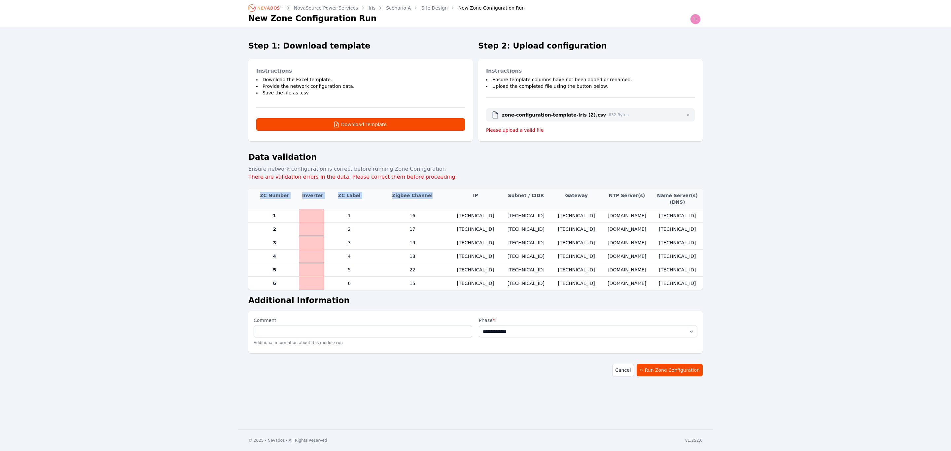
click at [430, 198] on tr "ZC Number Inverter ZC Label Zigbee Channel IP Subnet / CIDR Gateway NTP Server(…" at bounding box center [475, 199] width 454 height 20
drag, startPoint x: 483, startPoint y: 193, endPoint x: 691, endPoint y: 203, distance: 208.9
click at [691, 203] on tr "ZC Number Inverter ZC Label Zigbee Channel IP Subnet / CIDR Gateway NTP Server(…" at bounding box center [475, 199] width 454 height 20
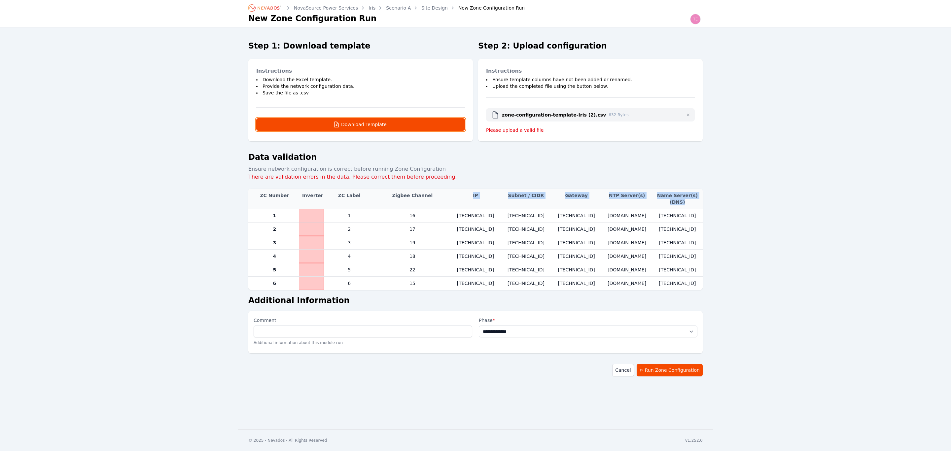
click at [406, 121] on button "Download Template" at bounding box center [360, 124] width 209 height 13
click at [691, 115] on span "button" at bounding box center [688, 115] width 8 height 8
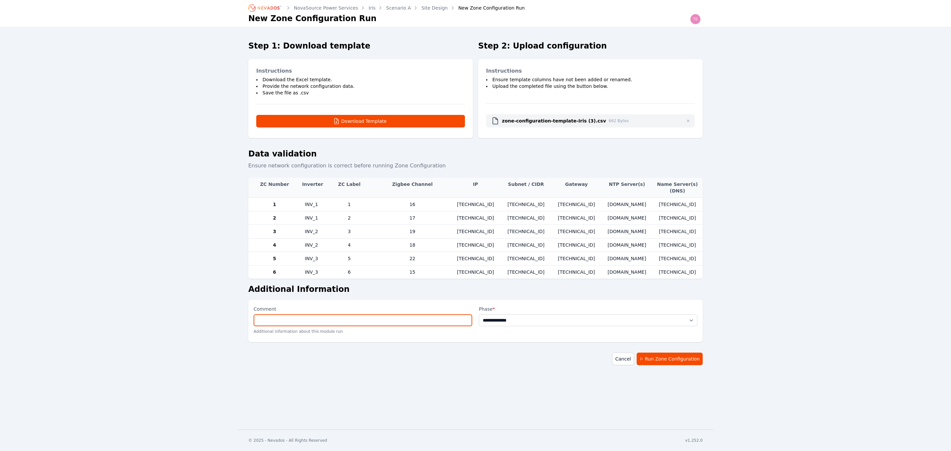
click at [358, 325] on input "Comment" at bounding box center [363, 320] width 219 height 12
type input "**********"
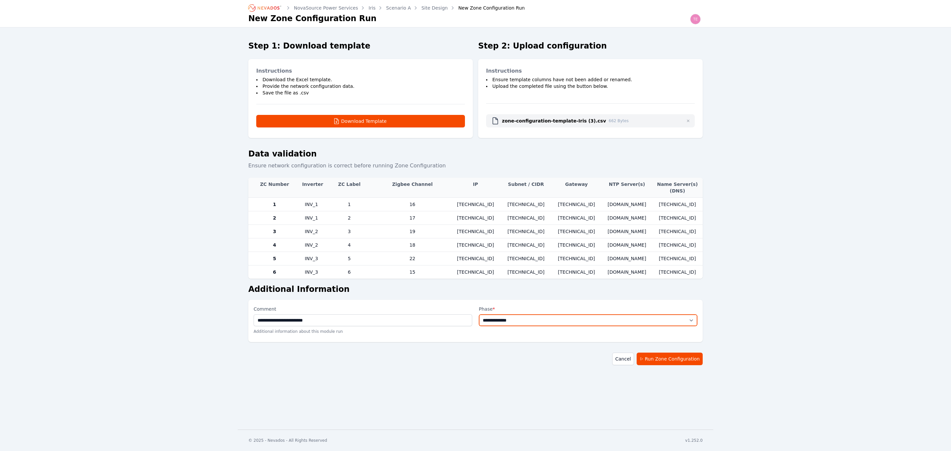
click at [531, 319] on select "**********" at bounding box center [588, 320] width 219 height 12
select select "*****"
click at [479, 316] on select "**********" at bounding box center [588, 320] width 219 height 12
click at [664, 358] on button "Run Zone Configuration" at bounding box center [670, 359] width 66 height 13
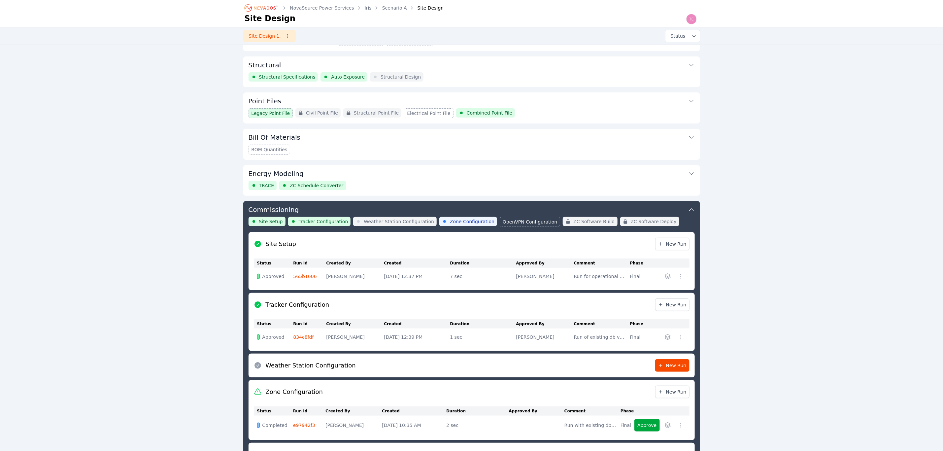
scroll to position [168, 0]
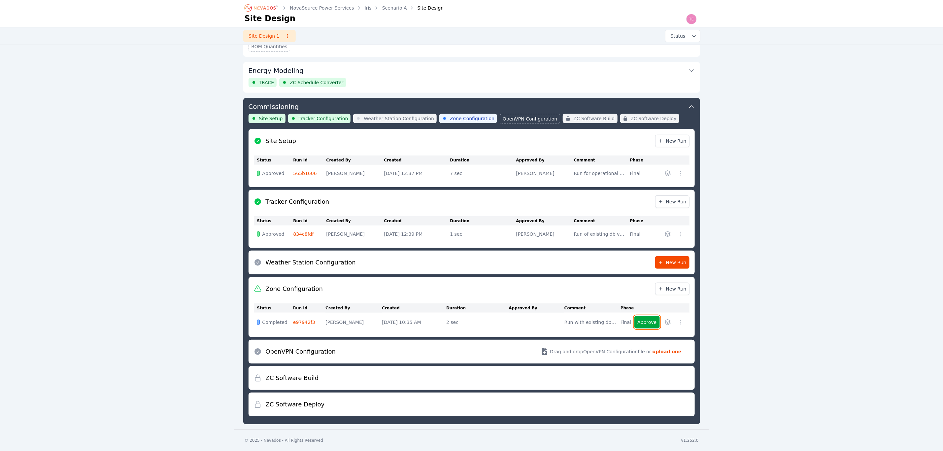
click at [653, 322] on button "Approve" at bounding box center [647, 322] width 25 height 13
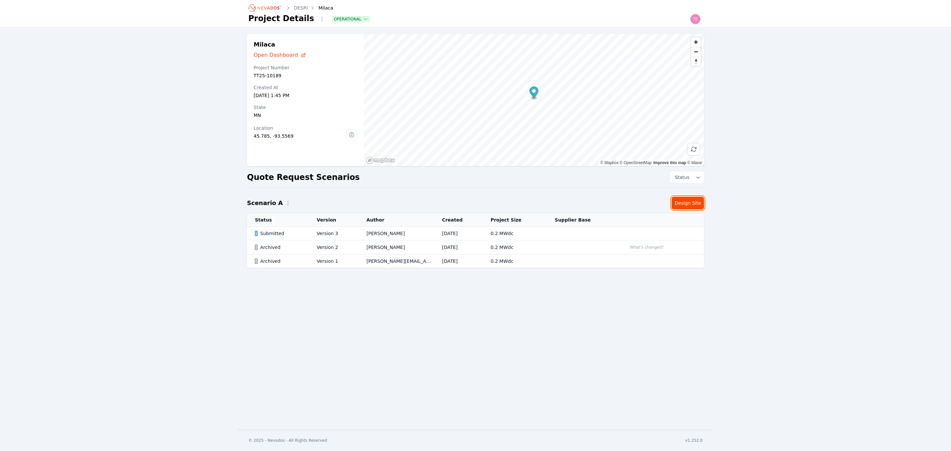
click at [689, 198] on link "Design Site" at bounding box center [688, 203] width 32 height 13
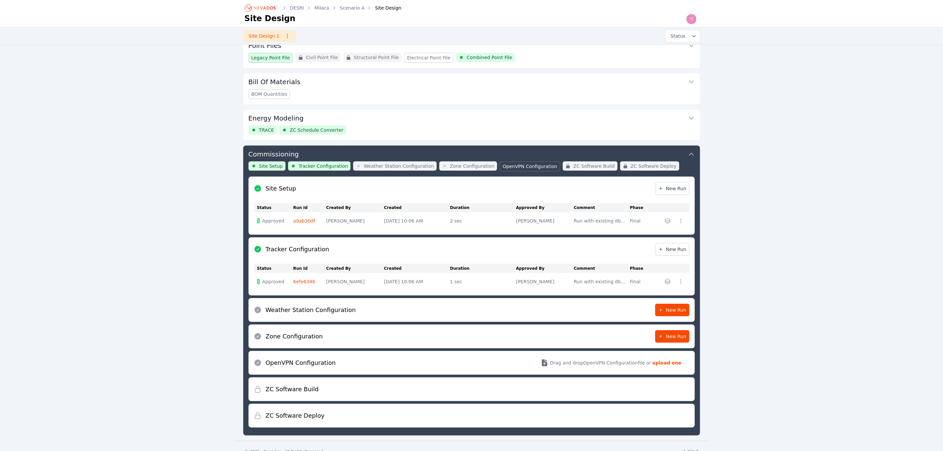
scroll to position [132, 0]
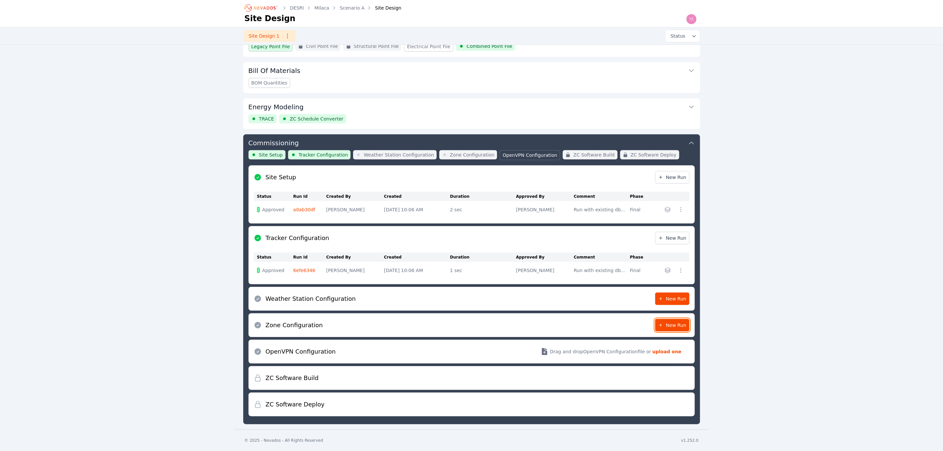
click at [678, 324] on span "New Run" at bounding box center [672, 325] width 28 height 7
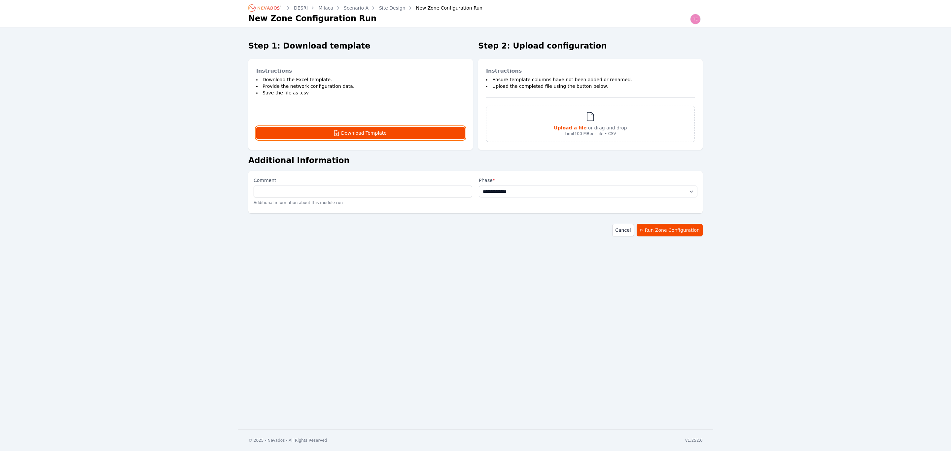
click at [432, 137] on button "Download Template" at bounding box center [360, 133] width 209 height 13
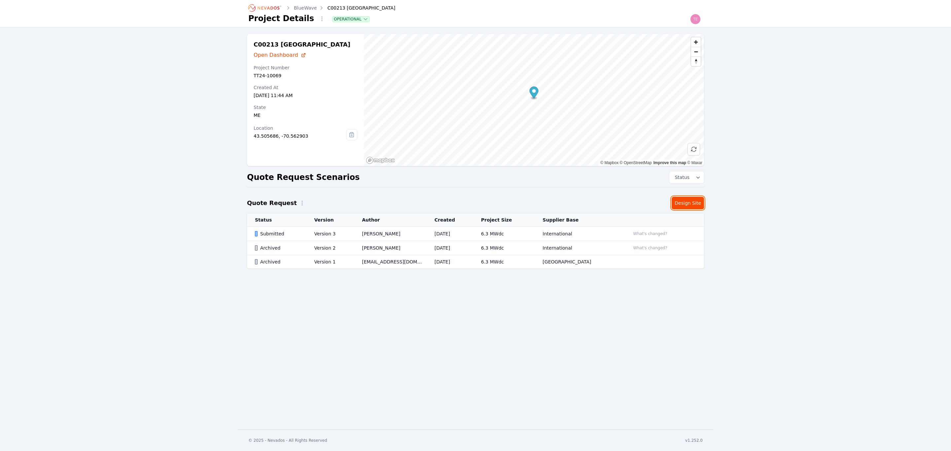
click at [681, 202] on link "Design Site" at bounding box center [688, 203] width 32 height 13
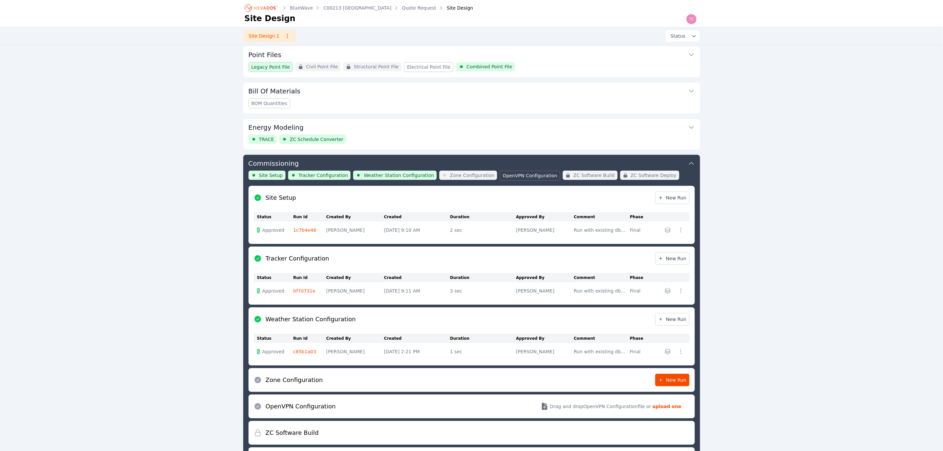
scroll to position [166, 0]
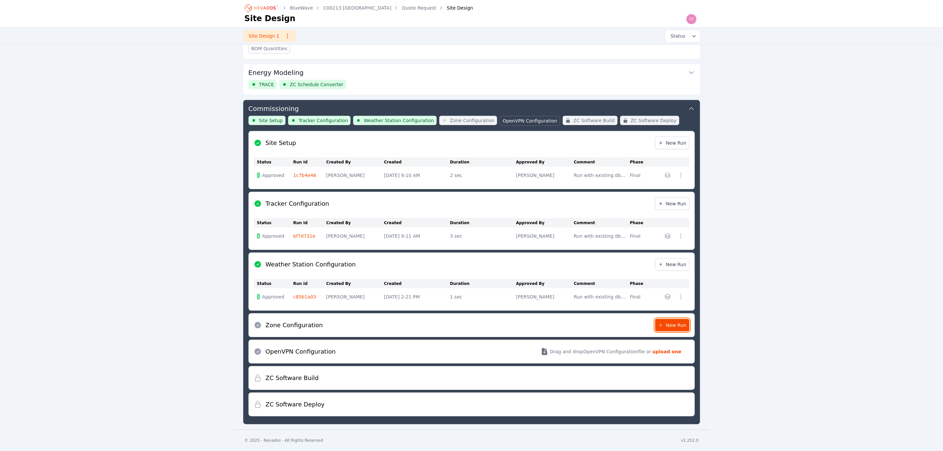
click at [674, 321] on link "New Run" at bounding box center [672, 325] width 34 height 13
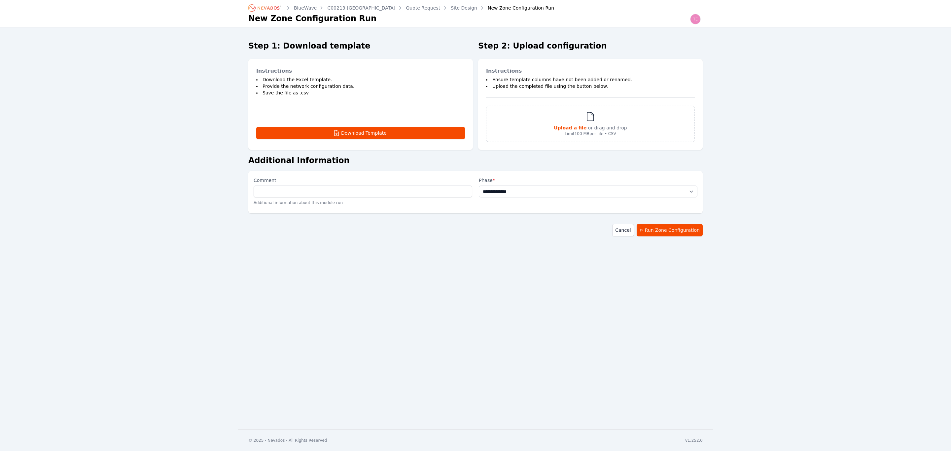
click at [376, 124] on div "Instructions Download the Excel template. Provide the network configuration dat…" at bounding box center [360, 104] width 225 height 91
click at [380, 128] on button "Download Template" at bounding box center [360, 133] width 209 height 13
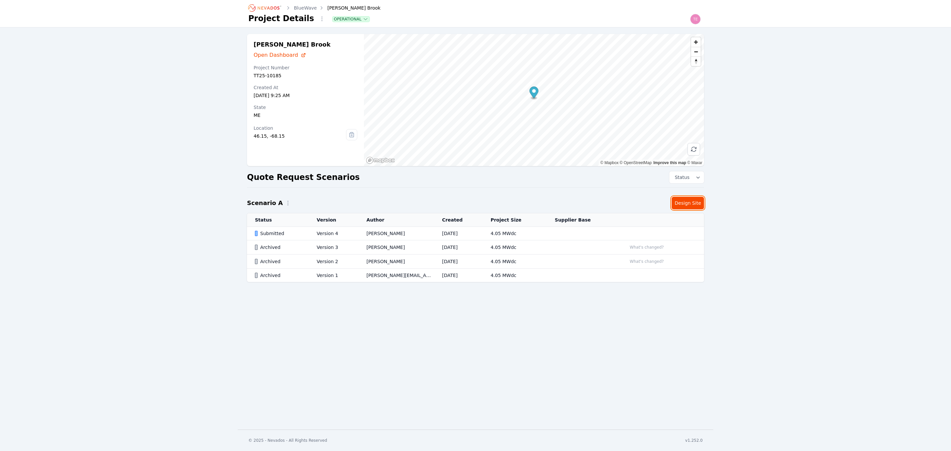
click at [694, 200] on link "Design Site" at bounding box center [688, 203] width 32 height 13
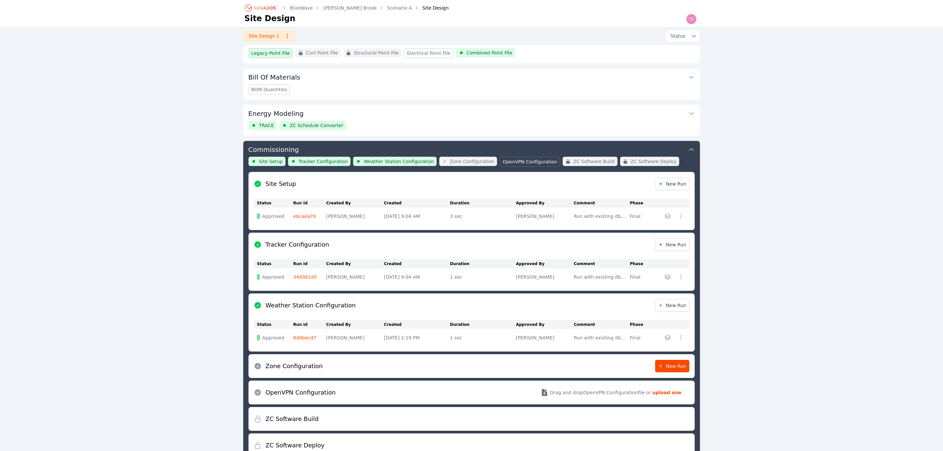
scroll to position [166, 0]
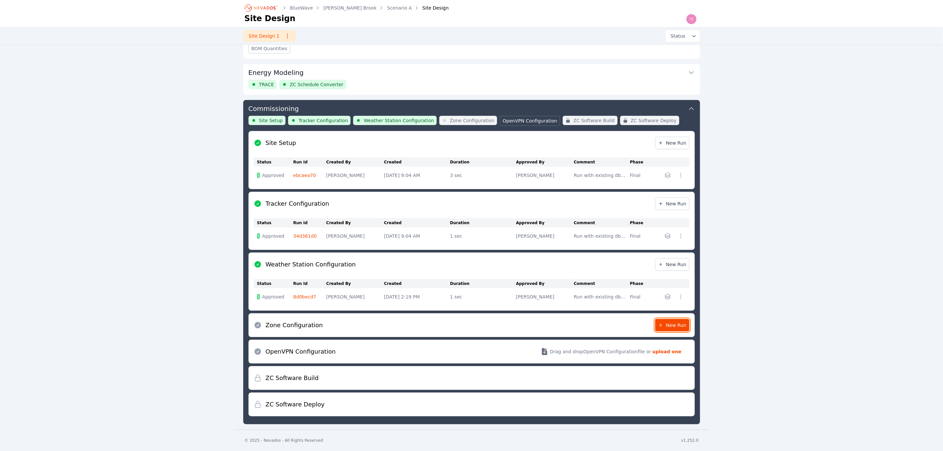
click at [683, 325] on span "New Run" at bounding box center [672, 325] width 28 height 7
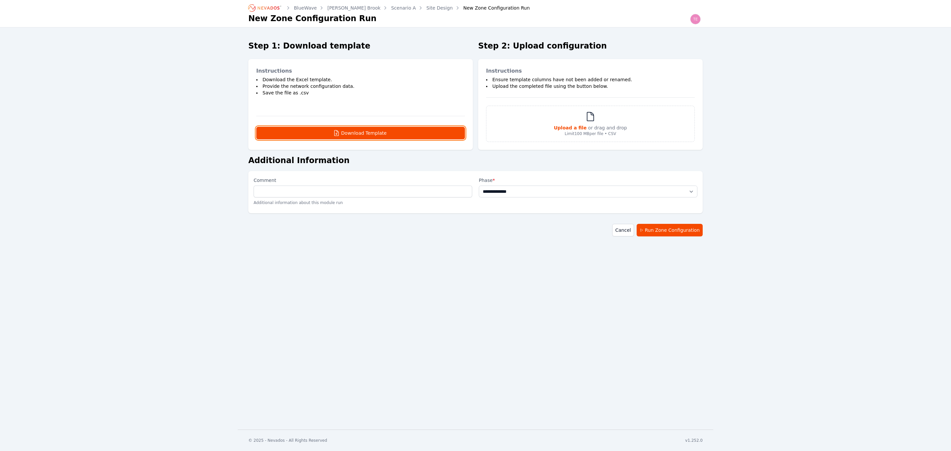
click at [406, 138] on button "Download Template" at bounding box center [360, 133] width 209 height 13
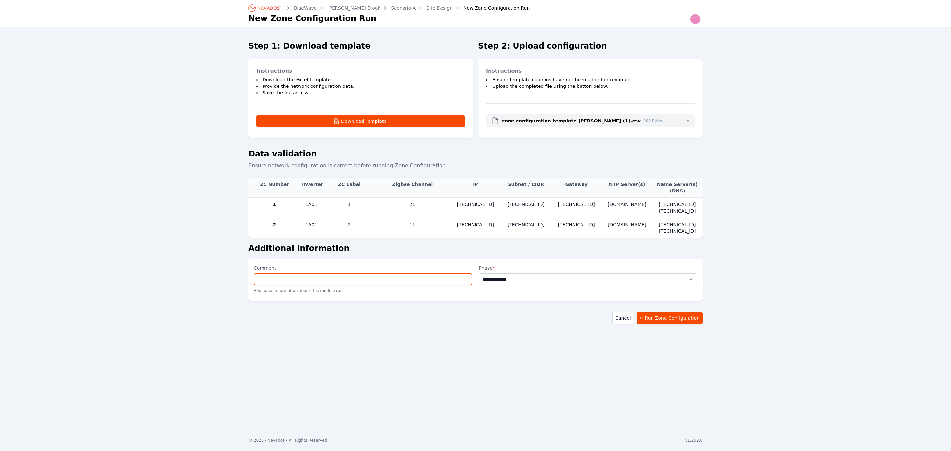
click at [440, 275] on input "Comment" at bounding box center [363, 279] width 219 height 12
type input "**********"
drag, startPoint x: 528, startPoint y: 283, endPoint x: 530, endPoint y: 286, distance: 3.6
click at [528, 283] on select "**********" at bounding box center [588, 279] width 219 height 12
select select "*****"
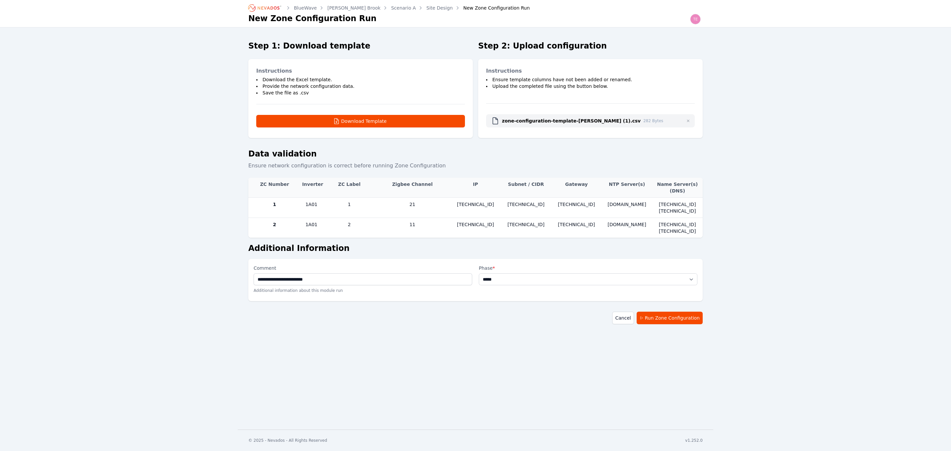
click at [479, 274] on select "**********" at bounding box center [588, 279] width 219 height 12
click at [679, 319] on button "Run Zone Configuration" at bounding box center [670, 318] width 66 height 13
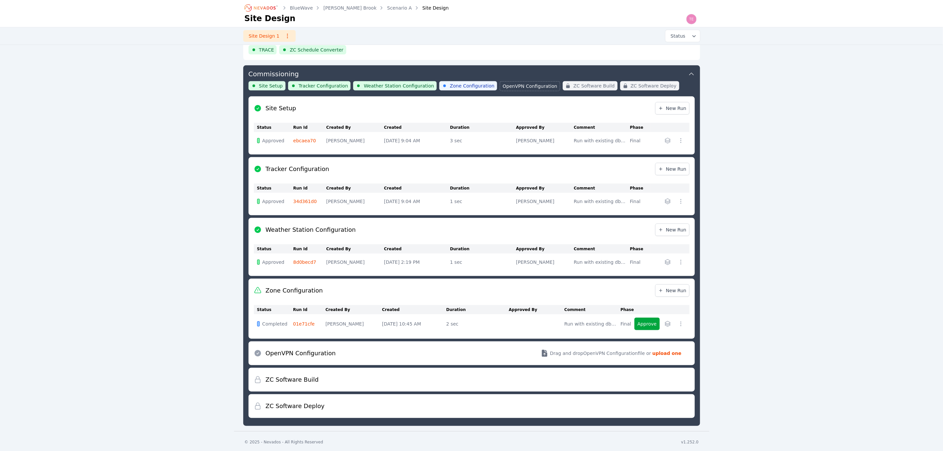
scroll to position [202, 0]
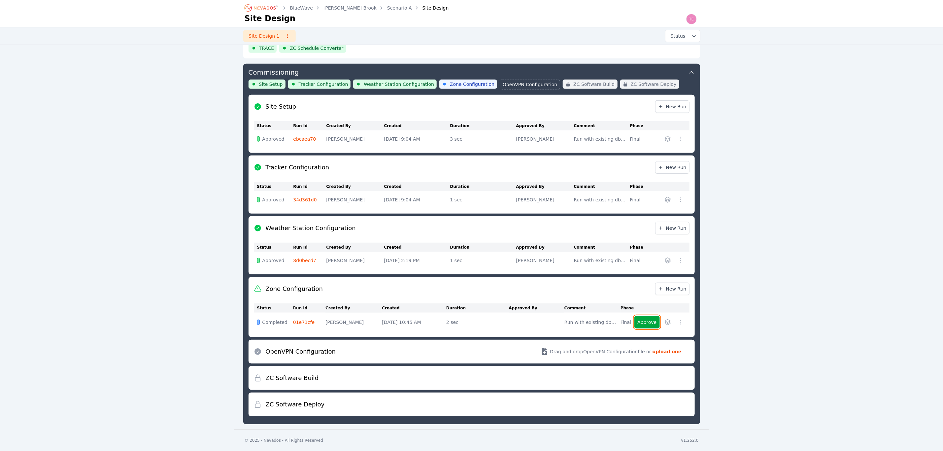
click at [650, 324] on button "Approve" at bounding box center [647, 322] width 25 height 13
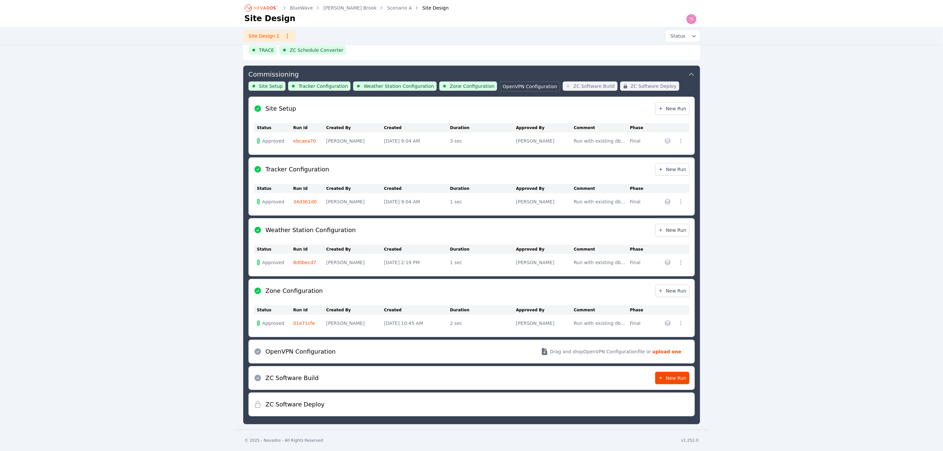
scroll to position [200, 0]
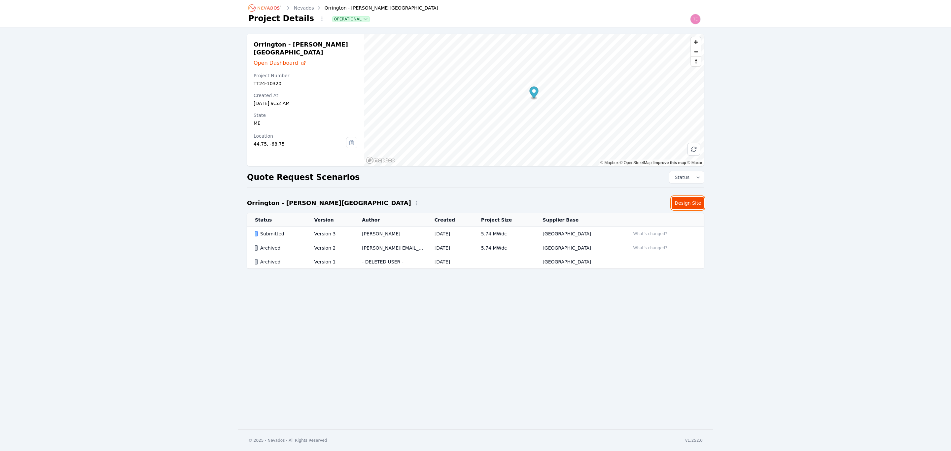
click at [685, 203] on link "Design Site" at bounding box center [688, 203] width 32 height 13
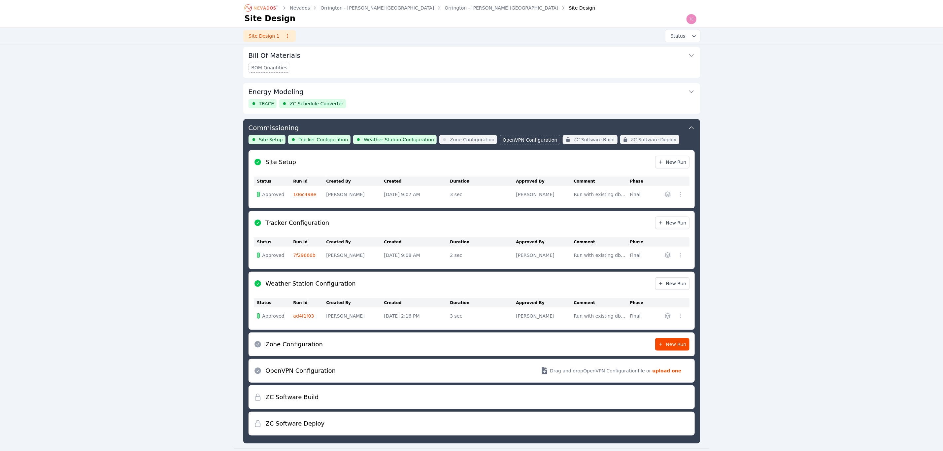
scroll to position [166, 0]
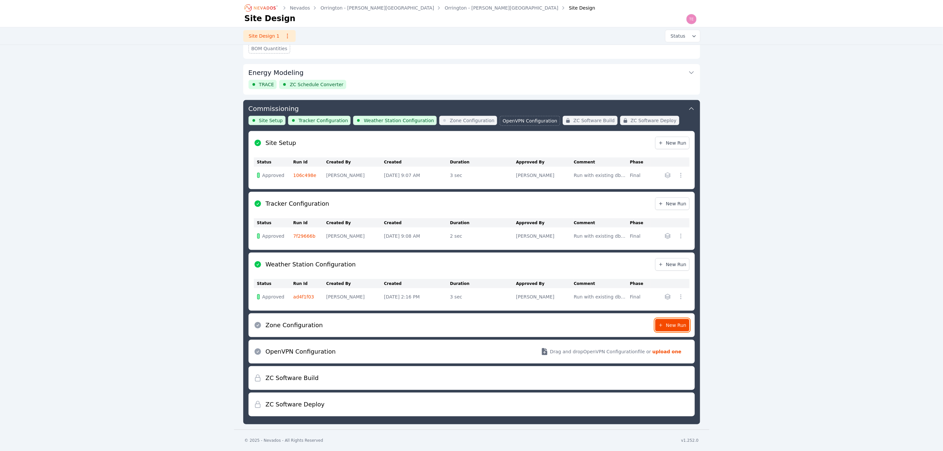
click at [674, 323] on span "New Run" at bounding box center [672, 325] width 28 height 7
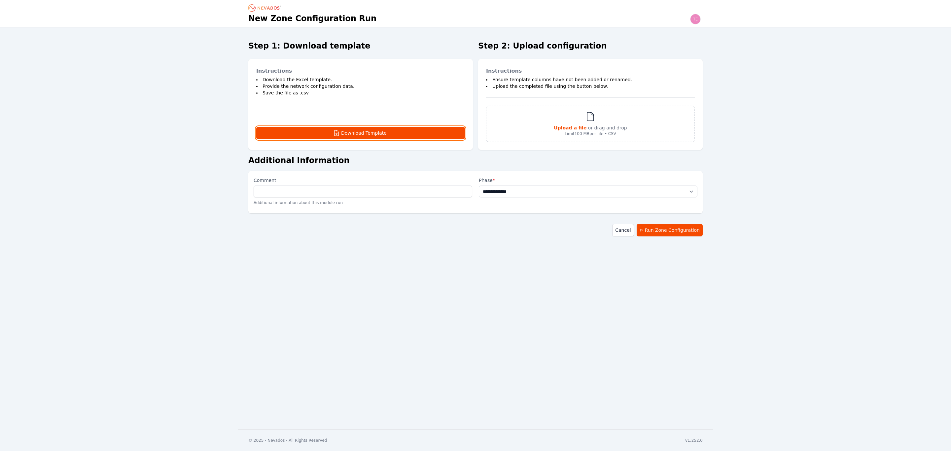
click at [413, 130] on button "Download Template" at bounding box center [360, 133] width 209 height 13
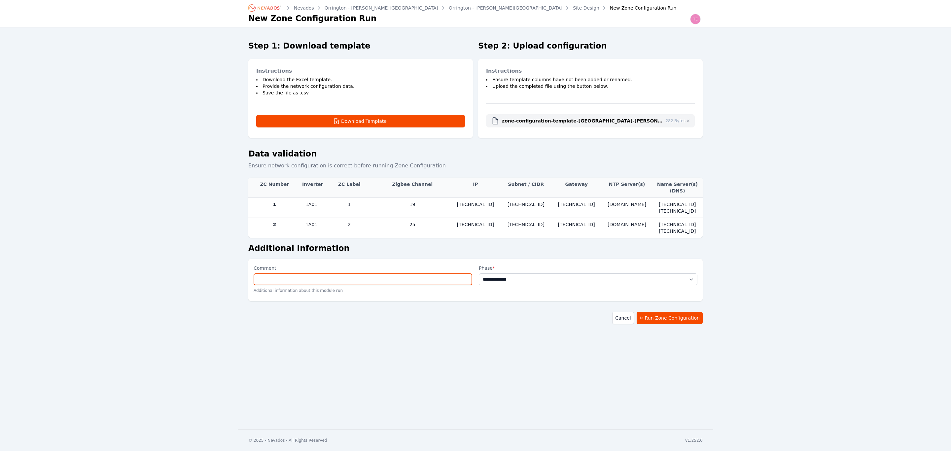
click at [392, 285] on input "Comment" at bounding box center [363, 279] width 219 height 12
type input "**********"
drag, startPoint x: 519, startPoint y: 282, endPoint x: 523, endPoint y: 283, distance: 3.8
click at [519, 282] on select "**********" at bounding box center [588, 279] width 219 height 12
select select "*****"
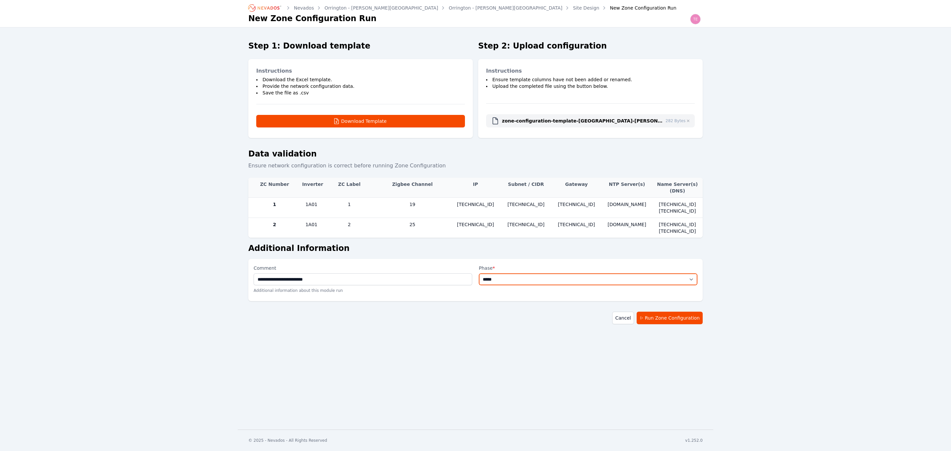
click at [479, 274] on select "**********" at bounding box center [588, 279] width 219 height 12
click at [660, 317] on button "Run Zone Configuration" at bounding box center [670, 318] width 66 height 13
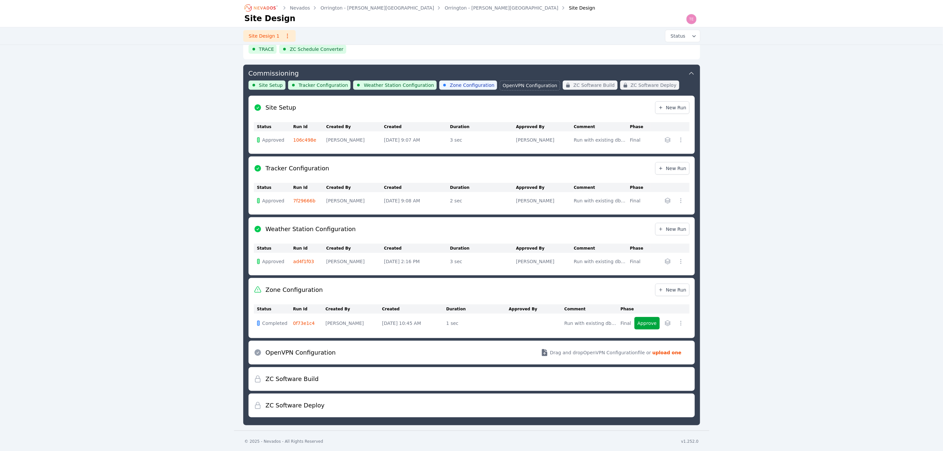
scroll to position [202, 0]
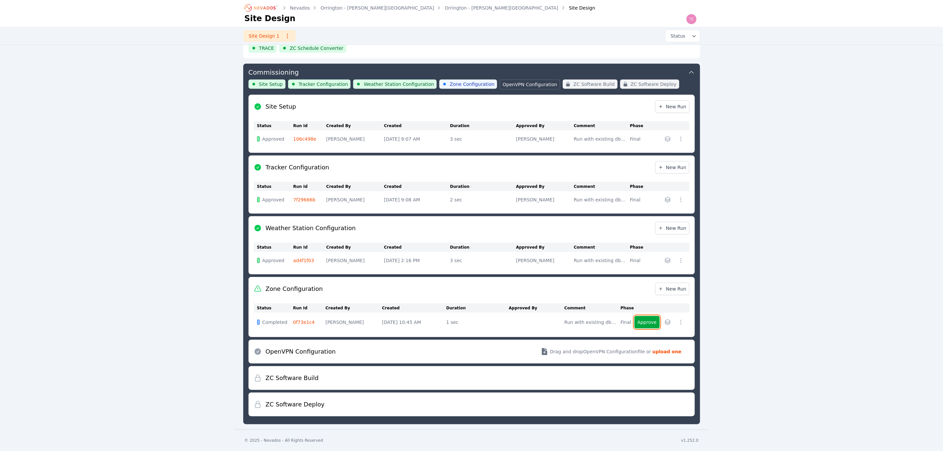
click at [649, 323] on button "Approve" at bounding box center [647, 322] width 25 height 13
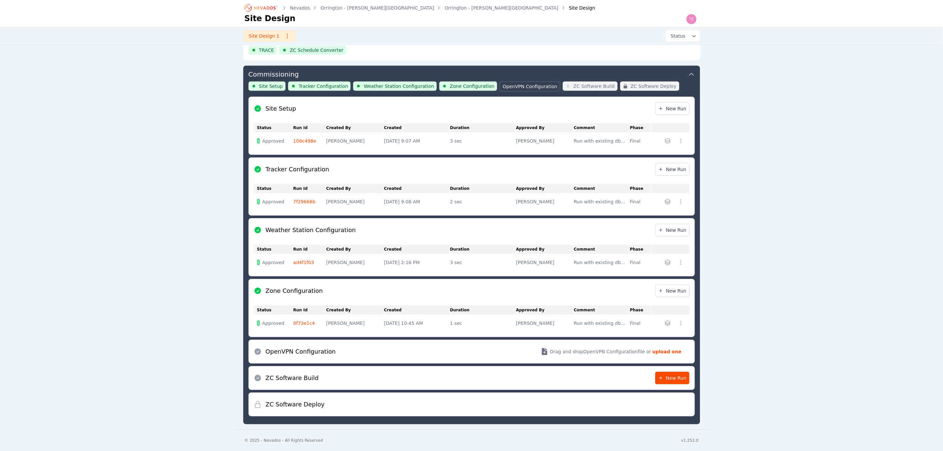
scroll to position [200, 0]
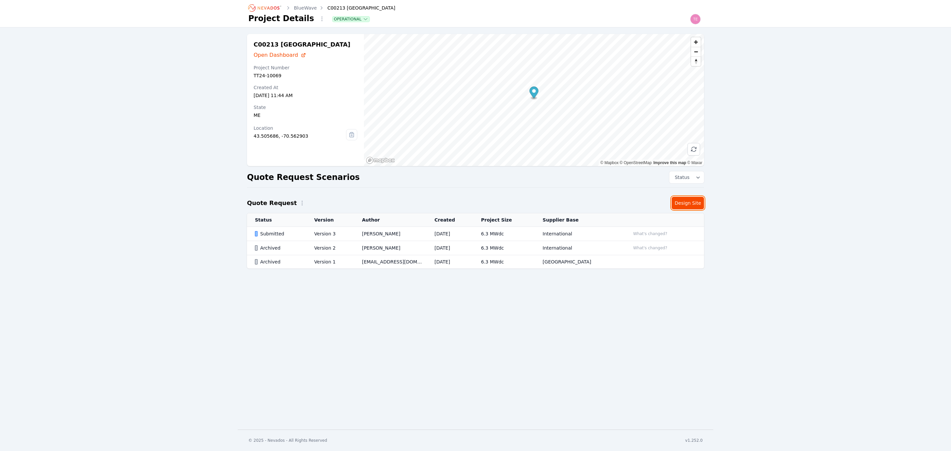
click at [686, 201] on link "Design Site" at bounding box center [688, 203] width 32 height 13
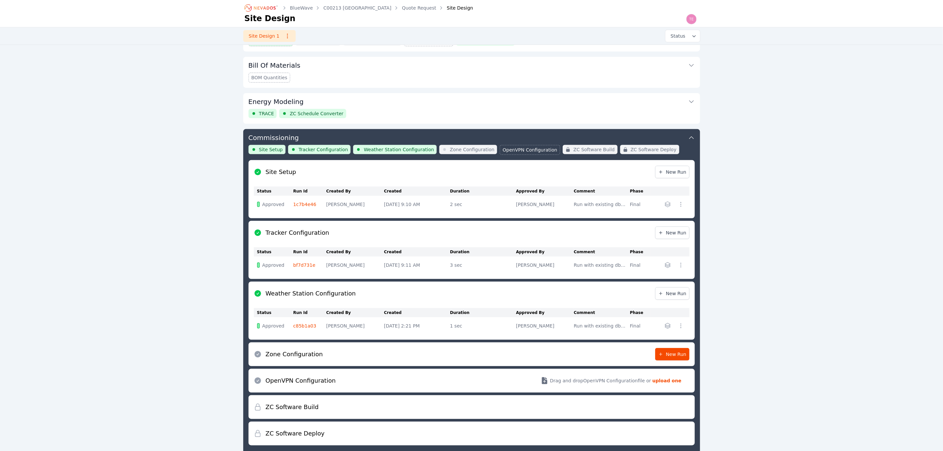
scroll to position [166, 0]
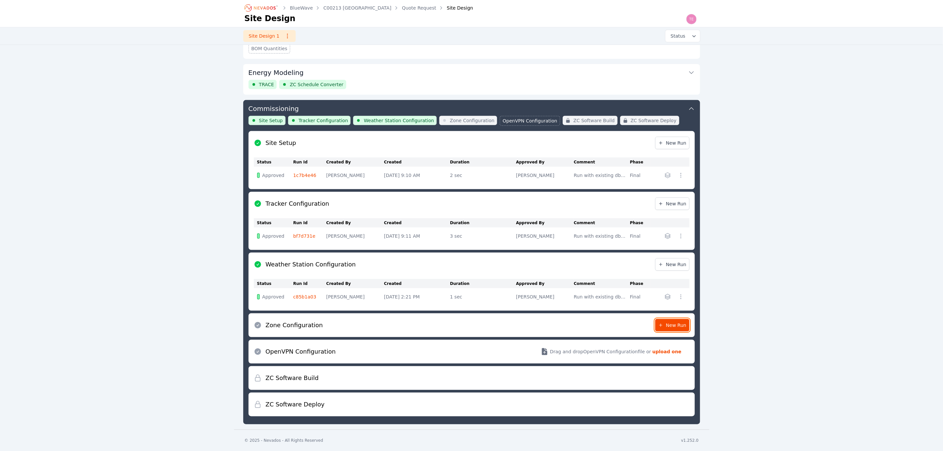
click at [678, 326] on span "New Run" at bounding box center [672, 325] width 28 height 7
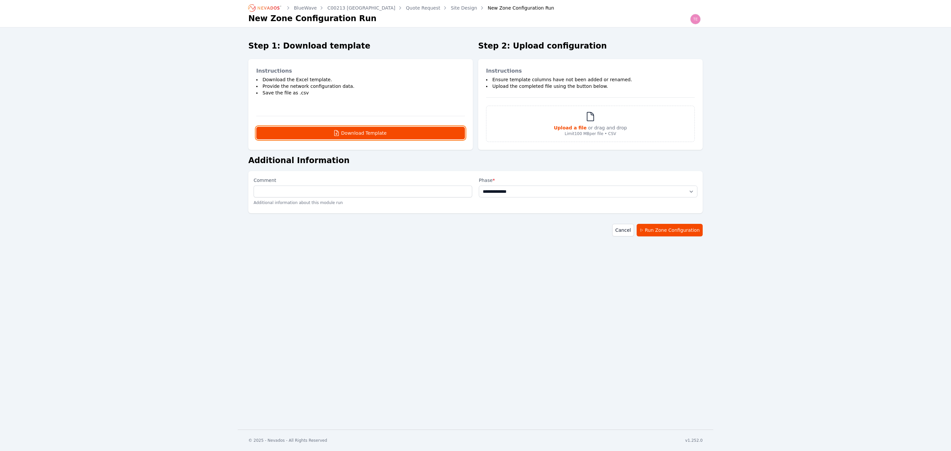
click at [395, 133] on button "Download Template" at bounding box center [360, 133] width 209 height 13
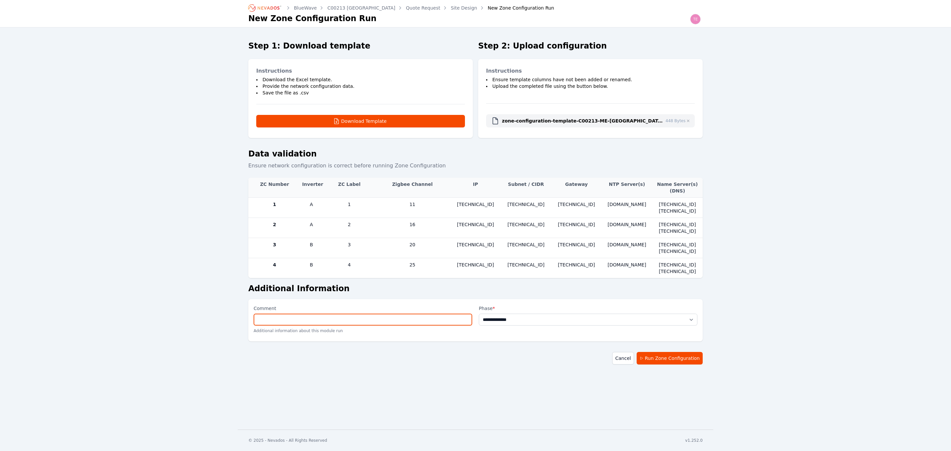
drag, startPoint x: 373, startPoint y: 321, endPoint x: 373, endPoint y: 327, distance: 6.0
click at [373, 321] on input "Comment" at bounding box center [363, 320] width 219 height 12
type input "**********"
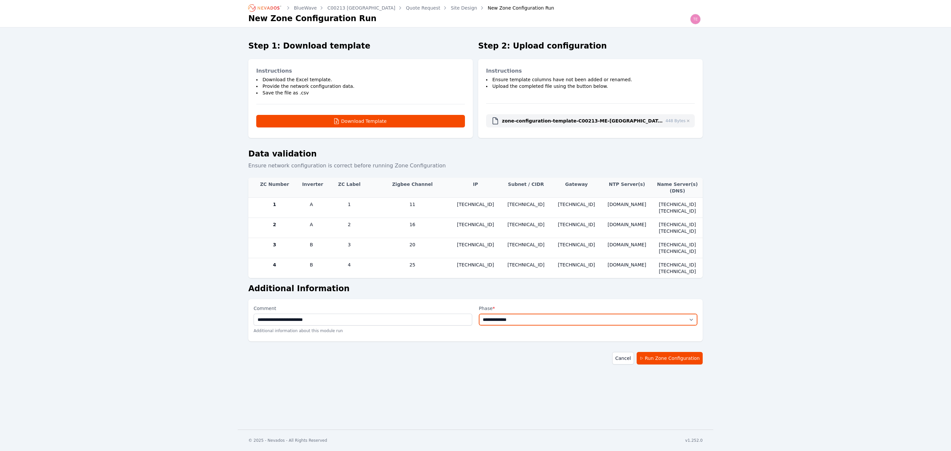
click at [534, 316] on select "**********" at bounding box center [588, 320] width 219 height 12
select select "*****"
click at [479, 315] on select "**********" at bounding box center [588, 320] width 219 height 12
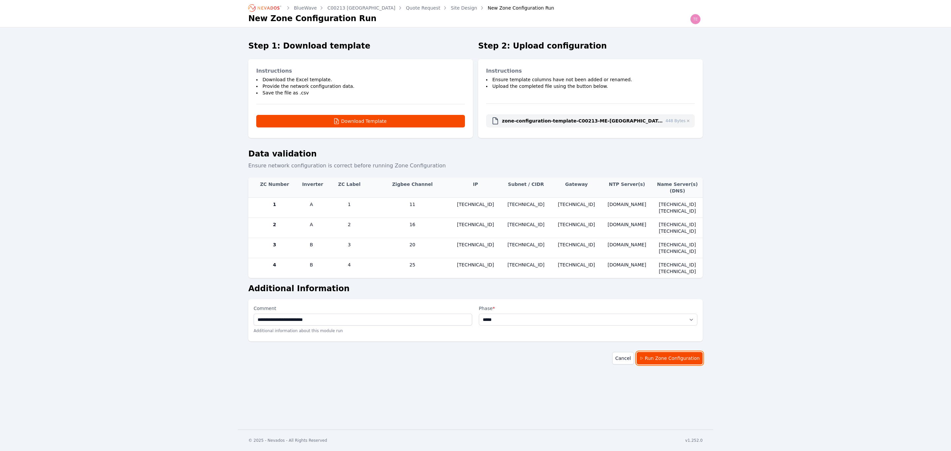
click at [666, 363] on button "Run Zone Configuration" at bounding box center [670, 358] width 66 height 13
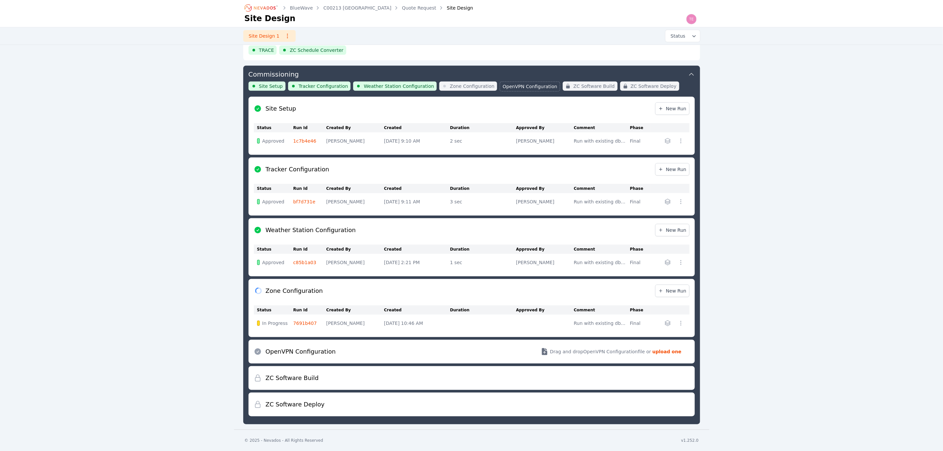
scroll to position [202, 0]
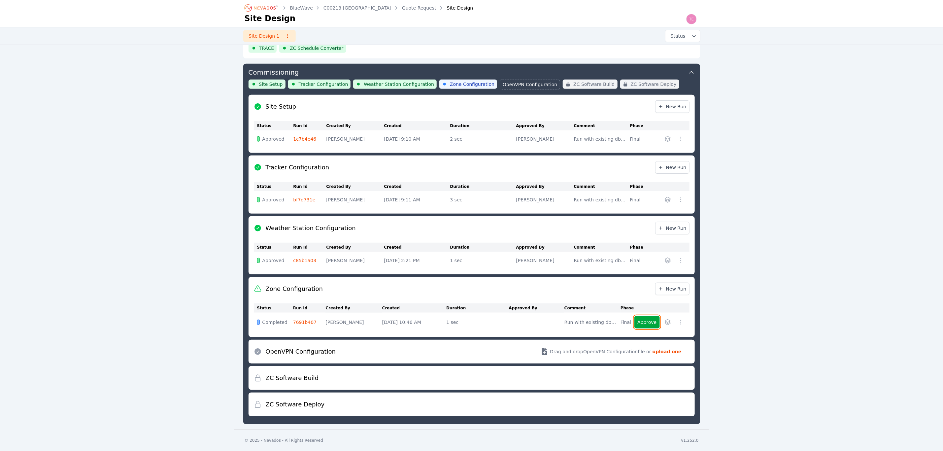
click at [641, 319] on button "Approve" at bounding box center [647, 322] width 25 height 13
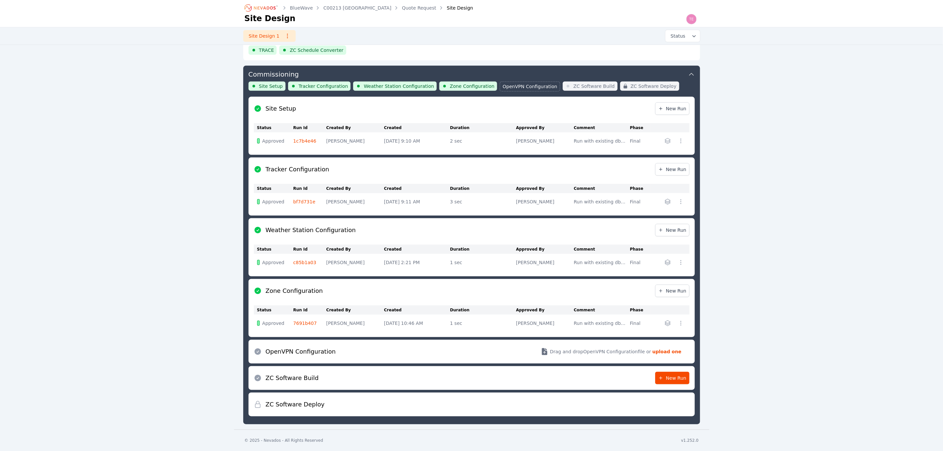
scroll to position [200, 0]
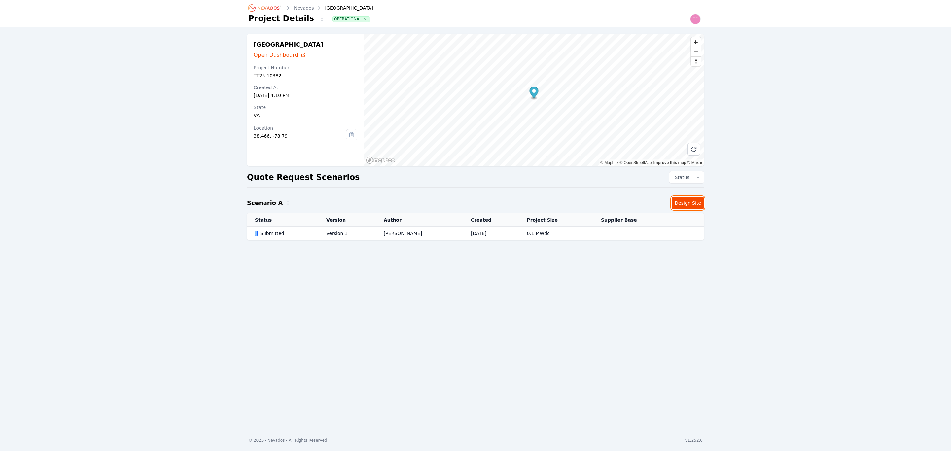
click at [693, 204] on link "Design Site" at bounding box center [688, 203] width 32 height 13
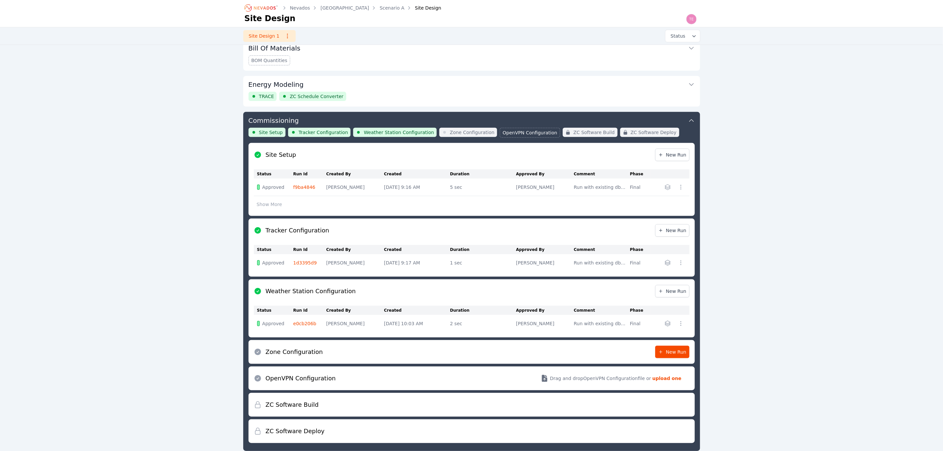
scroll to position [181, 0]
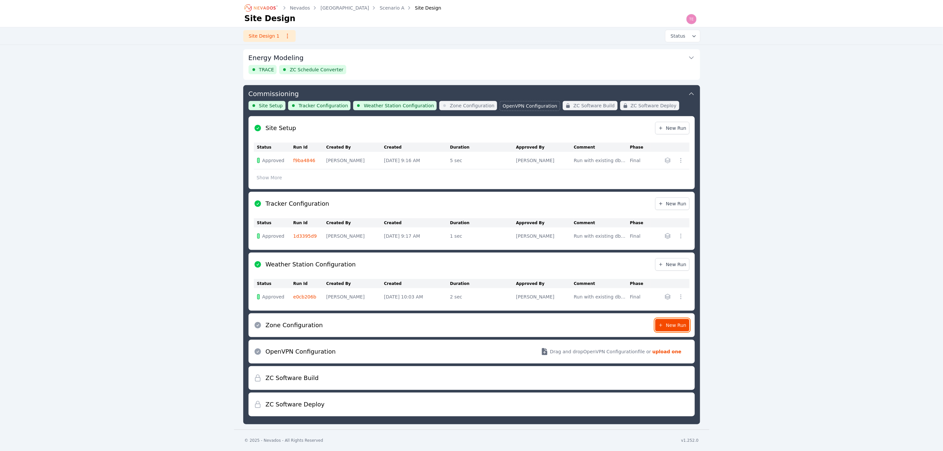
click at [666, 324] on span "New Run" at bounding box center [672, 325] width 28 height 7
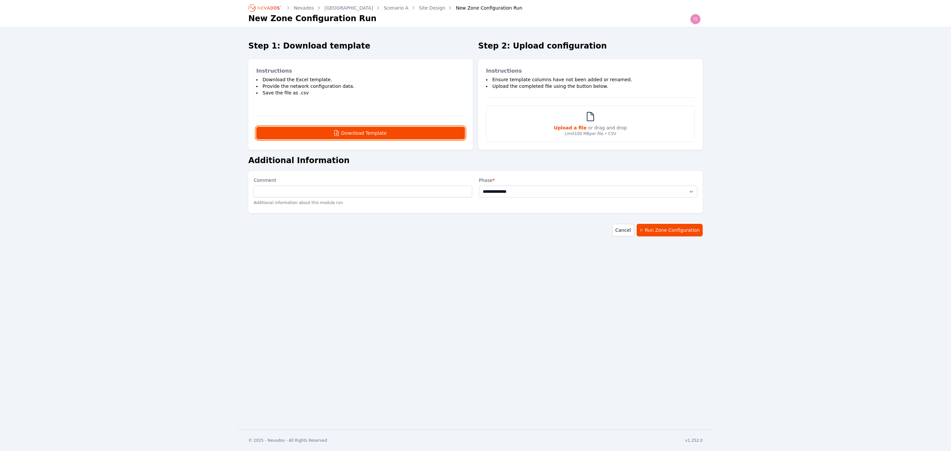
click at [428, 133] on button "Download Template" at bounding box center [360, 133] width 209 height 13
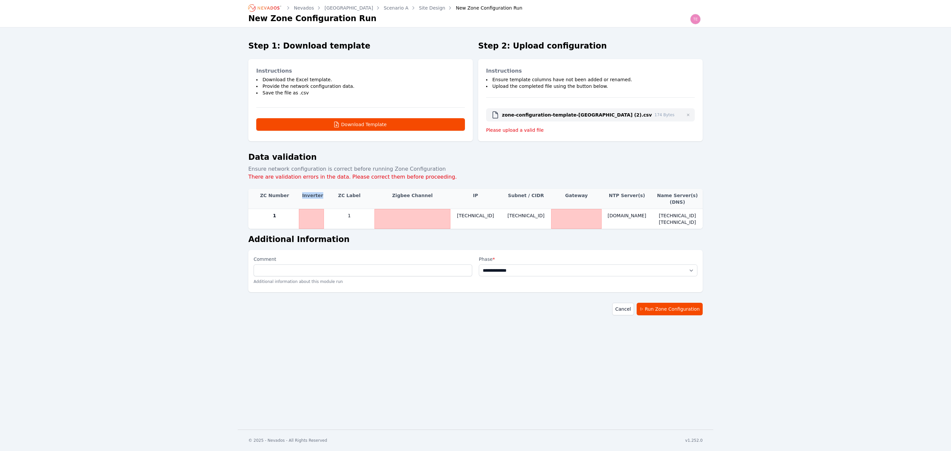
drag, startPoint x: 302, startPoint y: 195, endPoint x: 322, endPoint y: 198, distance: 20.3
click at [322, 198] on th "Inverter" at bounding box center [311, 199] width 25 height 20
drag, startPoint x: 566, startPoint y: 194, endPoint x: 595, endPoint y: 201, distance: 30.7
click at [595, 201] on th "Gateway" at bounding box center [576, 199] width 51 height 20
click at [337, 7] on link "[GEOGRAPHIC_DATA]" at bounding box center [349, 8] width 49 height 7
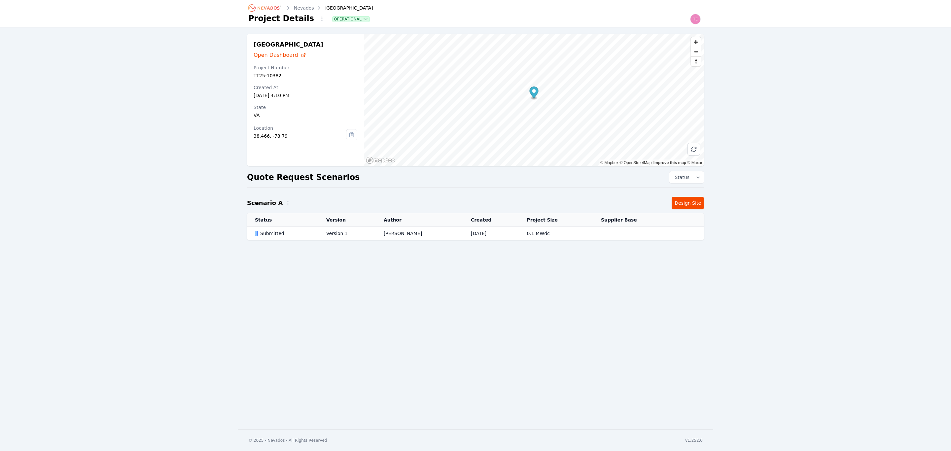
click at [477, 234] on td "[DATE]" at bounding box center [491, 234] width 56 height 14
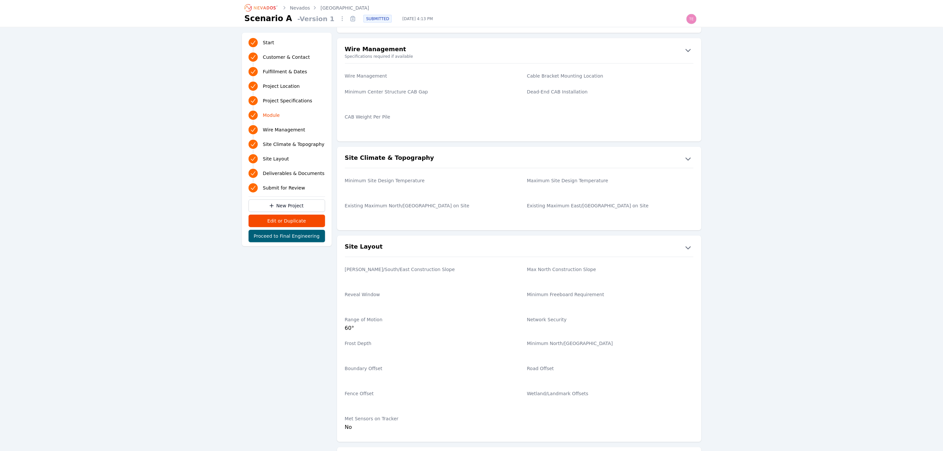
scroll to position [842, 0]
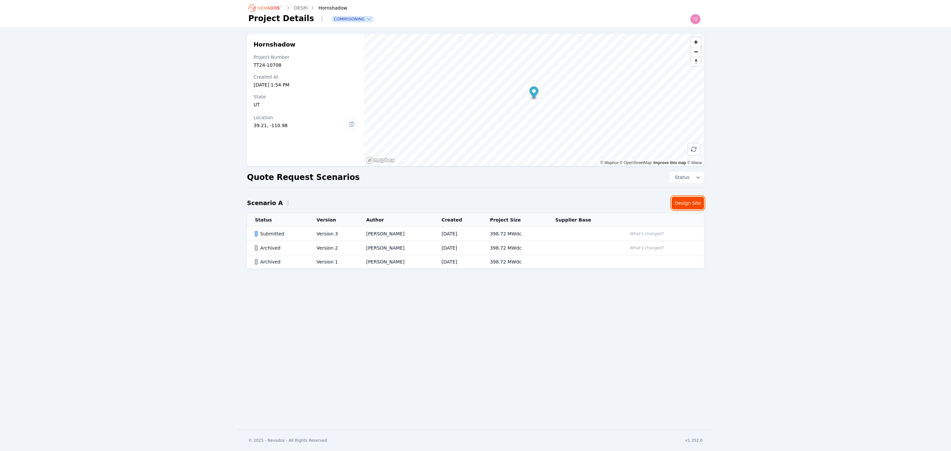
click at [688, 205] on link "Design Site" at bounding box center [688, 203] width 32 height 13
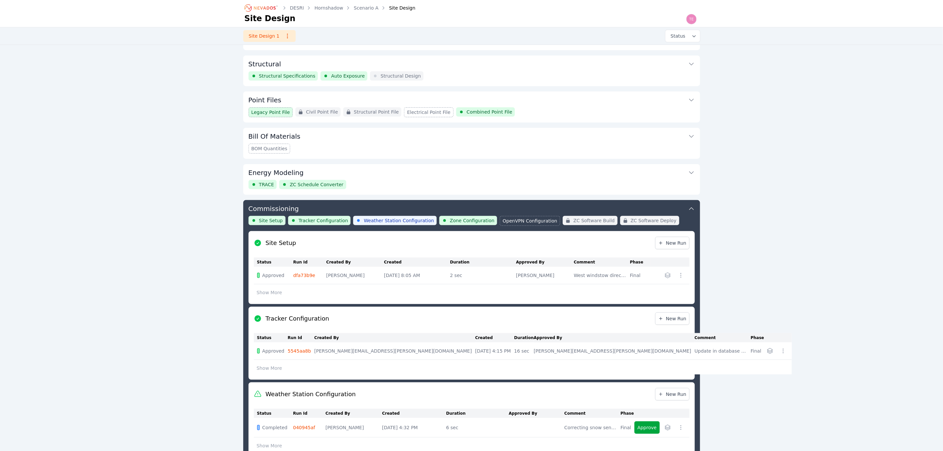
scroll to position [216, 0]
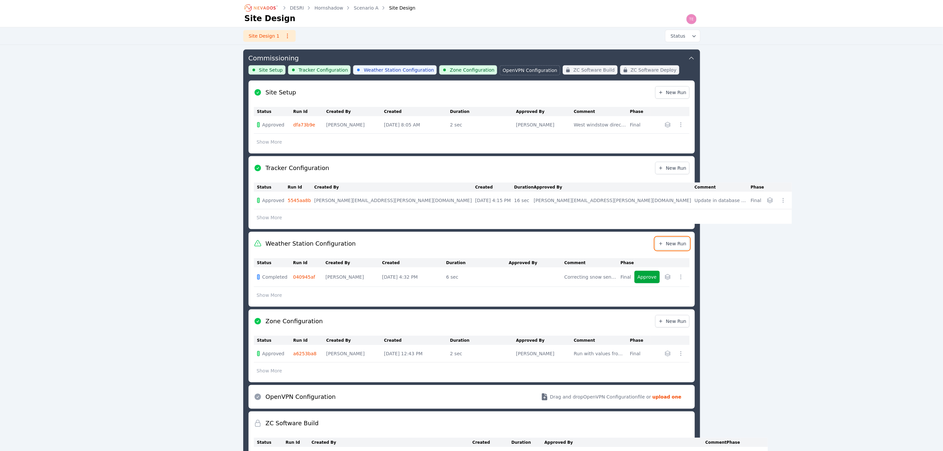
click at [674, 242] on span "New Run" at bounding box center [672, 243] width 28 height 7
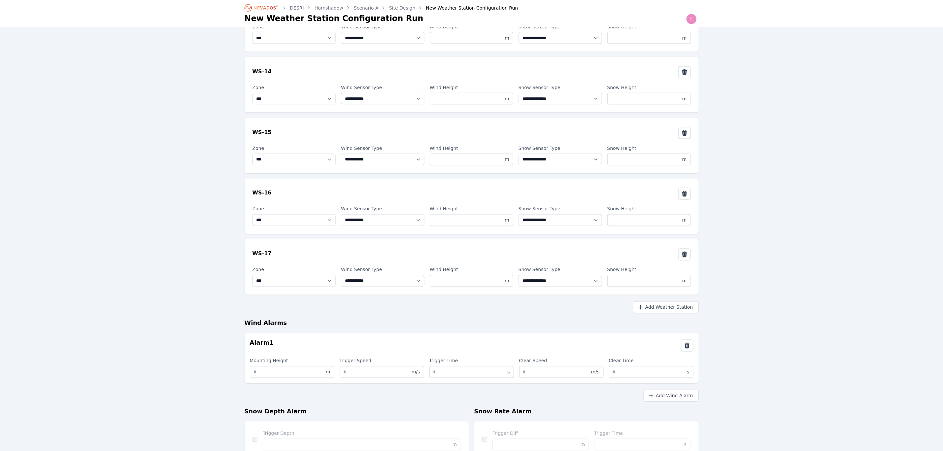
scroll to position [927, 0]
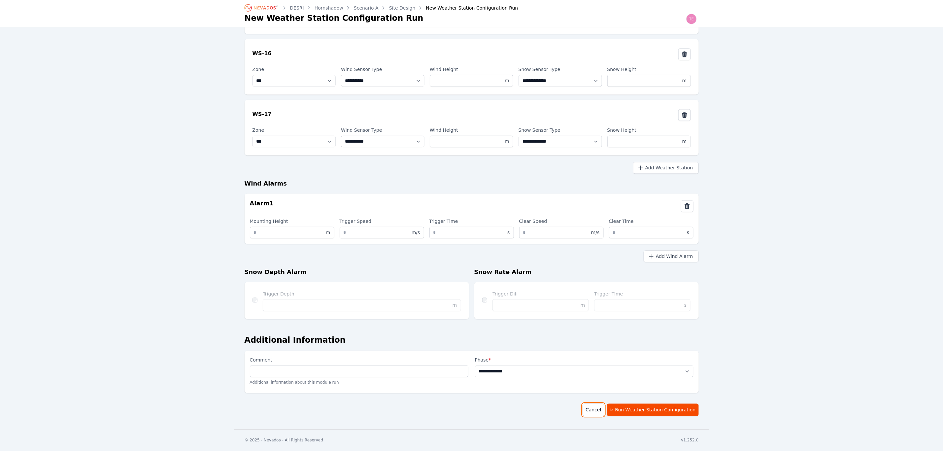
click at [598, 391] on link "Cancel" at bounding box center [593, 410] width 21 height 13
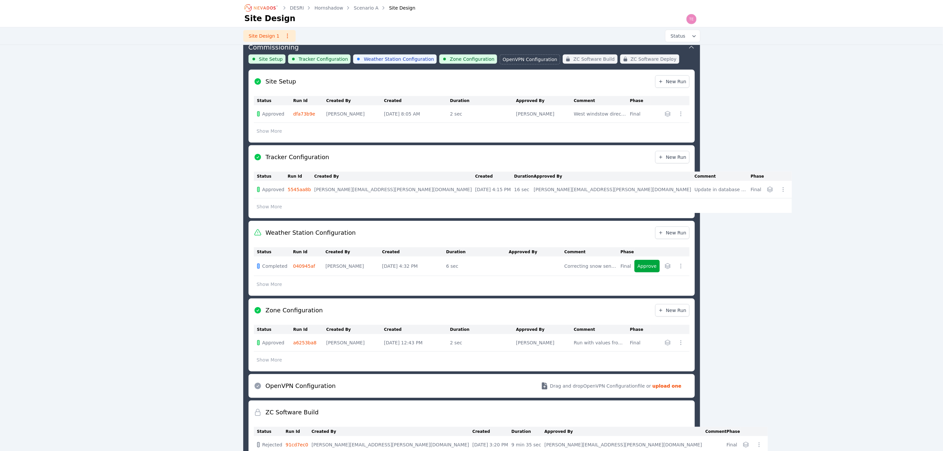
scroll to position [216, 0]
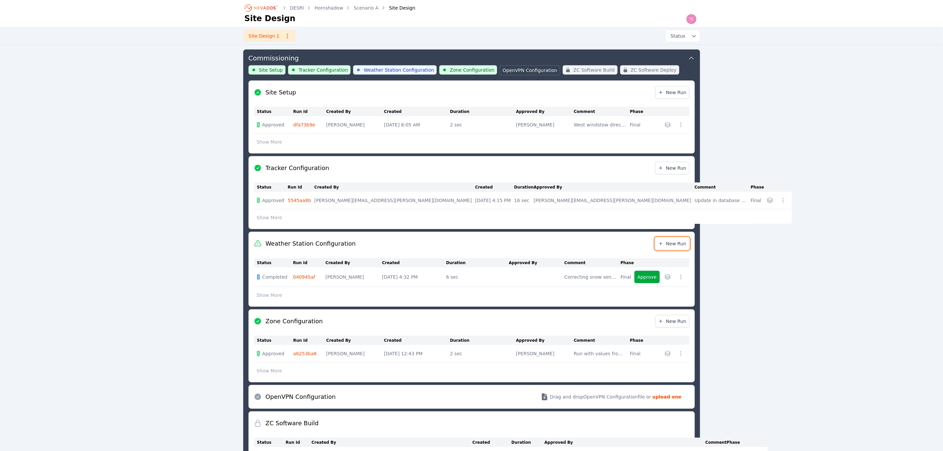
click at [668, 242] on span "New Run" at bounding box center [672, 243] width 28 height 7
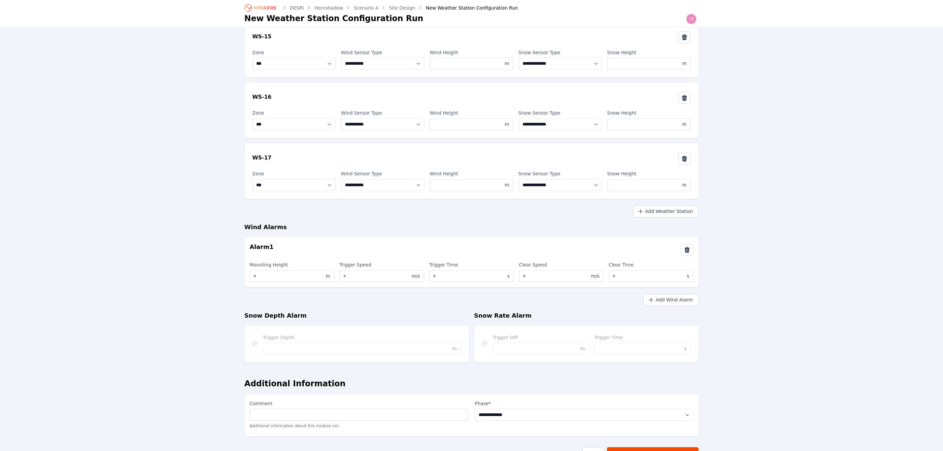
scroll to position [892, 0]
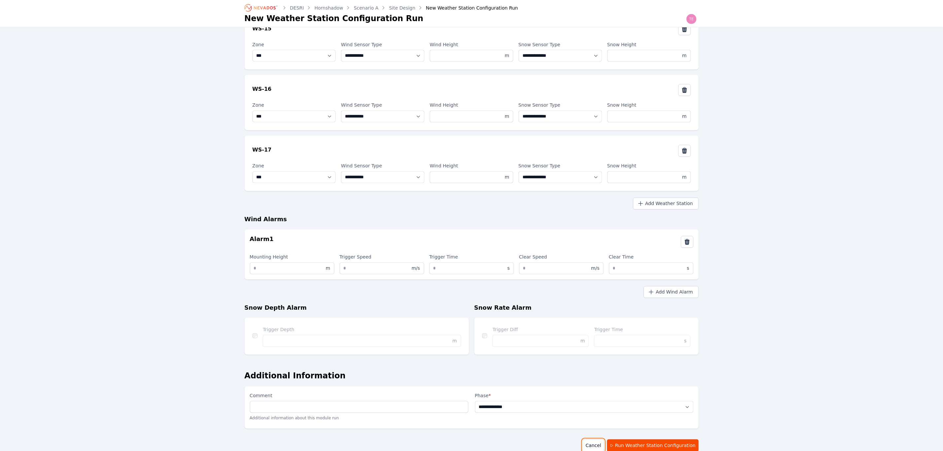
click at [601, 391] on link "Cancel" at bounding box center [593, 446] width 21 height 13
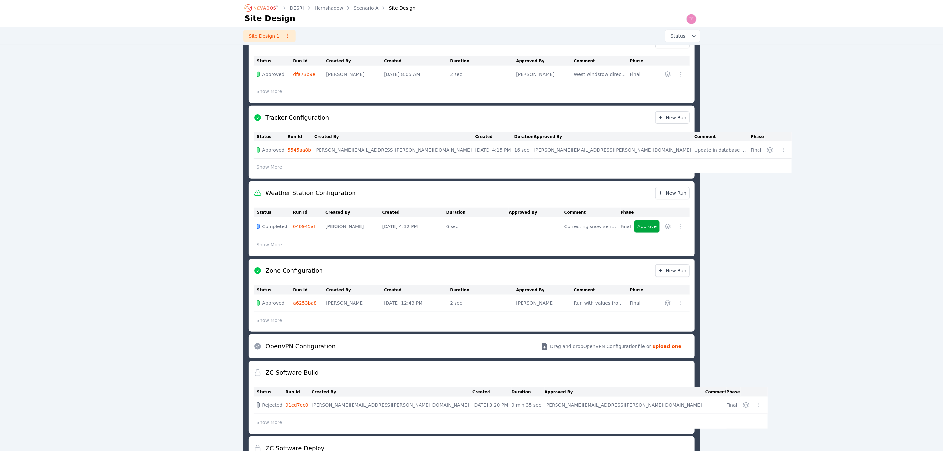
scroll to position [216, 0]
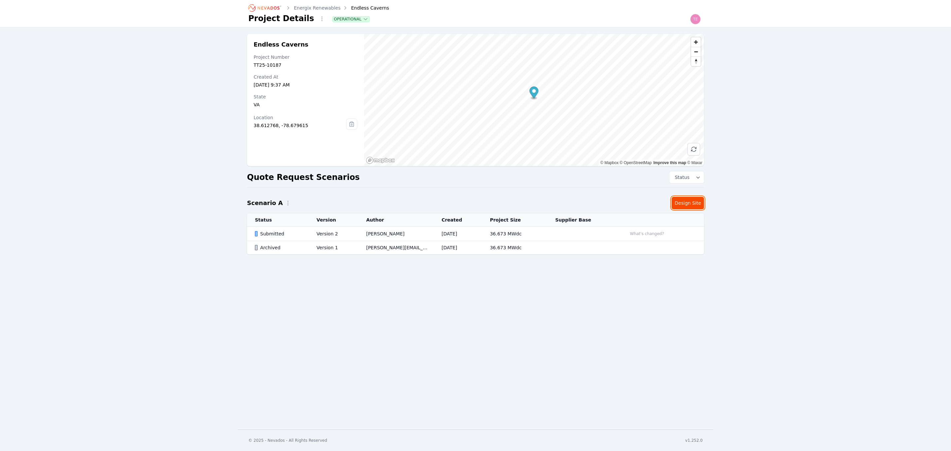
click at [693, 207] on link "Design Site" at bounding box center [688, 203] width 32 height 13
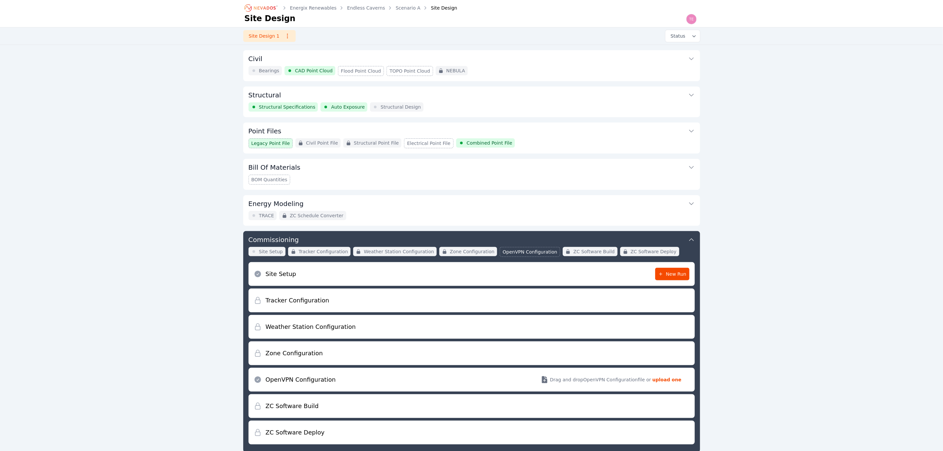
scroll to position [63, 0]
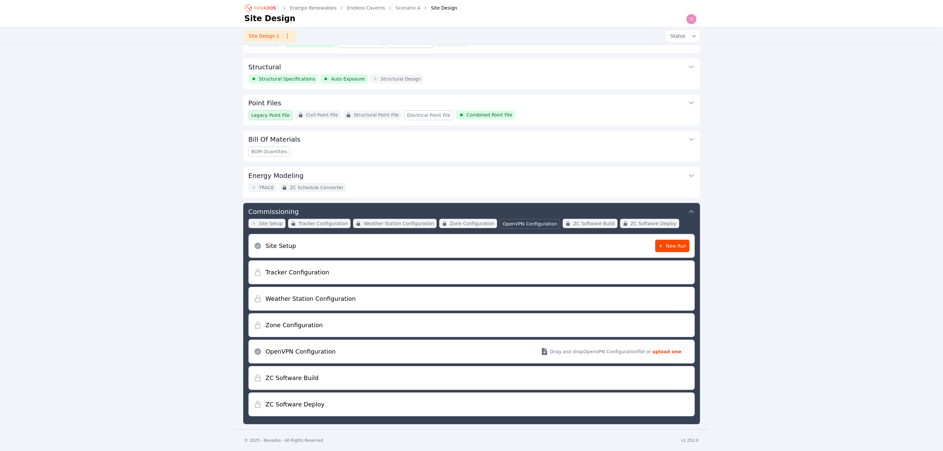
click at [482, 194] on div "Energy Modeling TRACE ZC Schedule Converter" at bounding box center [471, 182] width 457 height 31
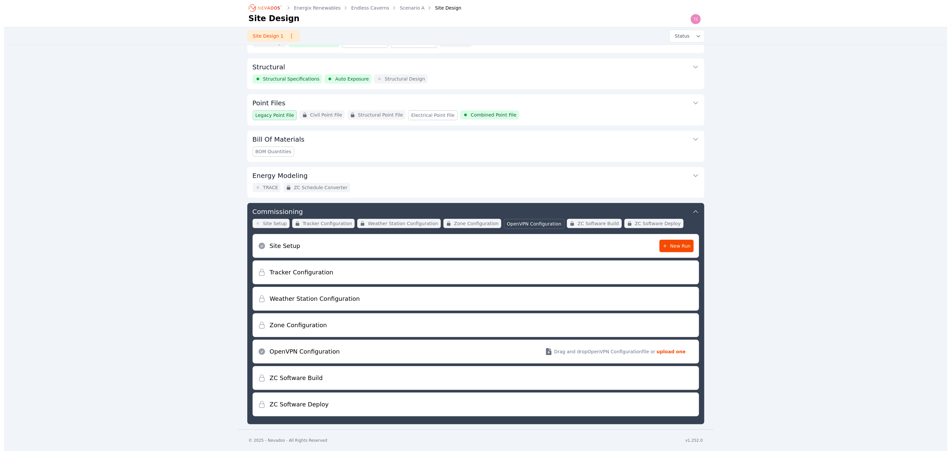
scroll to position [0, 0]
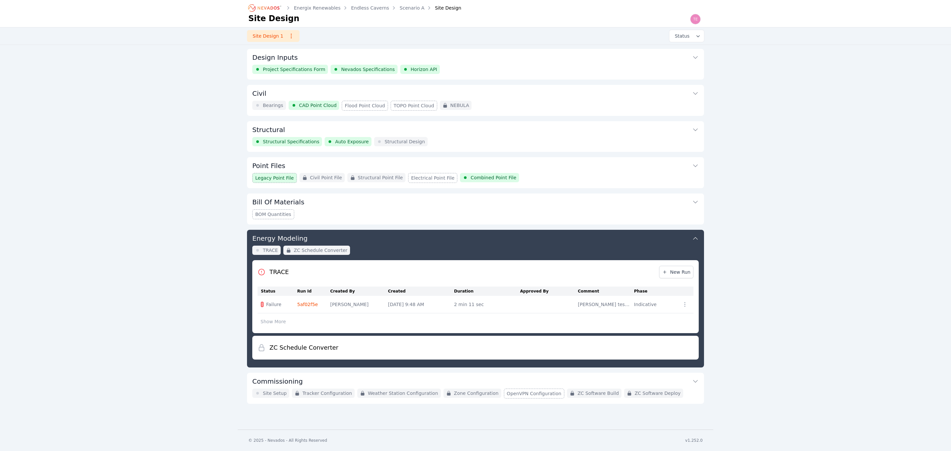
click at [534, 165] on button "Point Files" at bounding box center [475, 165] width 446 height 16
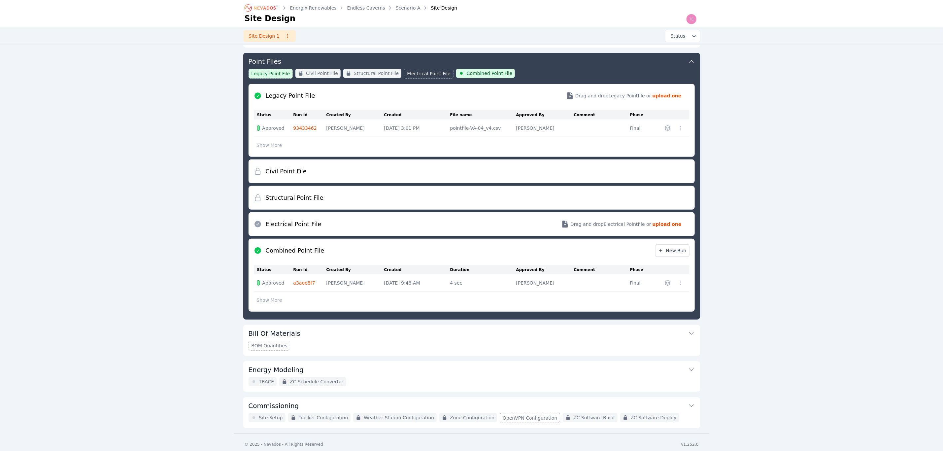
scroll to position [107, 0]
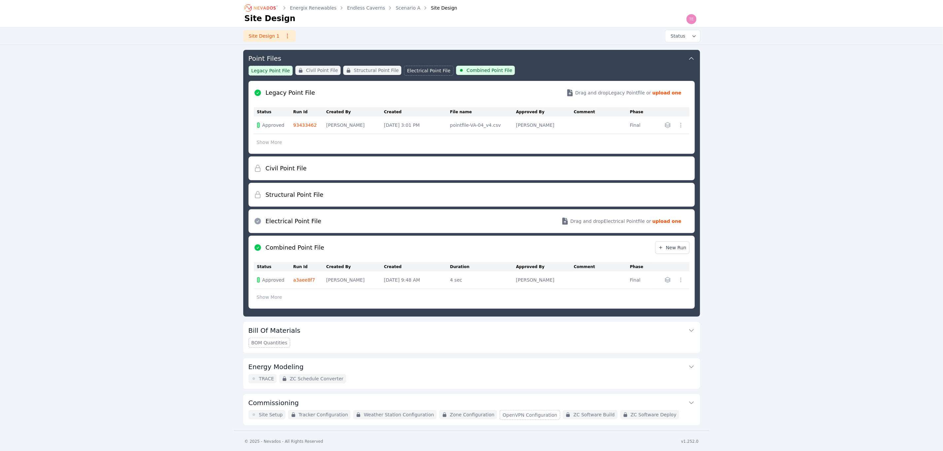
drag, startPoint x: 569, startPoint y: 71, endPoint x: 579, endPoint y: 65, distance: 11.3
click at [570, 71] on div "Point Files Legacy Point File Civil Point File Structural Point File Electrical…" at bounding box center [471, 183] width 457 height 267
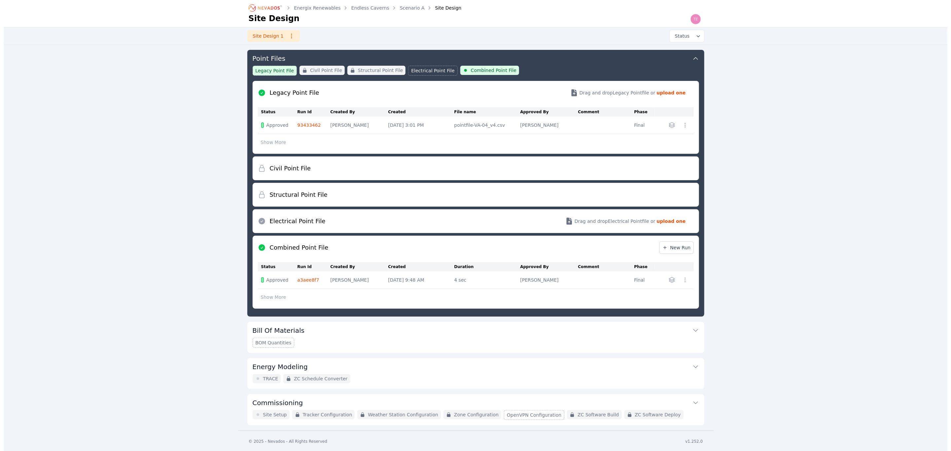
scroll to position [0, 0]
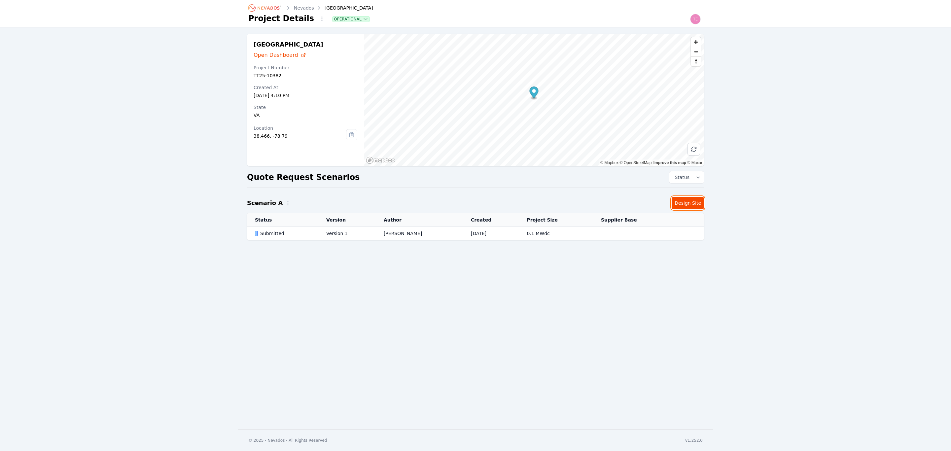
click at [692, 201] on link "Design Site" at bounding box center [688, 203] width 32 height 13
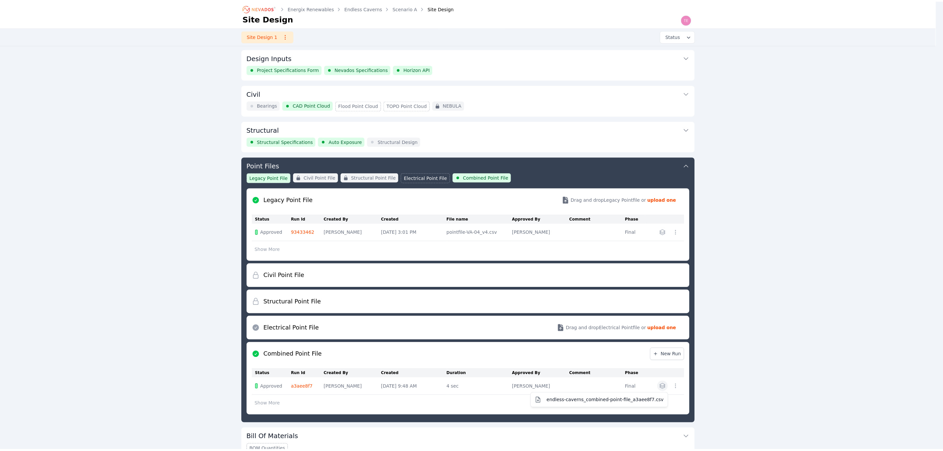
scroll to position [107, 0]
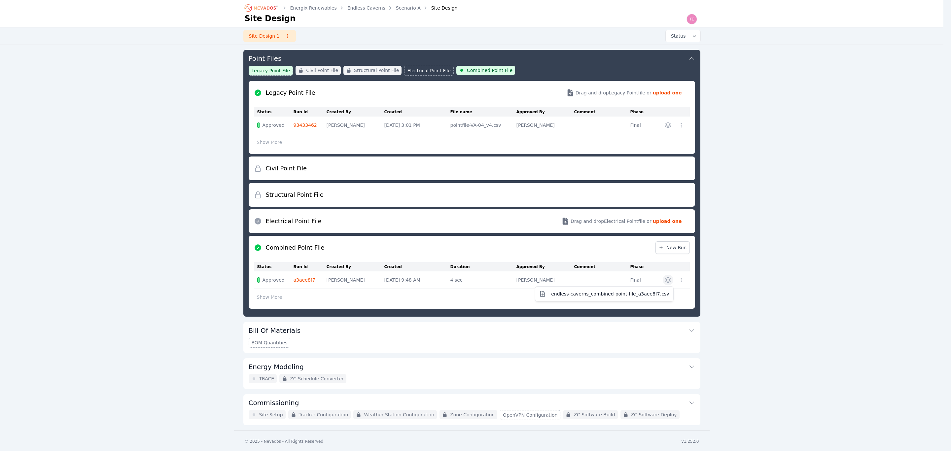
click at [264, 8] on div "Design Inputs Project Specifications Form Nevados Specifications Horizon API Ci…" at bounding box center [471, 184] width 457 height 484
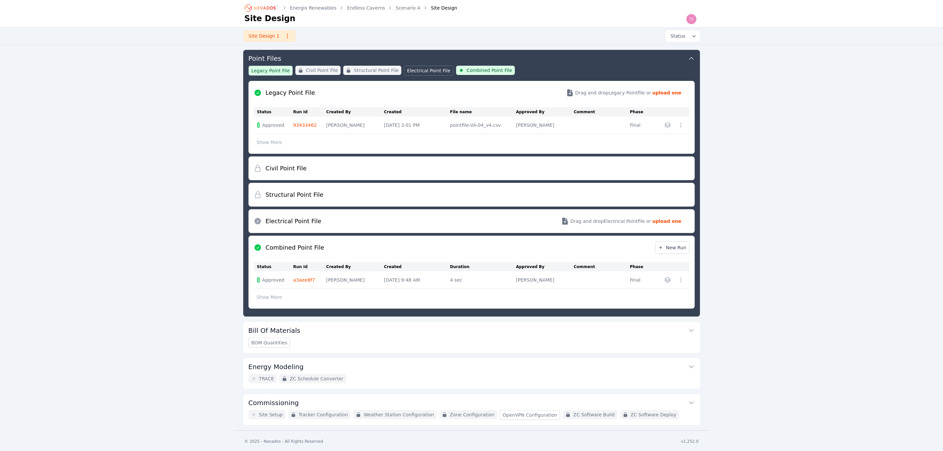
click at [255, 6] on icon "Breadcrumb" at bounding box center [261, 8] width 36 height 11
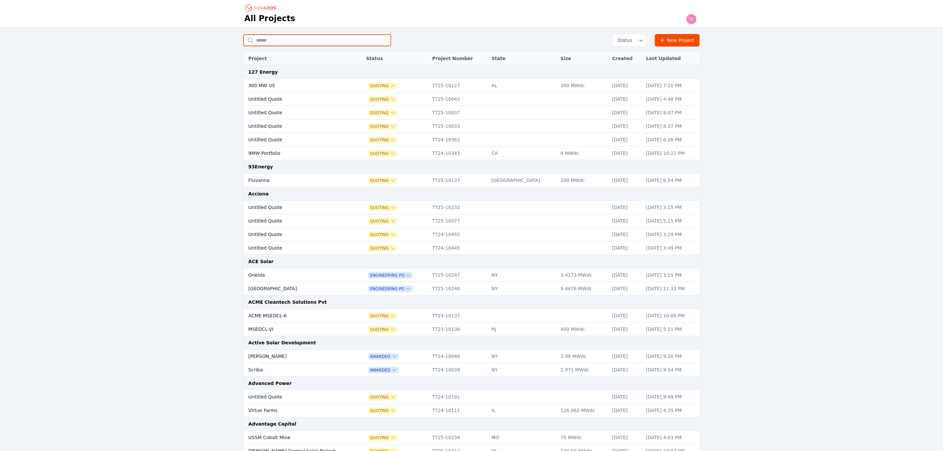
click at [282, 39] on input "text" at bounding box center [317, 40] width 148 height 12
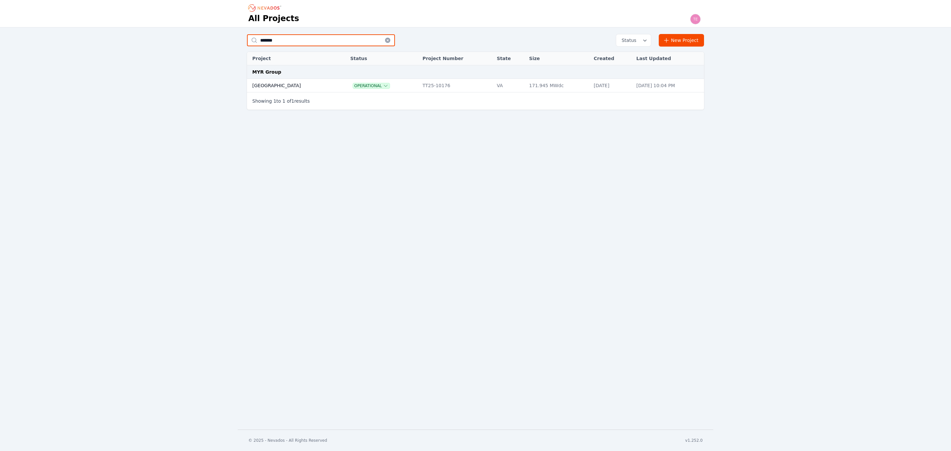
type input "*******"
click at [292, 85] on td "Bartonsville" at bounding box center [291, 86] width 89 height 14
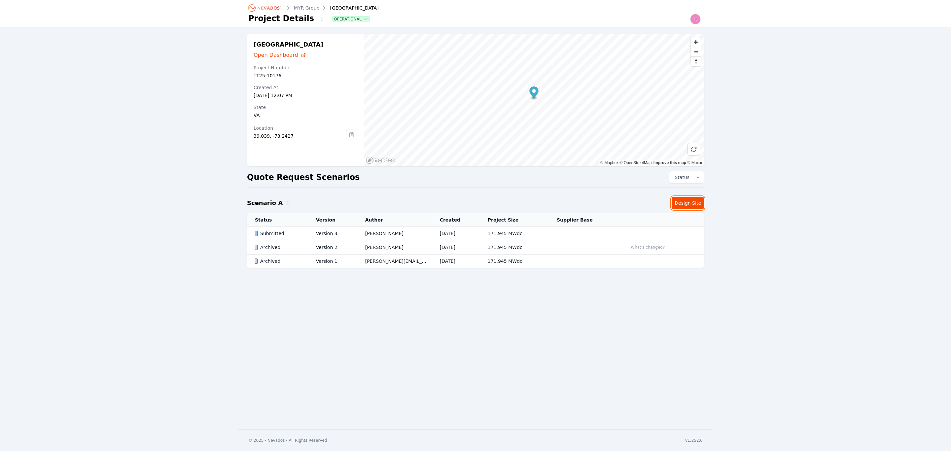
click at [682, 200] on link "Design Site" at bounding box center [688, 203] width 32 height 13
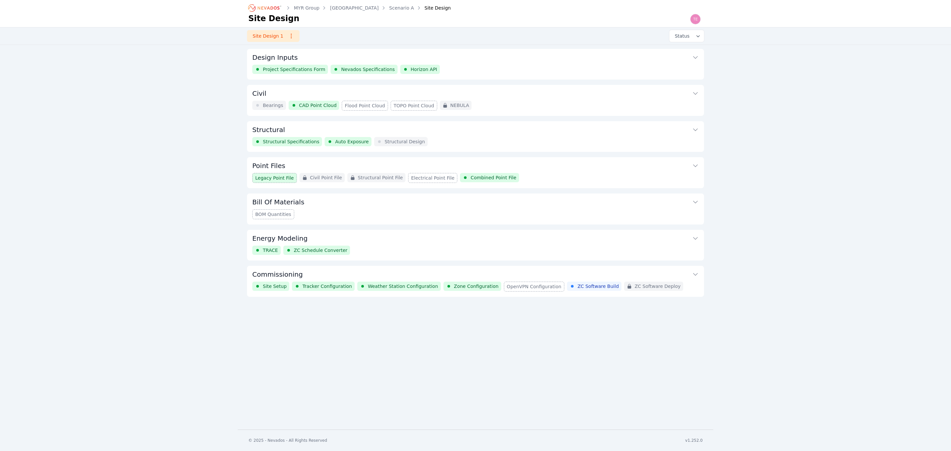
click at [612, 274] on button "Commissioning" at bounding box center [475, 274] width 446 height 16
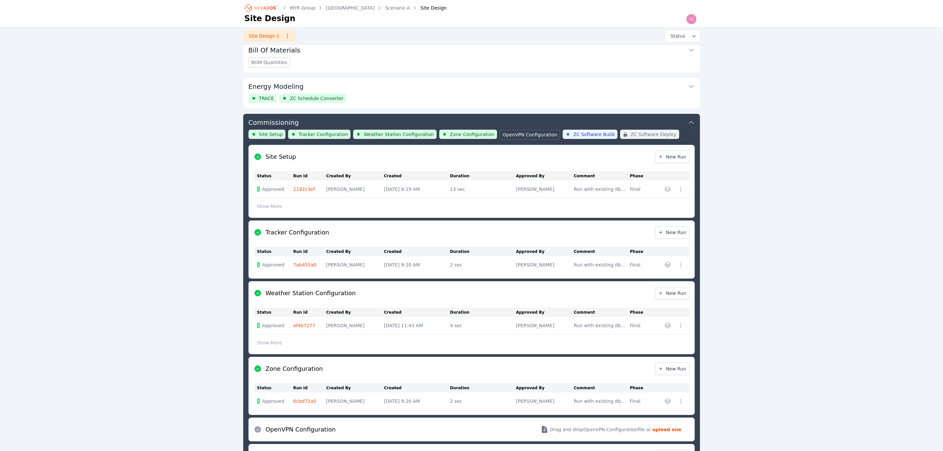
scroll to position [216, 0]
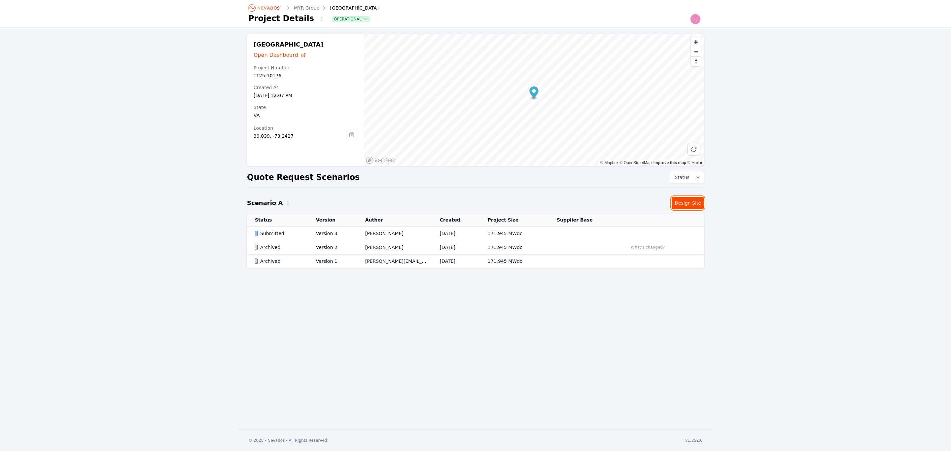
click at [689, 203] on link "Design Site" at bounding box center [688, 203] width 32 height 13
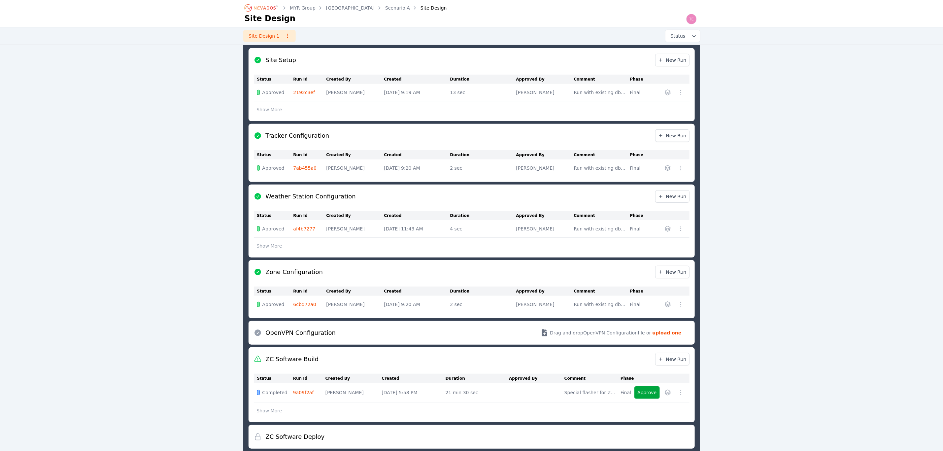
scroll to position [266, 0]
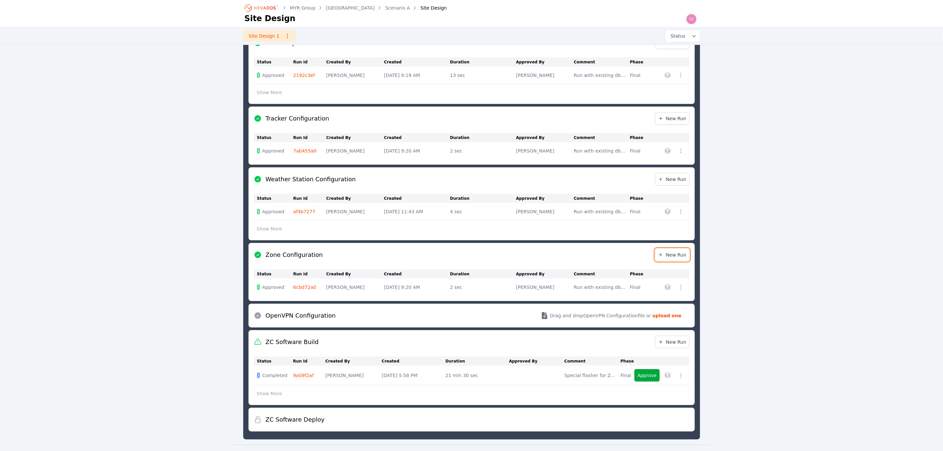
click at [682, 256] on span "New Run" at bounding box center [672, 255] width 28 height 7
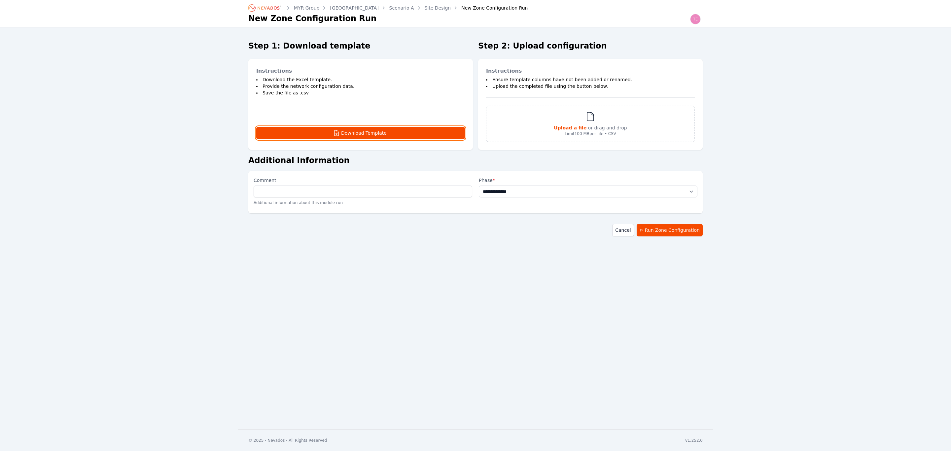
drag, startPoint x: 420, startPoint y: 134, endPoint x: 442, endPoint y: 127, distance: 23.1
click at [420, 133] on button "Download Template" at bounding box center [360, 133] width 209 height 13
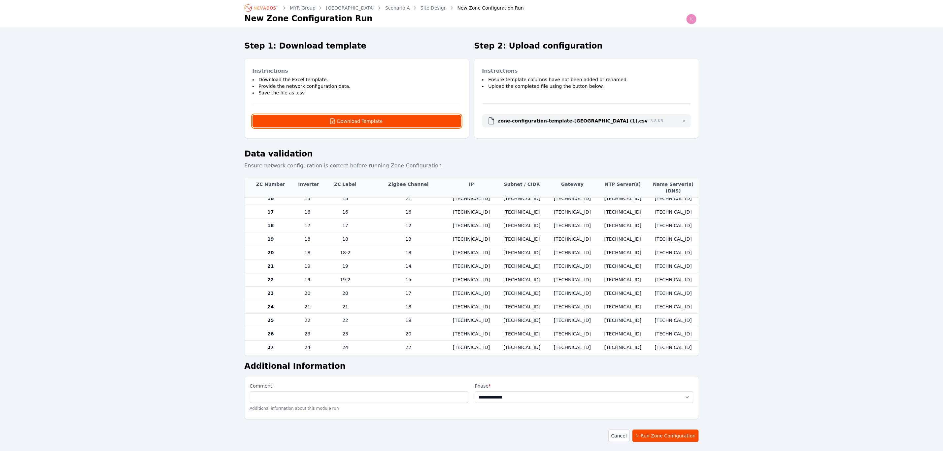
scroll to position [525, 0]
click at [448, 7] on div "New Zone Configuration Run" at bounding box center [486, 8] width 76 height 7
click at [421, 7] on link "Site Design" at bounding box center [434, 8] width 26 height 7
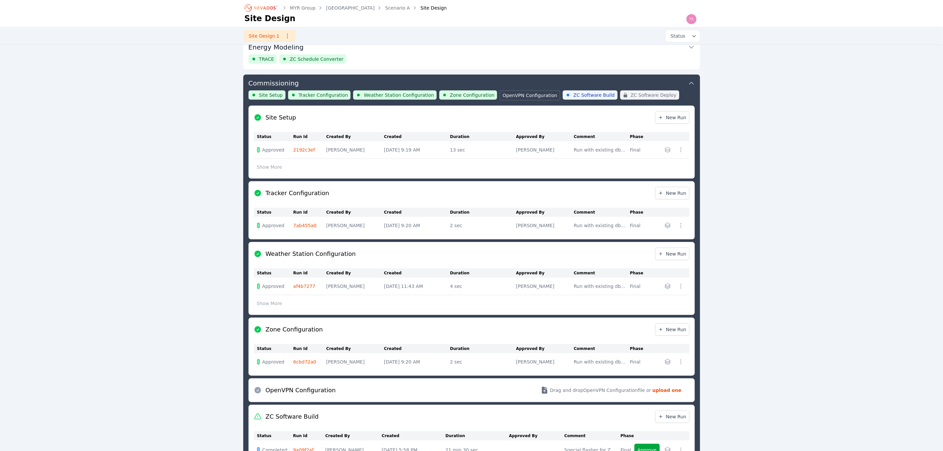
scroll to position [216, 0]
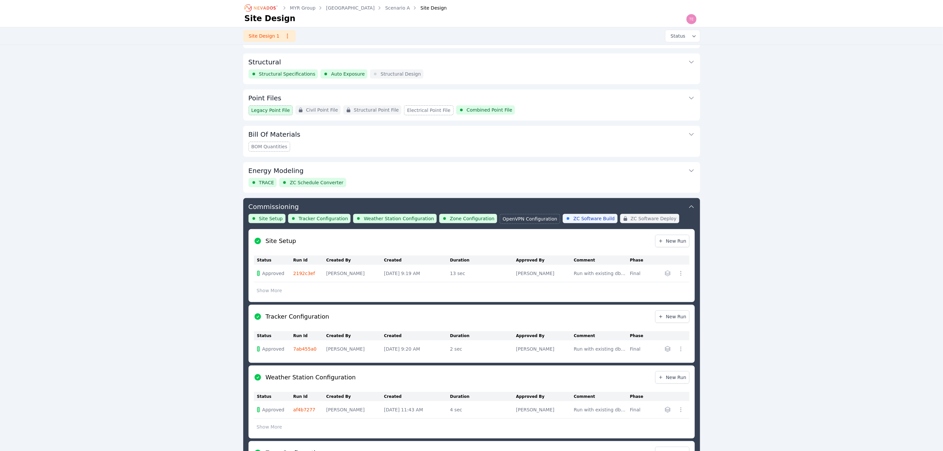
click at [604, 98] on button "Point Files" at bounding box center [472, 97] width 446 height 16
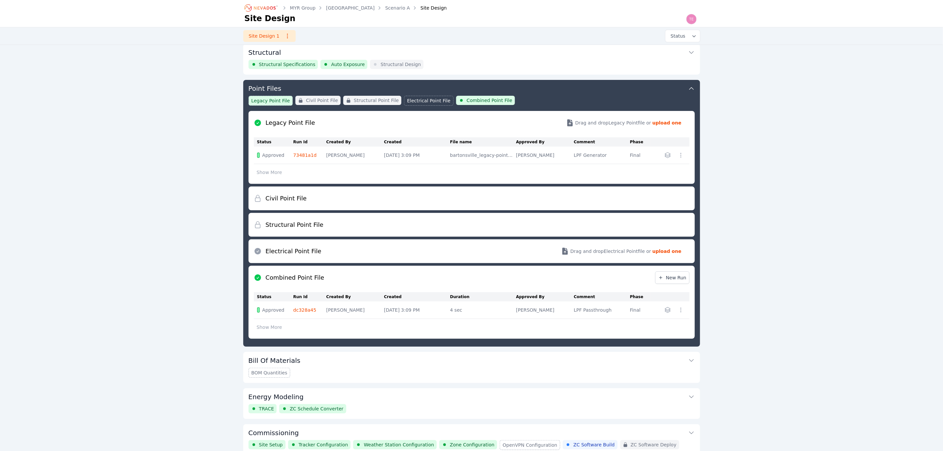
scroll to position [107, 0]
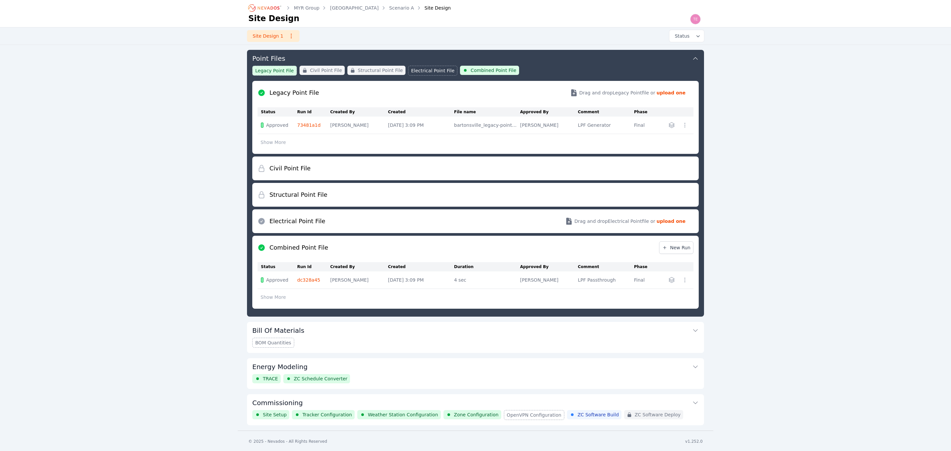
click at [668, 280] on icon "button" at bounding box center [671, 280] width 7 height 7
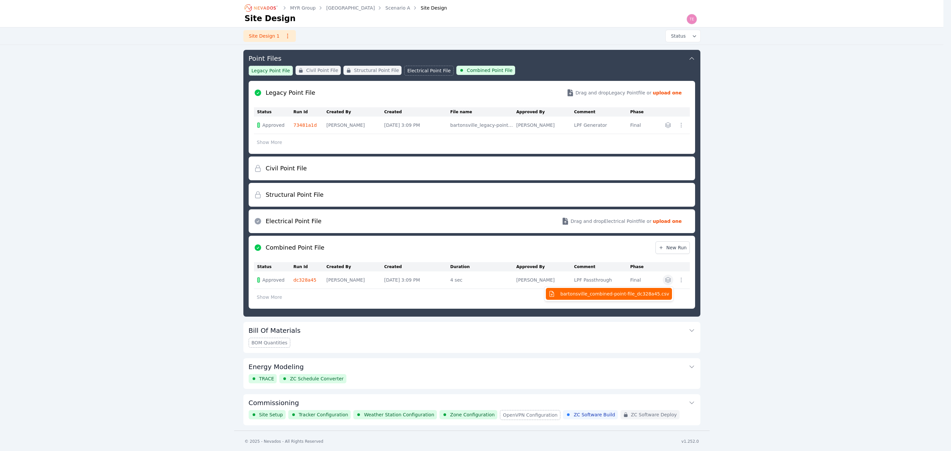
click at [628, 295] on span "bartonsville_combined-point-file_dc328a45.csv" at bounding box center [614, 294] width 109 height 7
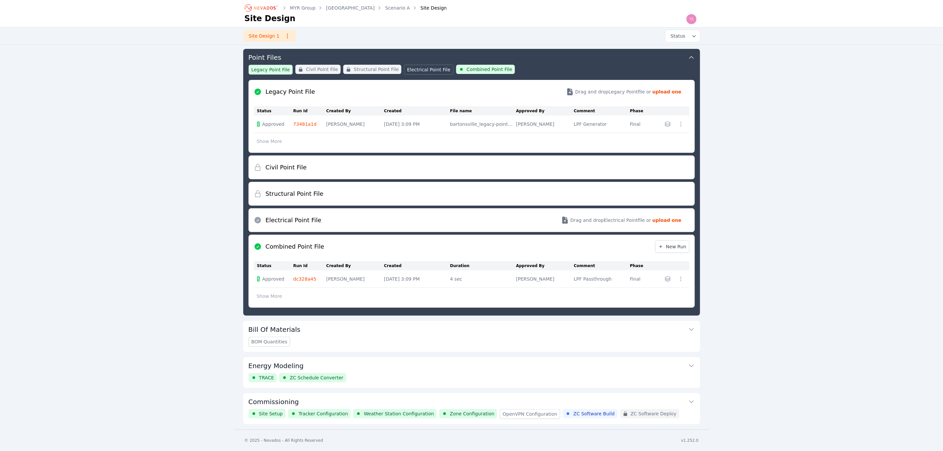
click at [537, 391] on button "Commissioning" at bounding box center [472, 401] width 446 height 16
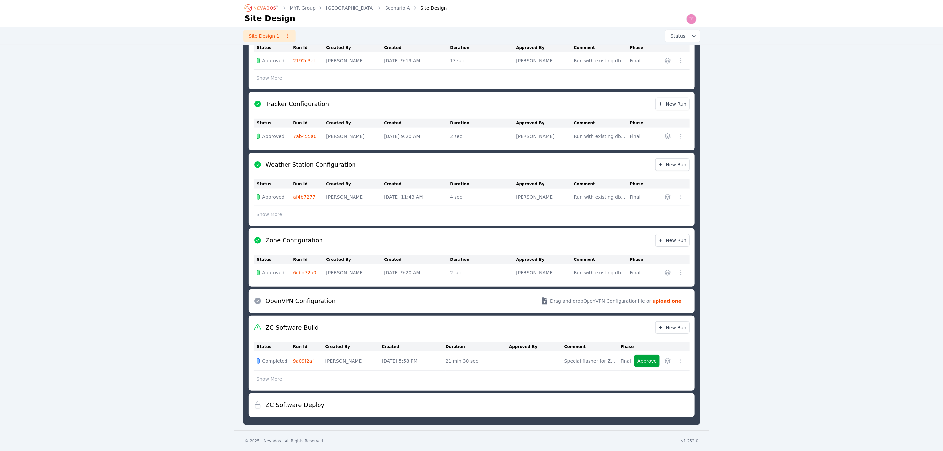
scroll to position [283, 0]
click at [672, 239] on span "New Run" at bounding box center [672, 239] width 28 height 7
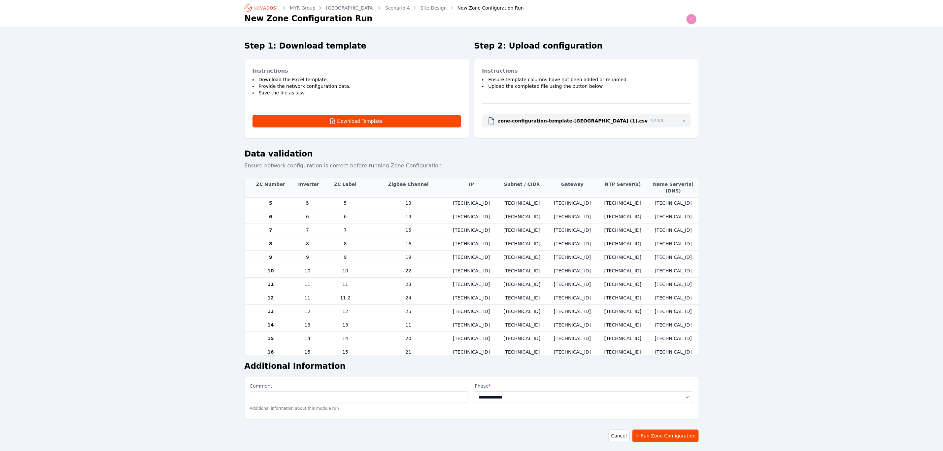
scroll to position [99, 0]
drag, startPoint x: 336, startPoint y: 258, endPoint x: 353, endPoint y: 259, distance: 16.5
click at [353, 259] on td "11-2" at bounding box center [345, 254] width 51 height 13
drag, startPoint x: 265, startPoint y: 257, endPoint x: 314, endPoint y: 258, distance: 48.5
click at [314, 258] on tr "12 11 11-2 24 10.10.10.42 255.255.255.0 10.10.10.254 10.10.100.5 10.10.10.254" at bounding box center [472, 255] width 454 height 14
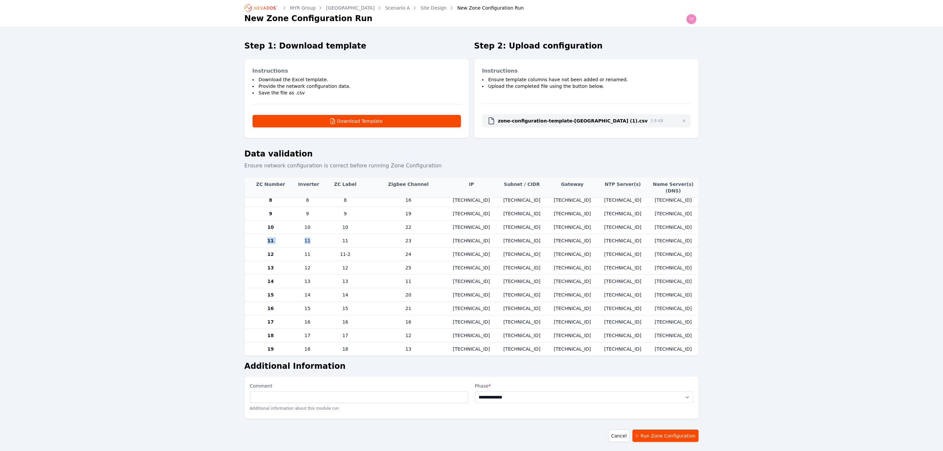
drag, startPoint x: 265, startPoint y: 243, endPoint x: 315, endPoint y: 242, distance: 50.9
click at [315, 242] on tr "11 11 11 23 10.10.10.11 255.255.255.0 10.10.10.254 10.10.100.5 10.10.10.254" at bounding box center [472, 241] width 454 height 14
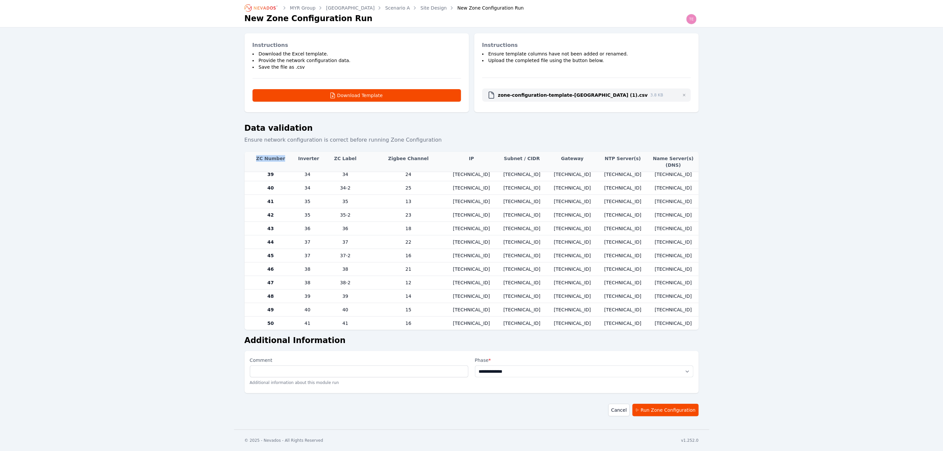
drag, startPoint x: 265, startPoint y: 158, endPoint x: 286, endPoint y: 156, distance: 20.9
click at [286, 156] on th "ZC Number" at bounding box center [270, 162] width 51 height 20
click at [262, 160] on th "ZC Number" at bounding box center [270, 162] width 51 height 20
drag, startPoint x: 259, startPoint y: 159, endPoint x: 359, endPoint y: 155, distance: 100.1
click at [359, 155] on tr "ZC Number Inverter ZC Label Zigbee Channel IP Subnet / CIDR Gateway NTP Server(…" at bounding box center [472, 162] width 454 height 20
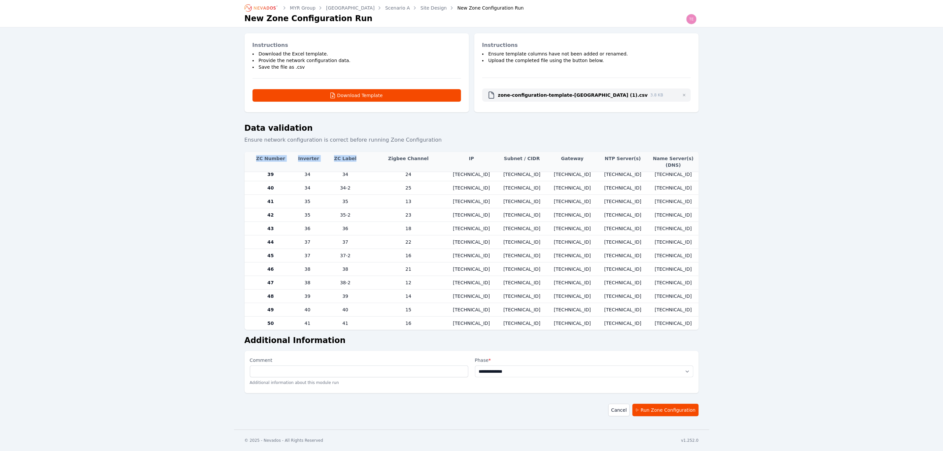
click at [272, 159] on th "ZC Number" at bounding box center [270, 162] width 51 height 20
drag, startPoint x: 257, startPoint y: 159, endPoint x: 294, endPoint y: 157, distance: 36.7
click at [294, 157] on th "ZC Number" at bounding box center [270, 162] width 51 height 20
drag, startPoint x: 329, startPoint y: 159, endPoint x: 359, endPoint y: 163, distance: 30.0
click at [359, 163] on th "ZC Label" at bounding box center [345, 162] width 51 height 20
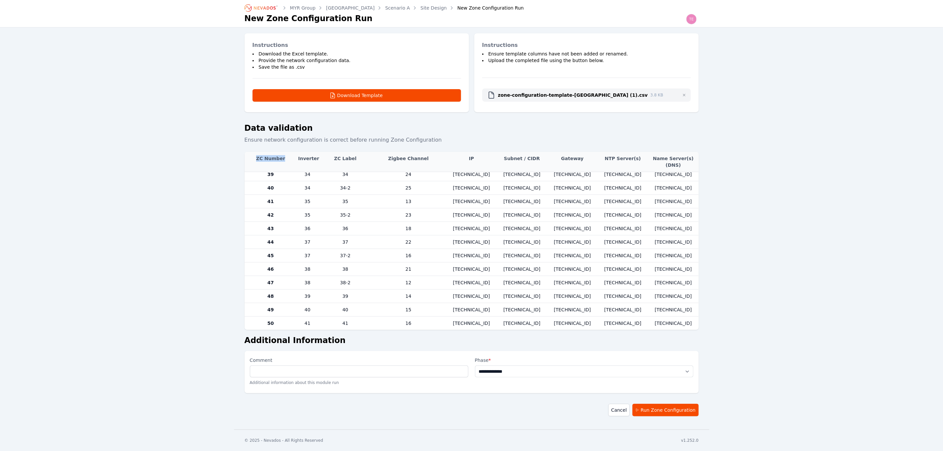
drag, startPoint x: 257, startPoint y: 158, endPoint x: 287, endPoint y: 159, distance: 29.8
click at [287, 159] on th "ZC Number" at bounding box center [270, 162] width 51 height 20
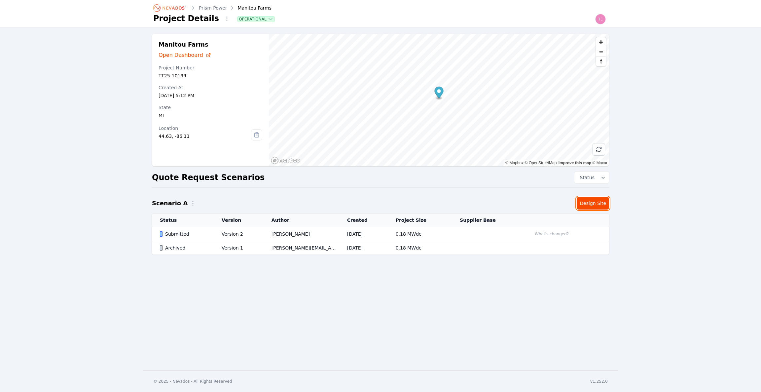
click at [595, 205] on link "Design Site" at bounding box center [593, 203] width 32 height 13
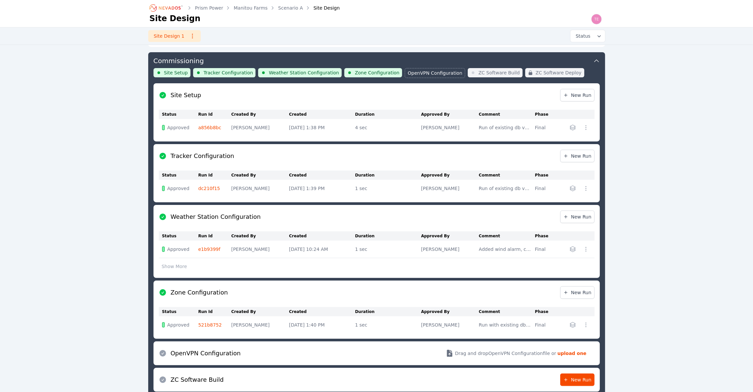
scroll to position [215, 0]
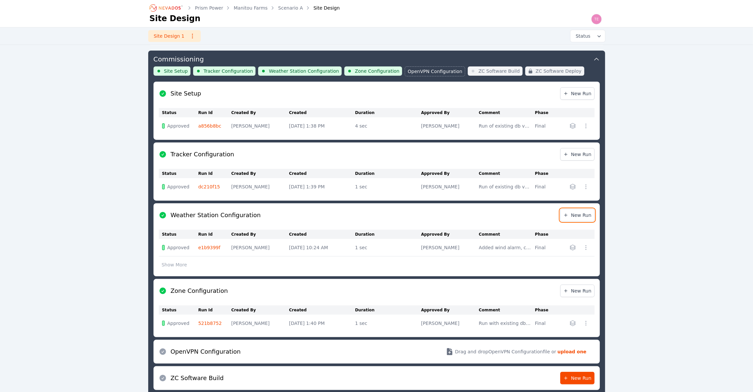
click at [573, 212] on span "New Run" at bounding box center [577, 215] width 28 height 7
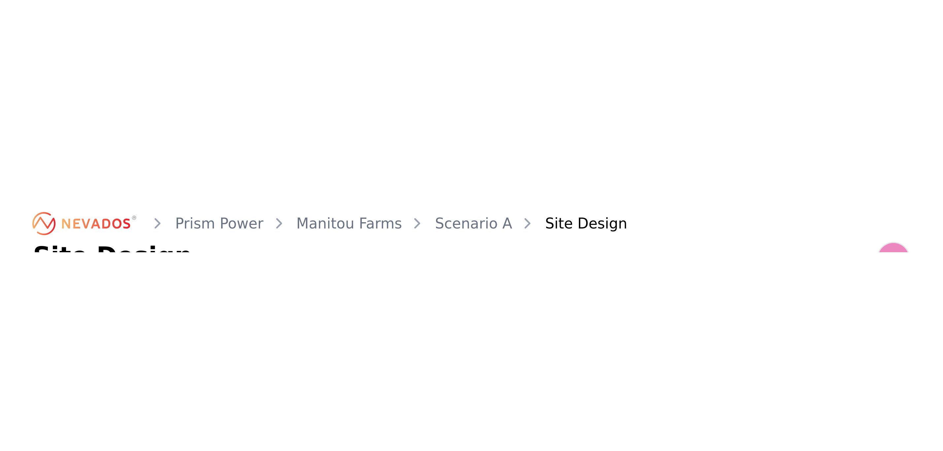
scroll to position [215, 0]
